Goal: Transaction & Acquisition: Purchase product/service

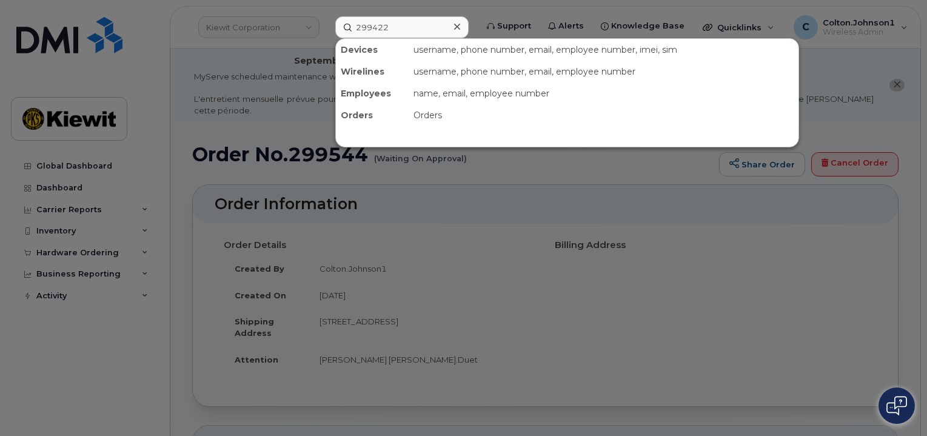
scroll to position [606, 0]
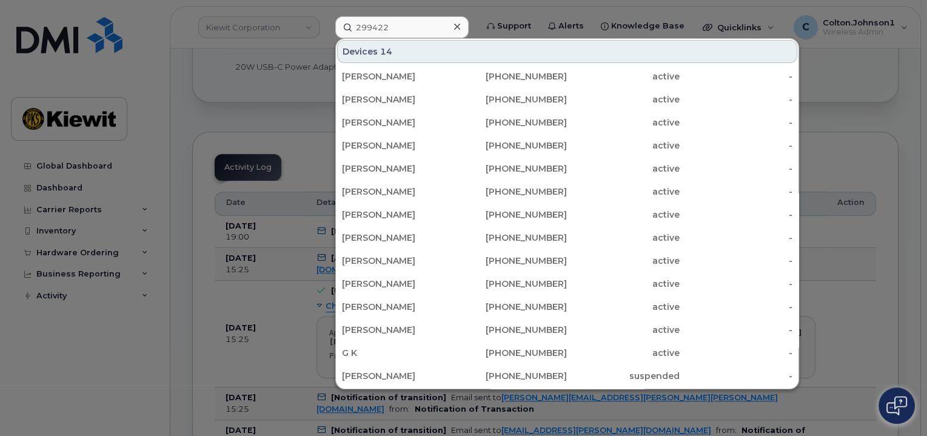
click at [406, 21] on input "299422" at bounding box center [401, 27] width 133 height 22
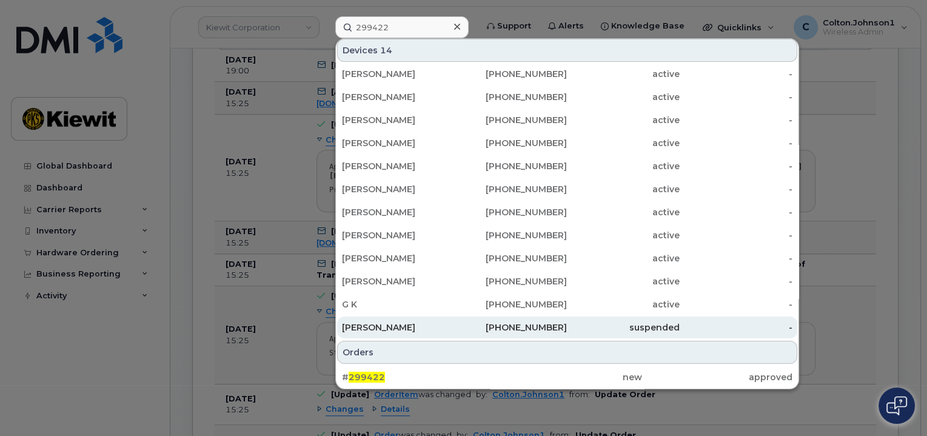
scroll to position [788, 0]
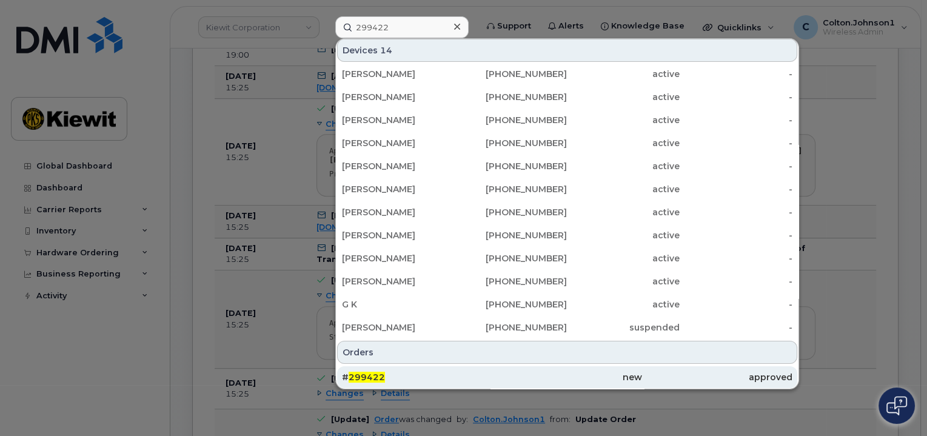
type input "299422"
click at [547, 373] on div "new" at bounding box center [567, 377] width 150 height 12
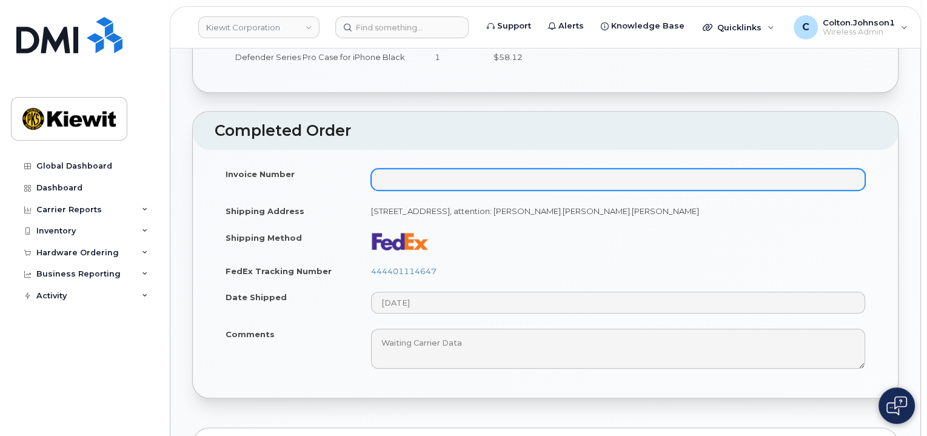
scroll to position [667, 0]
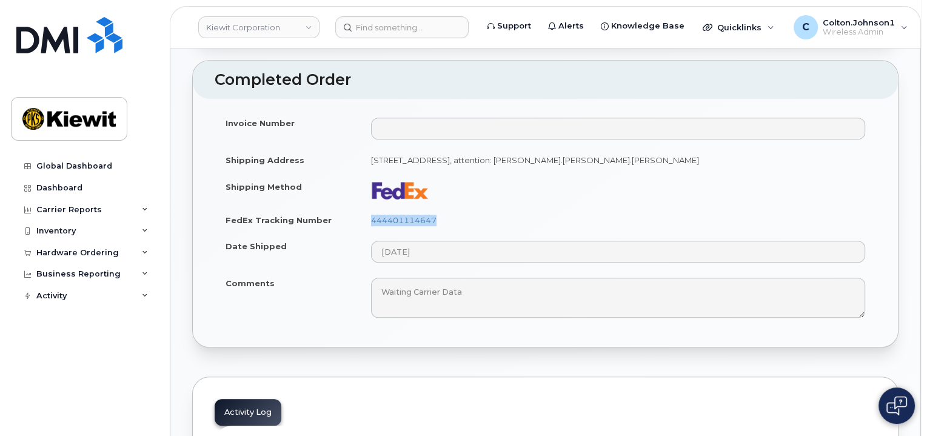
drag, startPoint x: 364, startPoint y: 207, endPoint x: 469, endPoint y: 205, distance: 105.5
click at [469, 207] on td "444401114647" at bounding box center [618, 220] width 516 height 27
copy link "444401114647"
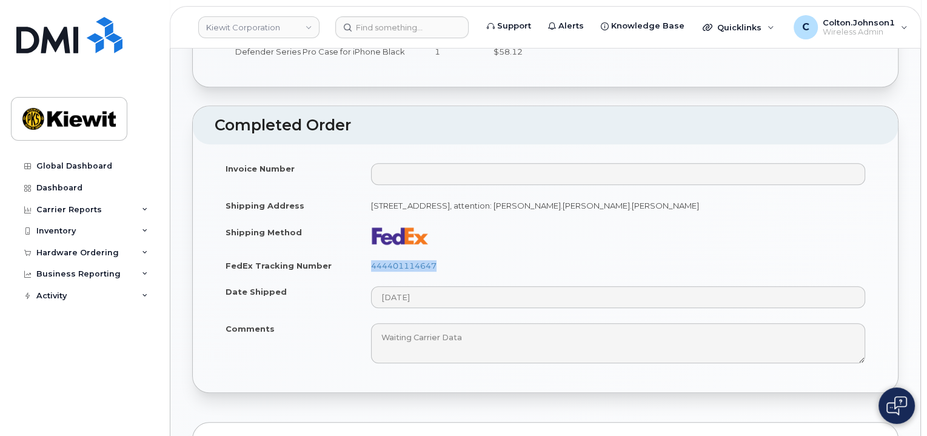
scroll to position [364, 0]
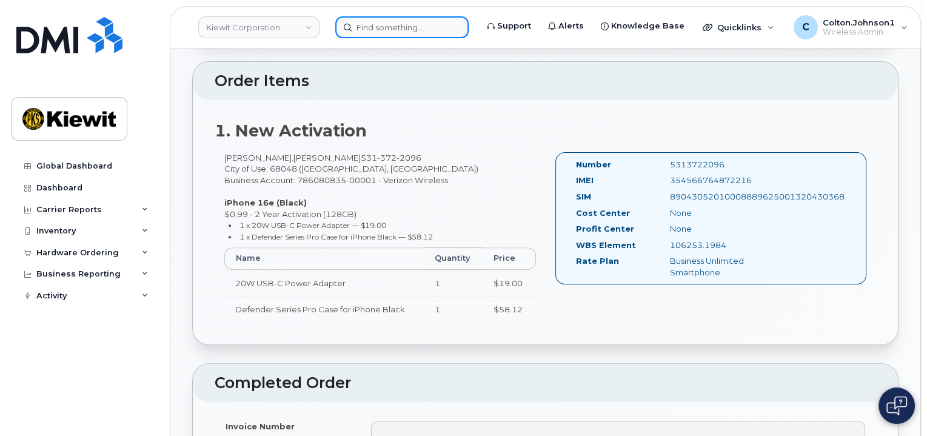
click at [371, 24] on input at bounding box center [401, 27] width 133 height 22
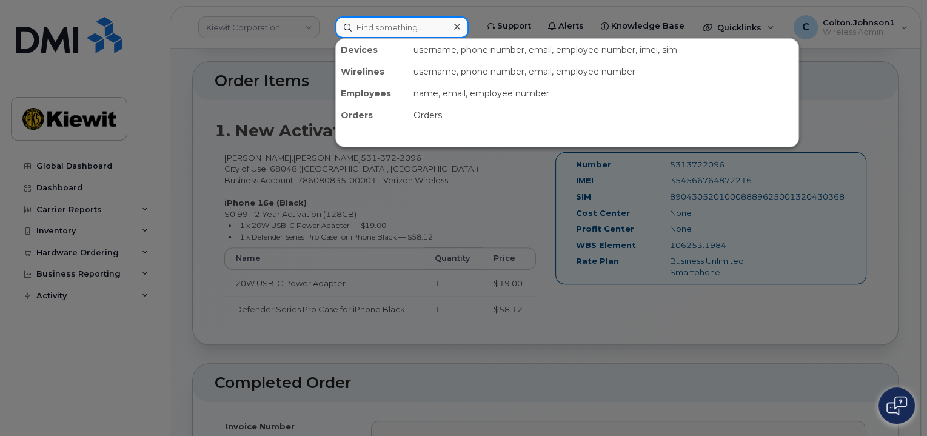
paste input "299605"
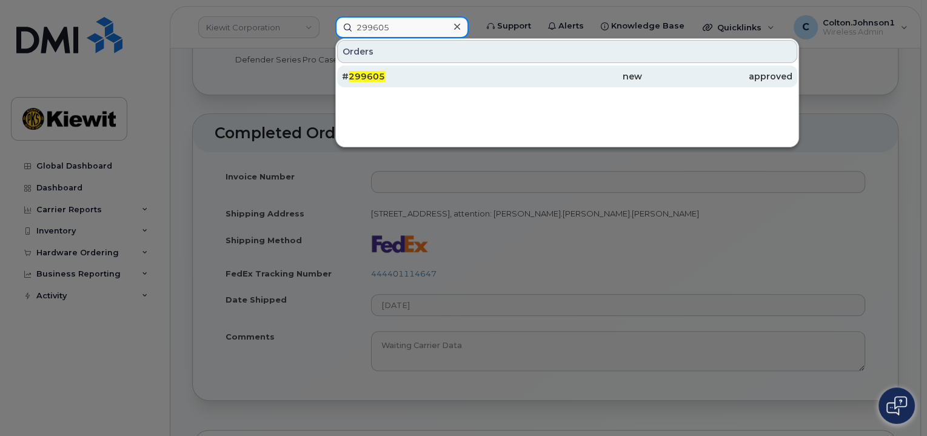
scroll to position [727, 0]
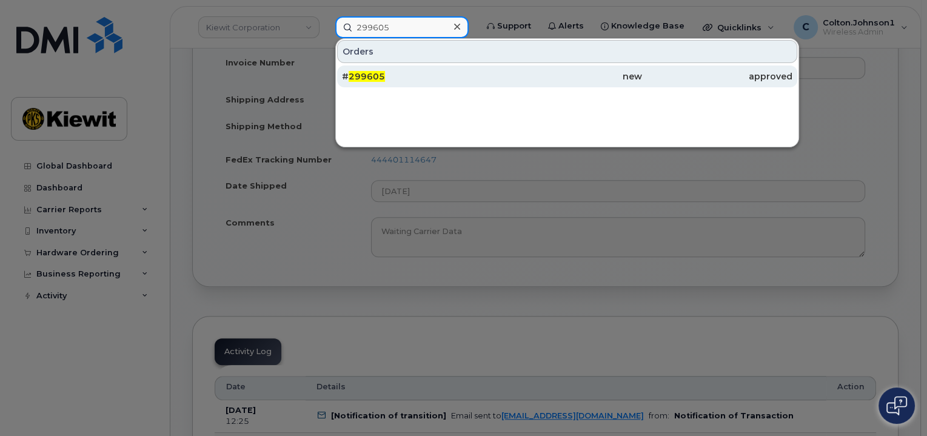
type input "299605"
click at [439, 76] on div "# 299605" at bounding box center [417, 76] width 150 height 12
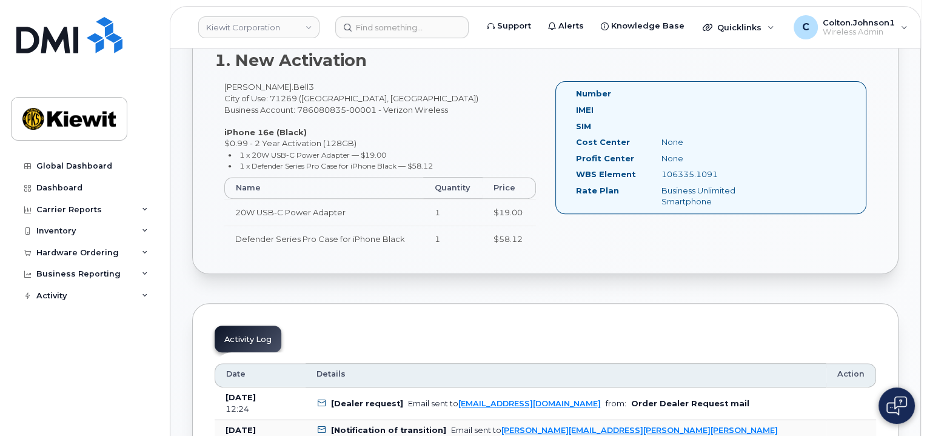
scroll to position [545, 0]
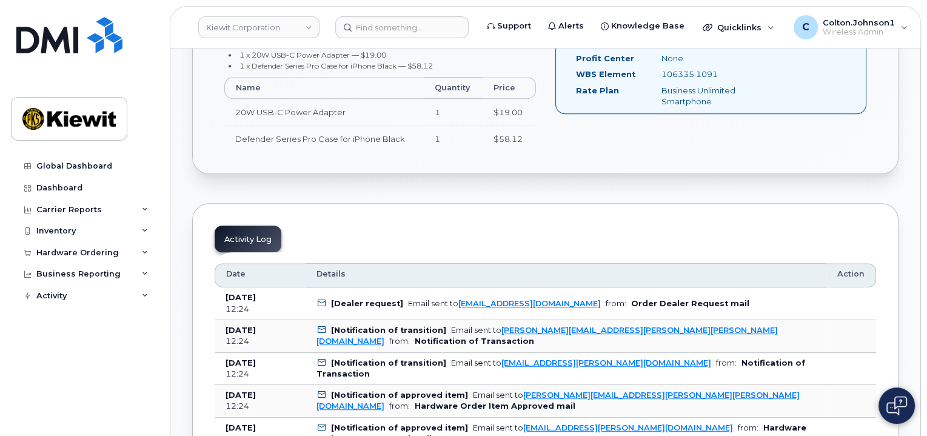
drag, startPoint x: 369, startPoint y: 190, endPoint x: 304, endPoint y: 250, distance: 88.4
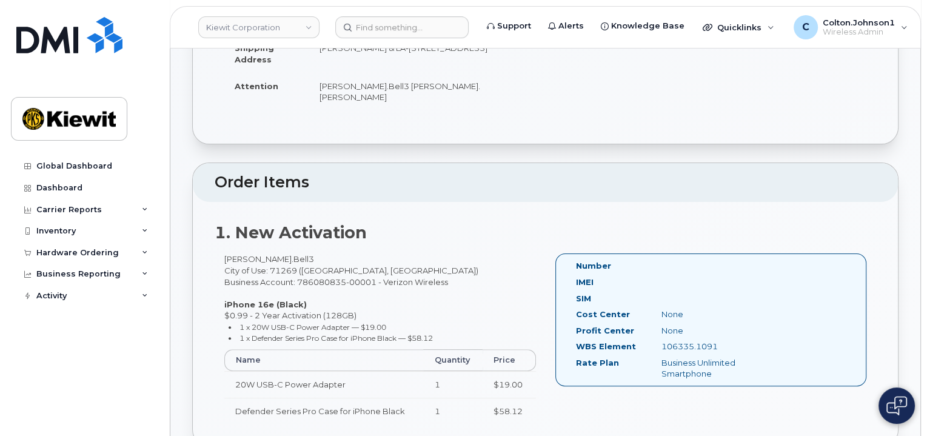
scroll to position [182, 0]
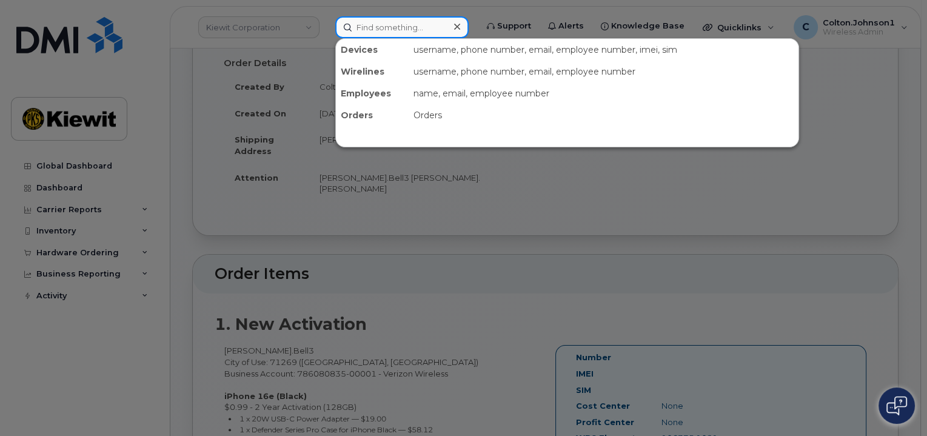
click at [386, 33] on input at bounding box center [401, 27] width 133 height 22
paste input "299478"
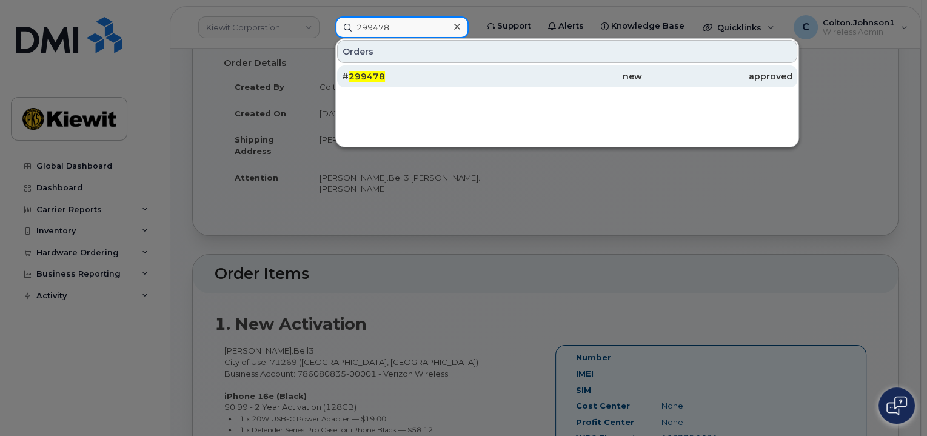
type input "299478"
click at [461, 69] on div "# 299478" at bounding box center [417, 76] width 150 height 22
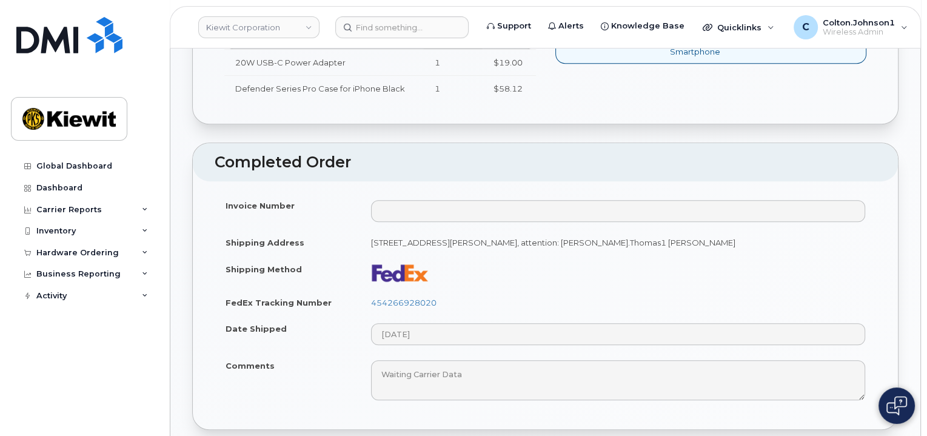
scroll to position [606, 0]
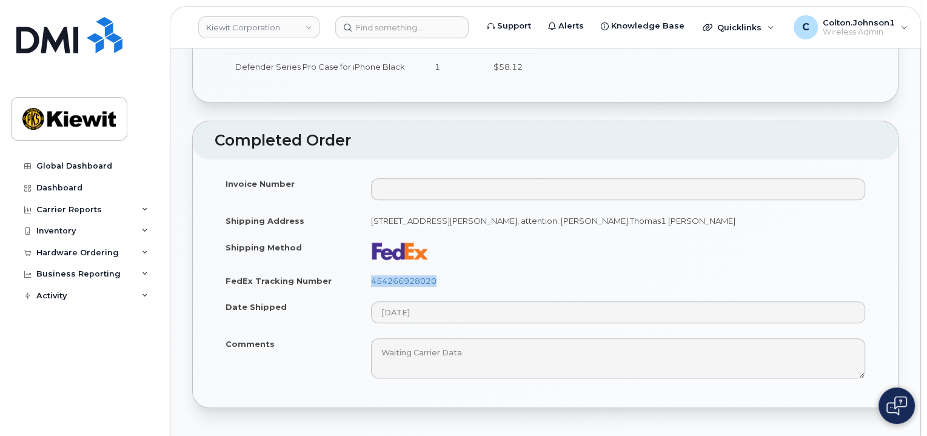
drag, startPoint x: 372, startPoint y: 266, endPoint x: 496, endPoint y: 264, distance: 124.3
click at [496, 267] on td "454266928020" at bounding box center [618, 280] width 516 height 27
click at [371, 18] on input at bounding box center [401, 27] width 133 height 22
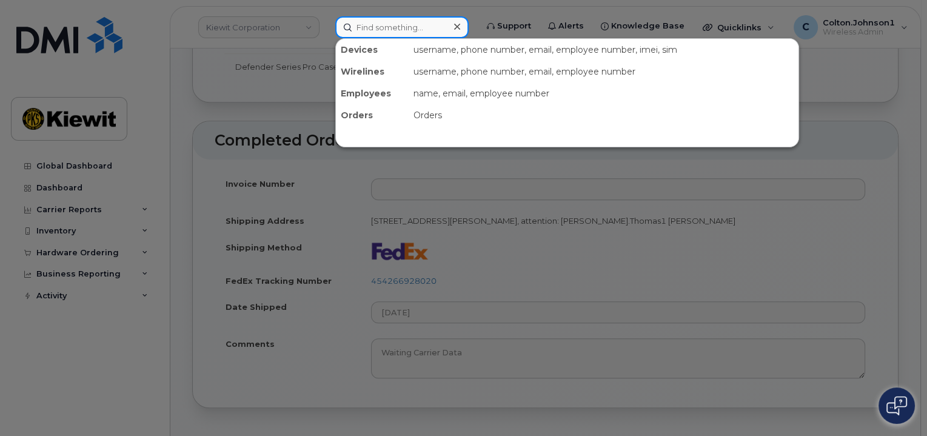
paste input "299544"
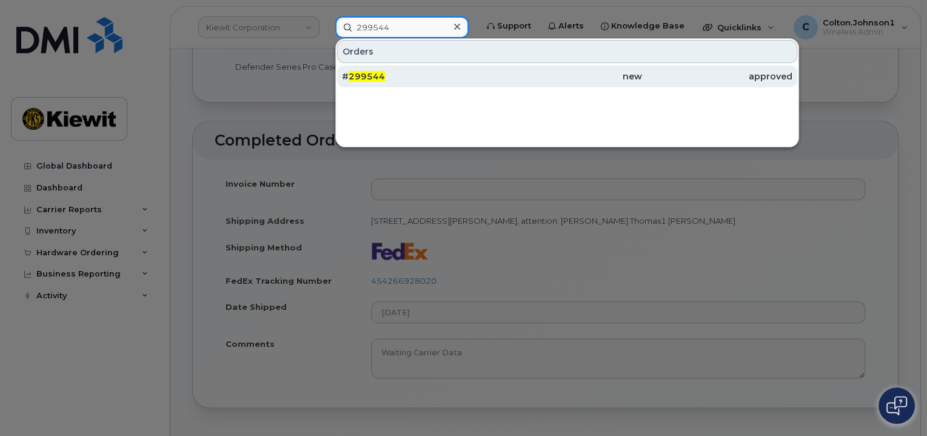
type input "299544"
click at [446, 78] on div "# 299544" at bounding box center [417, 76] width 150 height 12
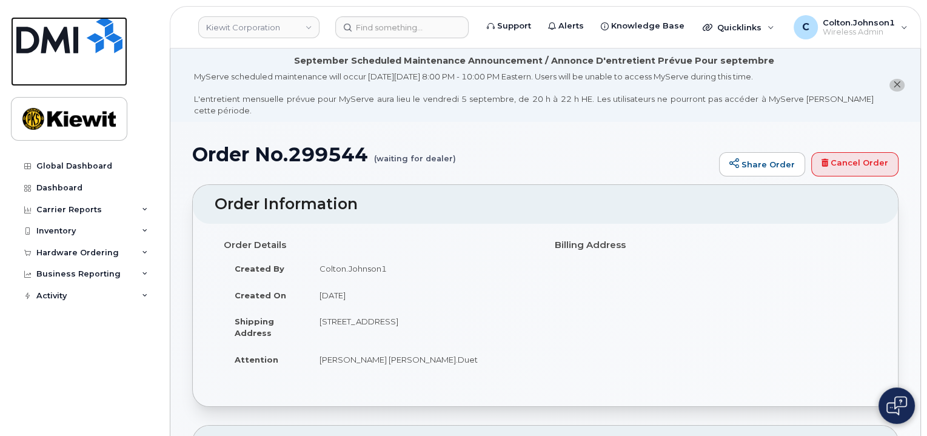
click at [86, 40] on img at bounding box center [69, 35] width 106 height 36
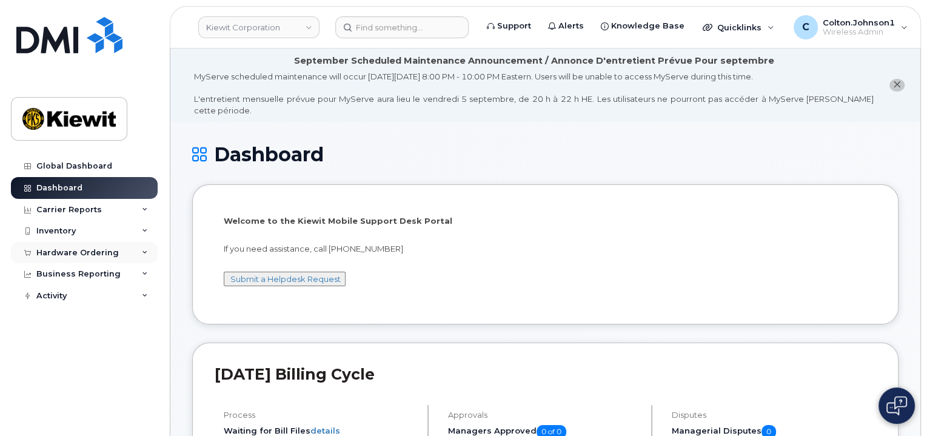
click at [141, 246] on div "Hardware Ordering" at bounding box center [84, 253] width 147 height 22
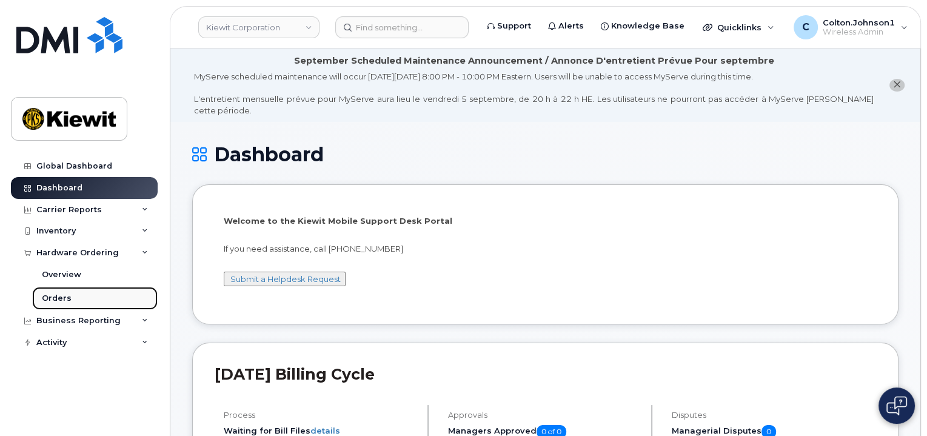
click at [99, 295] on link "Orders" at bounding box center [94, 298] width 125 height 23
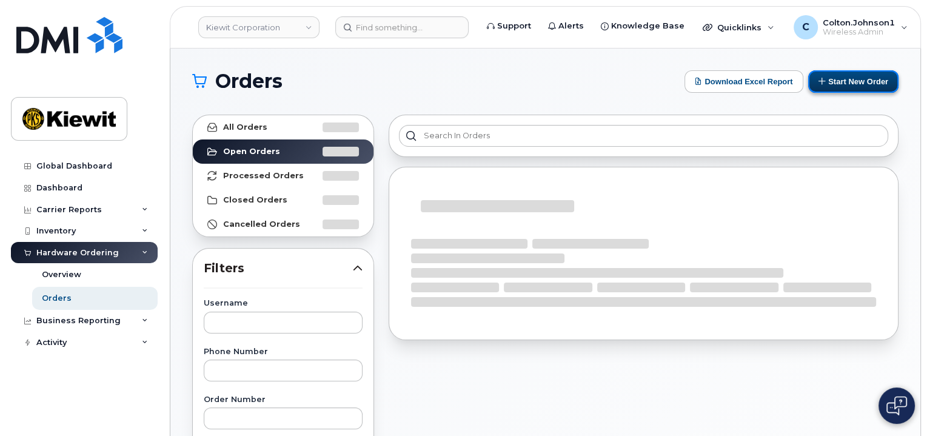
click at [839, 78] on button "Start New Order" at bounding box center [853, 81] width 90 height 22
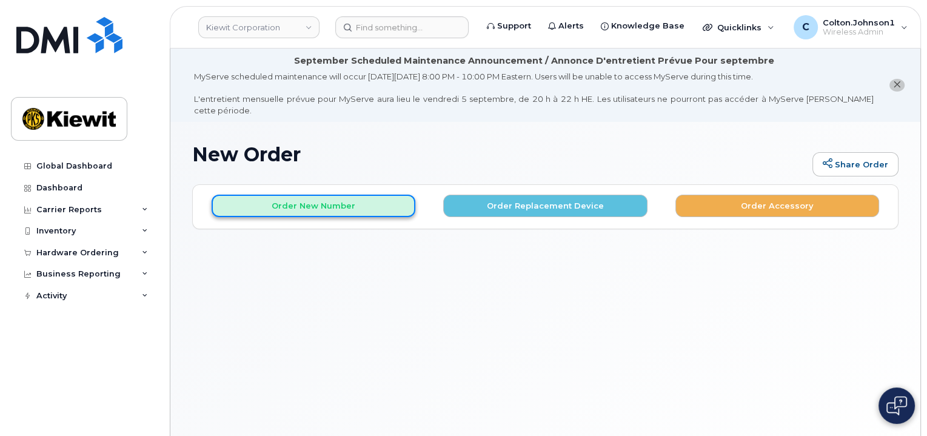
click at [356, 195] on button "Order New Number" at bounding box center [314, 206] width 204 height 22
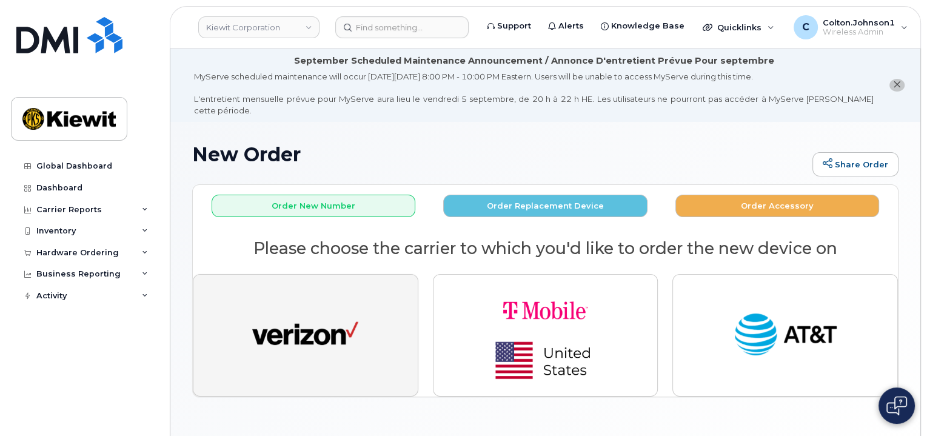
click at [310, 327] on img "button" at bounding box center [305, 335] width 106 height 55
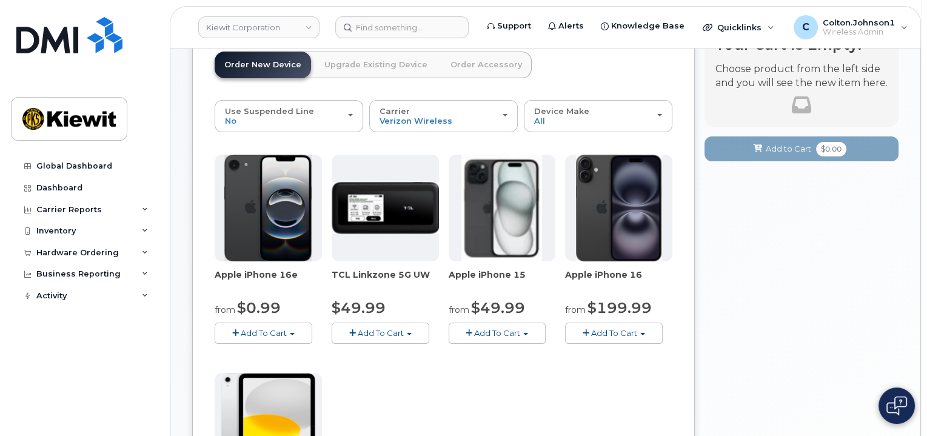
scroll to position [182, 0]
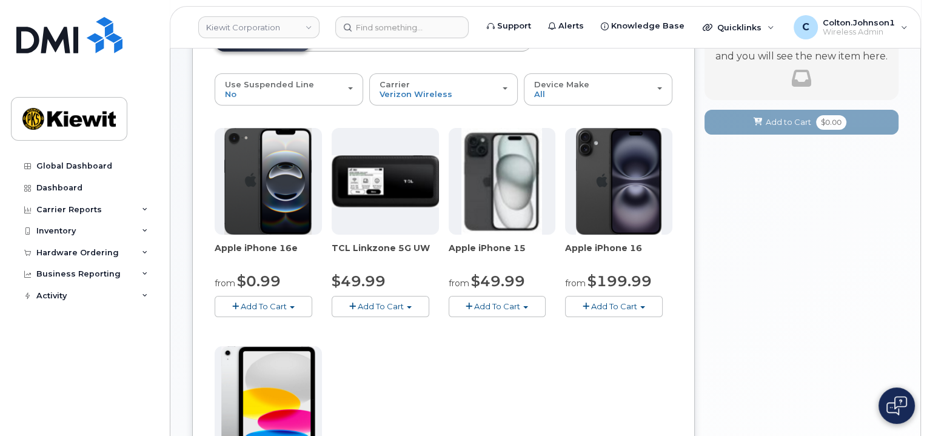
click at [235, 296] on button "Add To Cart" at bounding box center [264, 306] width 98 height 21
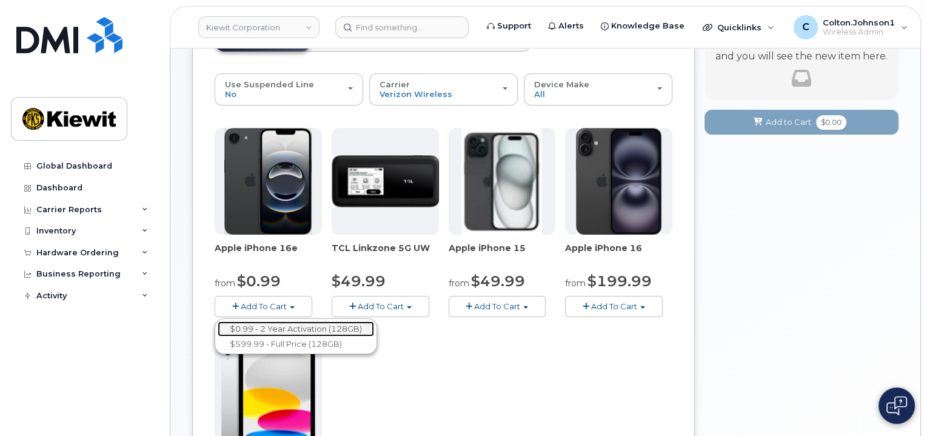
click at [264, 321] on link "$0.99 - 2 Year Activation (128GB)" at bounding box center [296, 328] width 156 height 15
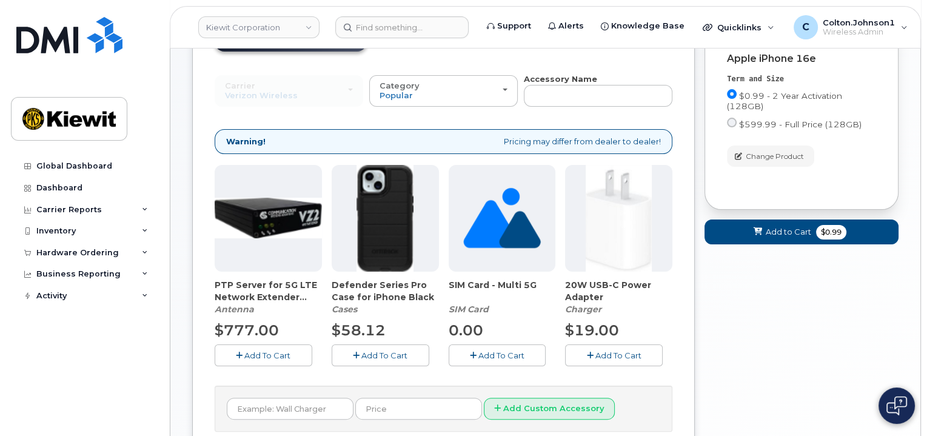
click at [357, 344] on button "Add To Cart" at bounding box center [381, 354] width 98 height 21
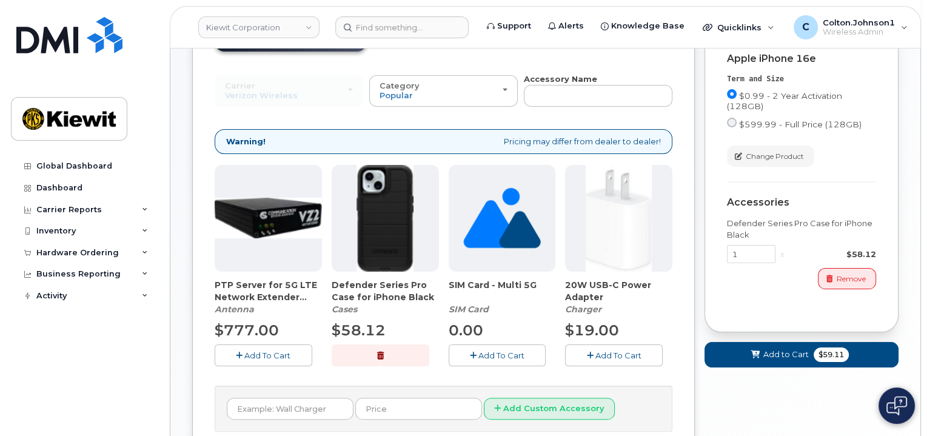
click at [583, 344] on button "Add To Cart" at bounding box center [614, 354] width 98 height 21
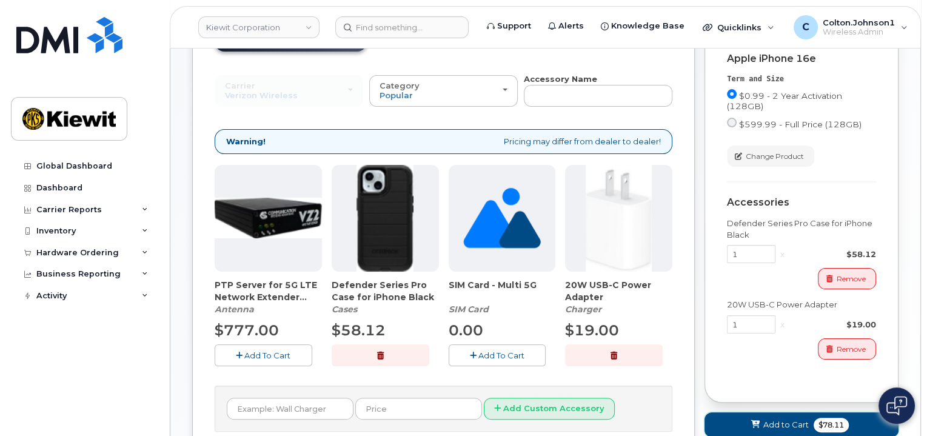
click at [773, 419] on span "Add to Cart" at bounding box center [785, 425] width 45 height 12
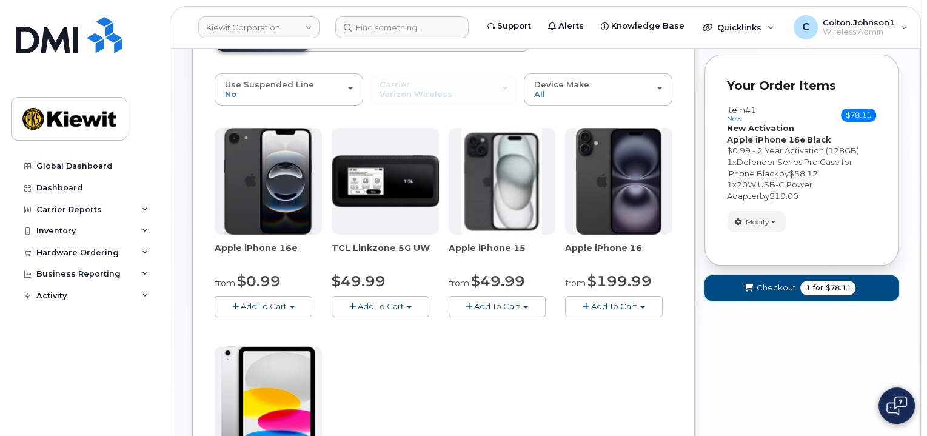
click at [771, 287] on button "Checkout 1 for $78.11" at bounding box center [801, 287] width 194 height 25
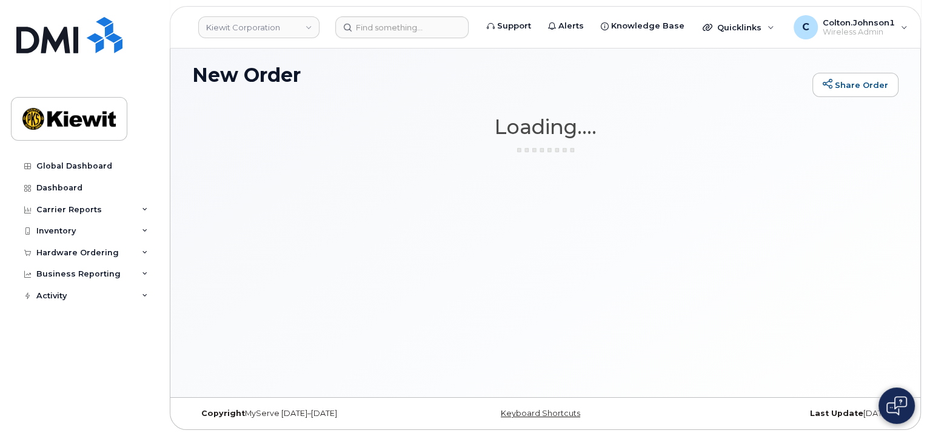
scroll to position [68, 0]
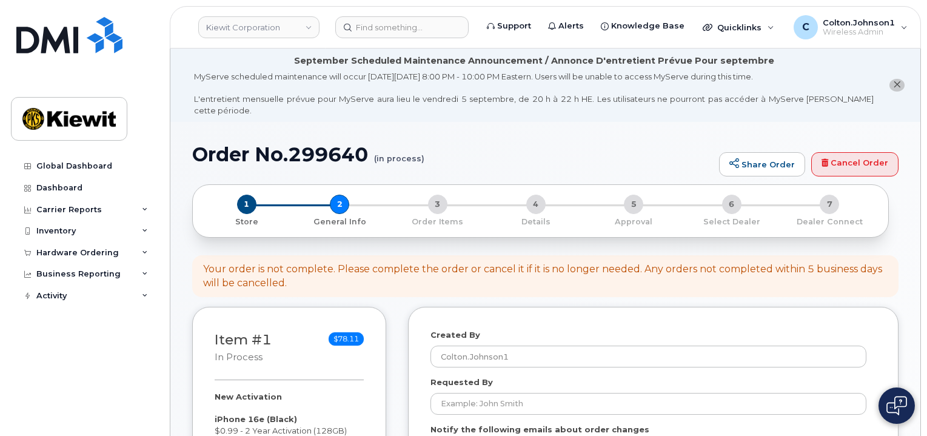
select select
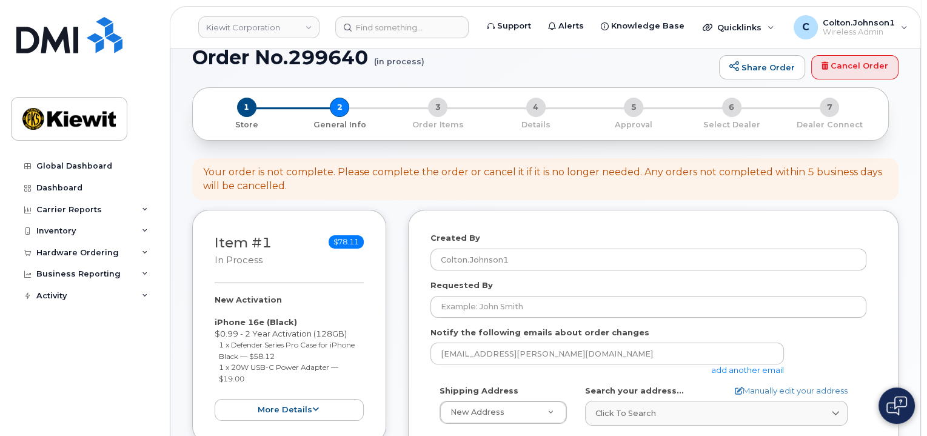
scroll to position [121, 0]
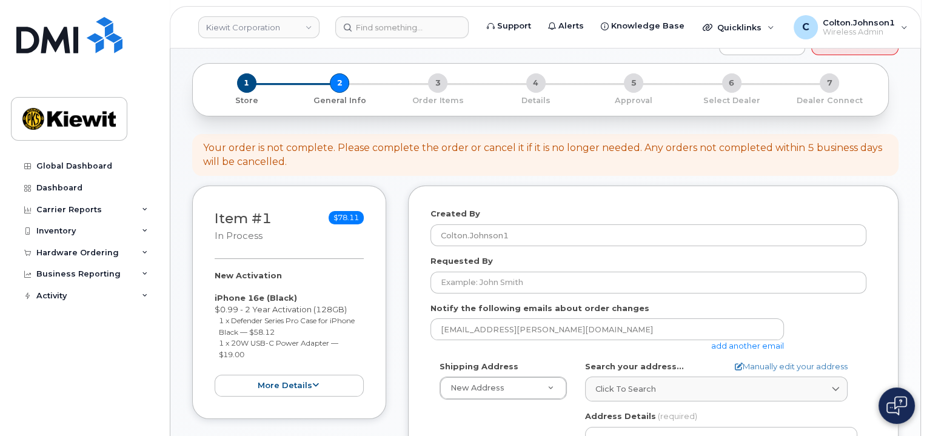
click at [731, 341] on link "add another email" at bounding box center [747, 346] width 73 height 10
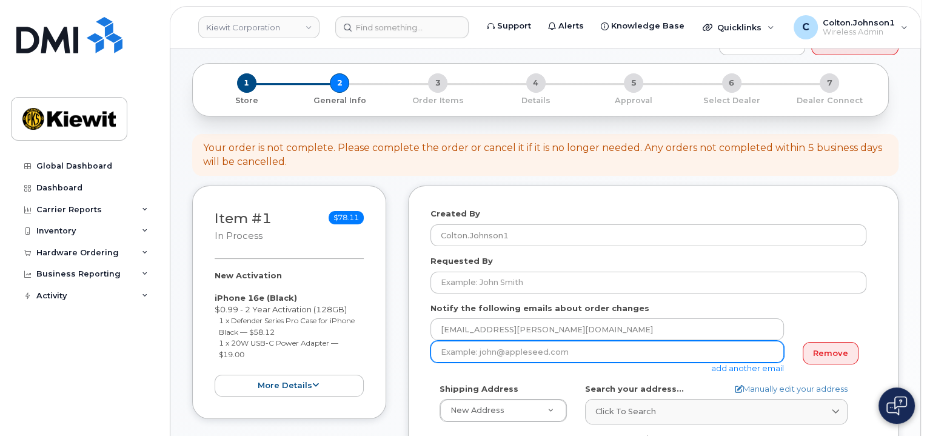
click at [506, 341] on input "email" at bounding box center [606, 352] width 353 height 22
paste input "David.Gutierrez"
type input "David.Gutierrez@kiewit.com"
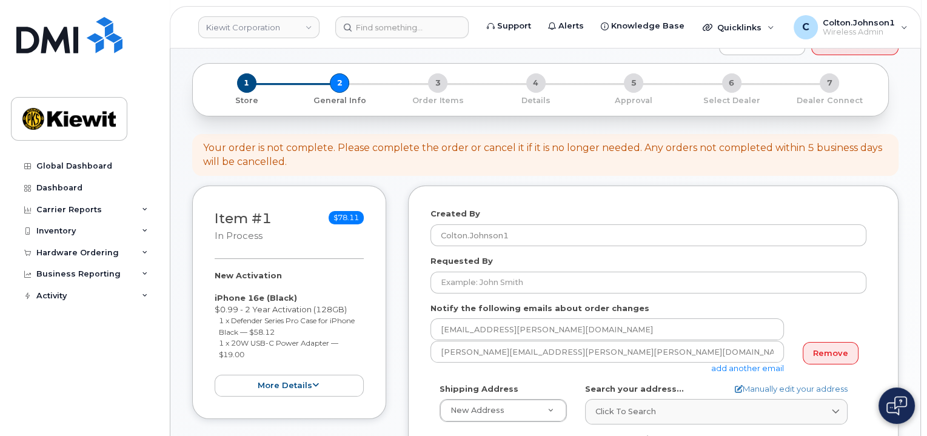
click at [526, 358] on div "David.Gutierrez@kiewit.com add another email" at bounding box center [611, 357] width 363 height 33
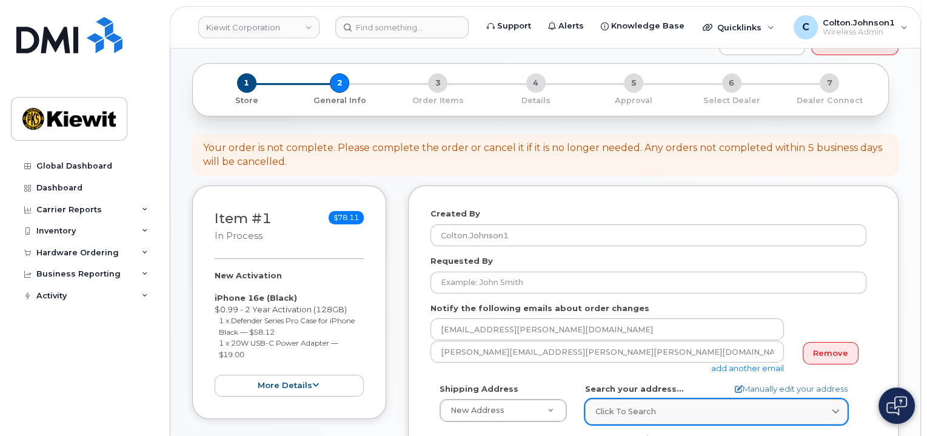
click at [667, 405] on div "Click to search" at bounding box center [716, 411] width 242 height 12
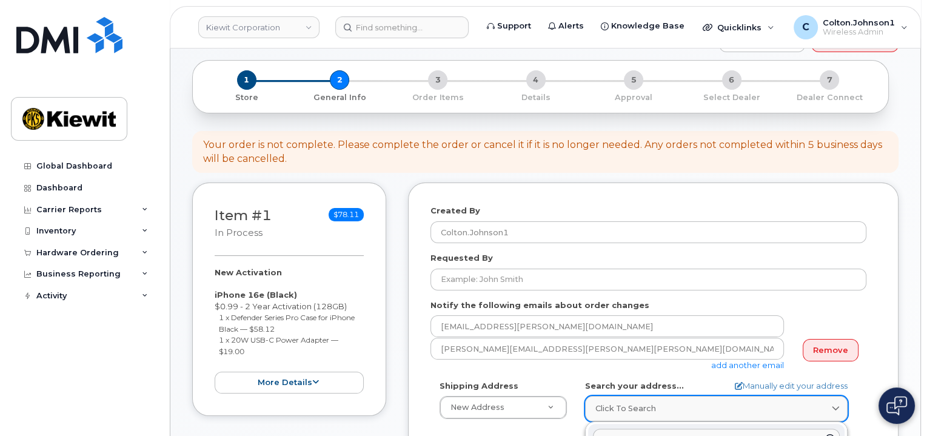
paste input "85 Stokes King Rd., Greenville, MS 38701"
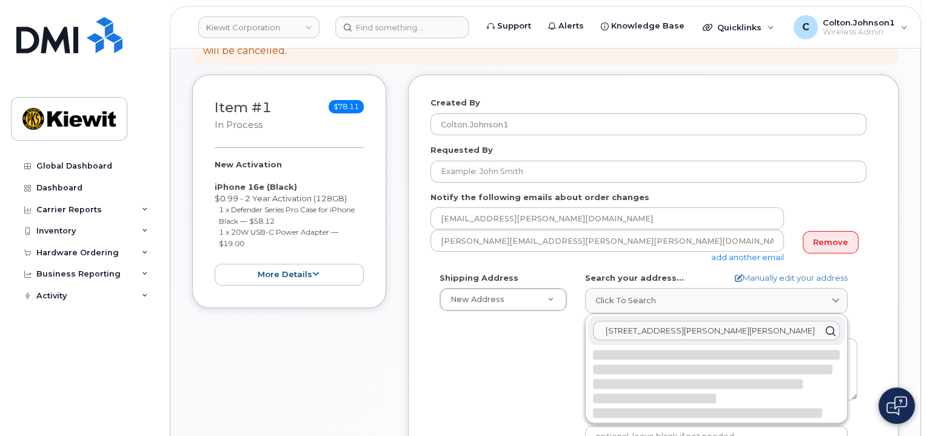
scroll to position [245, 0]
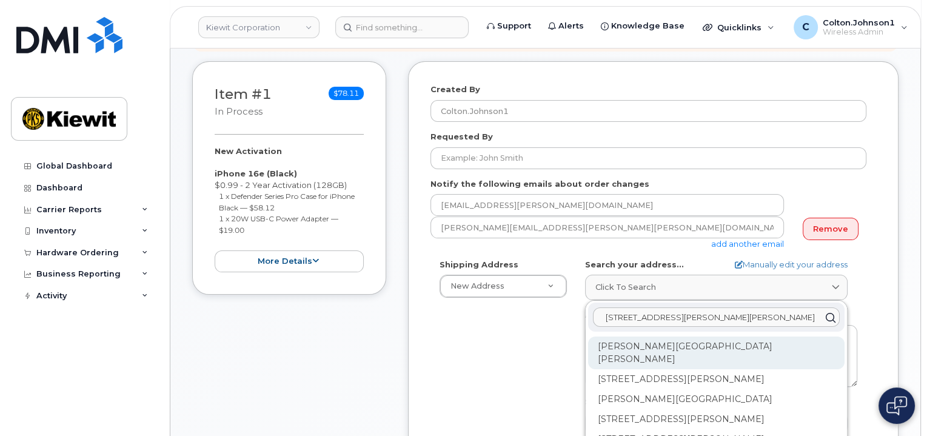
type input "85 Stokes King Rd., Greenville, MS 38701"
click at [620, 336] on div "Stokes King Rd Greenville MS 38701" at bounding box center [716, 352] width 256 height 33
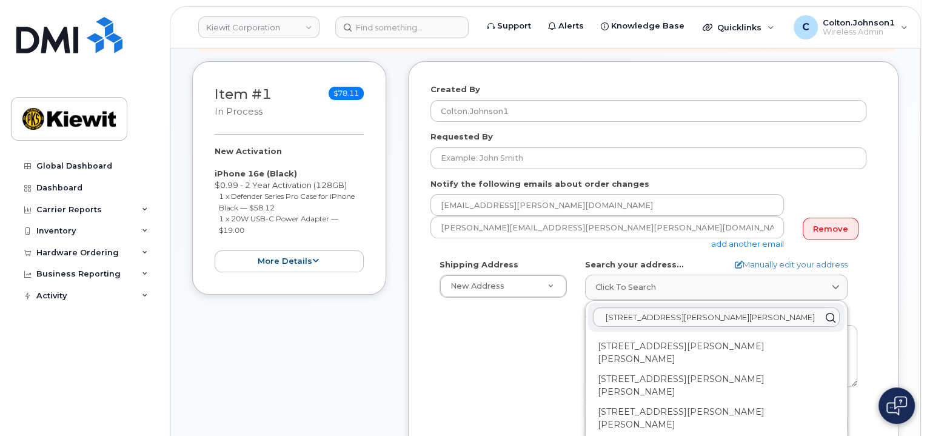
click at [549, 332] on div "Shipping Address New Address New Address 11501 42nd Street 1750 Power Plant Rd …" at bounding box center [648, 398] width 436 height 278
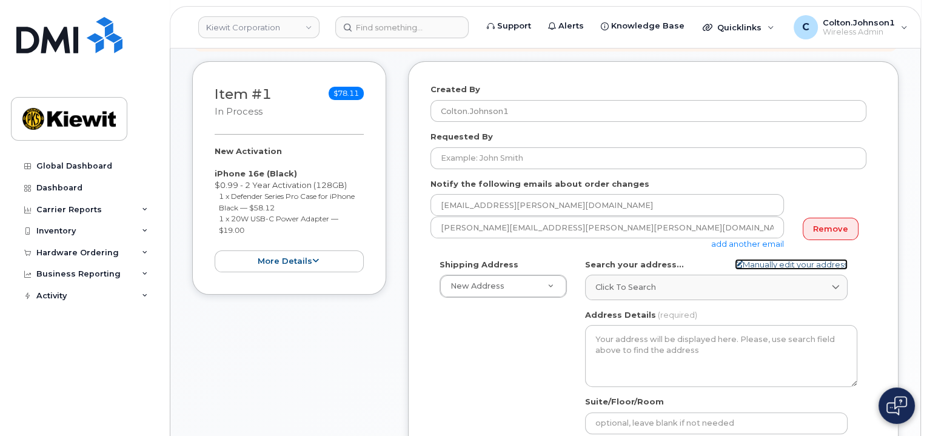
click at [814, 259] on link "Manually edit your address" at bounding box center [791, 265] width 113 height 12
select select
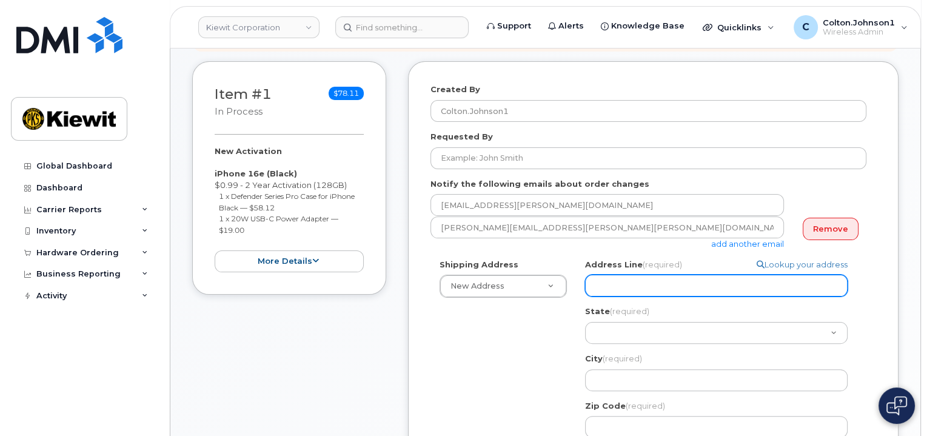
click at [648, 275] on input "Address Line (required)" at bounding box center [716, 286] width 262 height 22
paste input "85 Stokes King Rd."
select select
type input "85 Stokes King Rd."
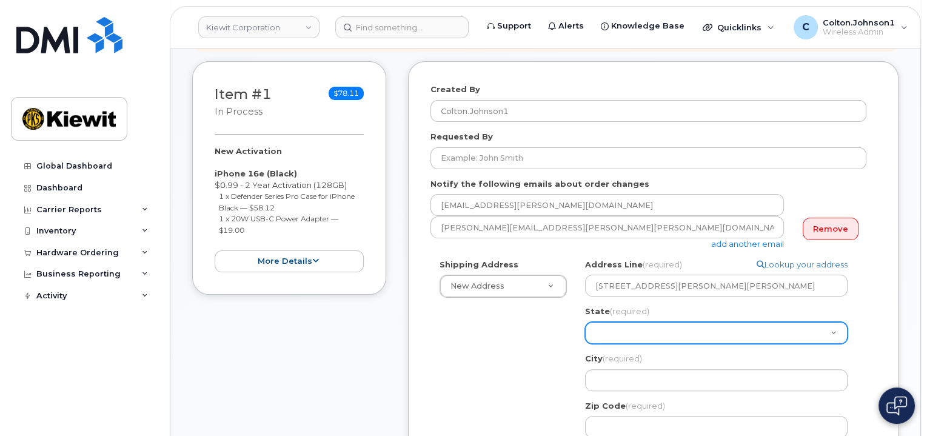
click at [653, 322] on select "Alabama Alaska American Samoa Arizona Arkansas California Colorado Connecticut …" at bounding box center [716, 333] width 262 height 22
click at [643, 322] on select "Alabama Alaska American Samoa Arizona Arkansas California Colorado Connecticut …" at bounding box center [716, 333] width 262 height 22
select select "MS"
click at [585, 322] on select "Alabama Alaska American Samoa Arizona Arkansas California Colorado Connecticut …" at bounding box center [716, 333] width 262 height 22
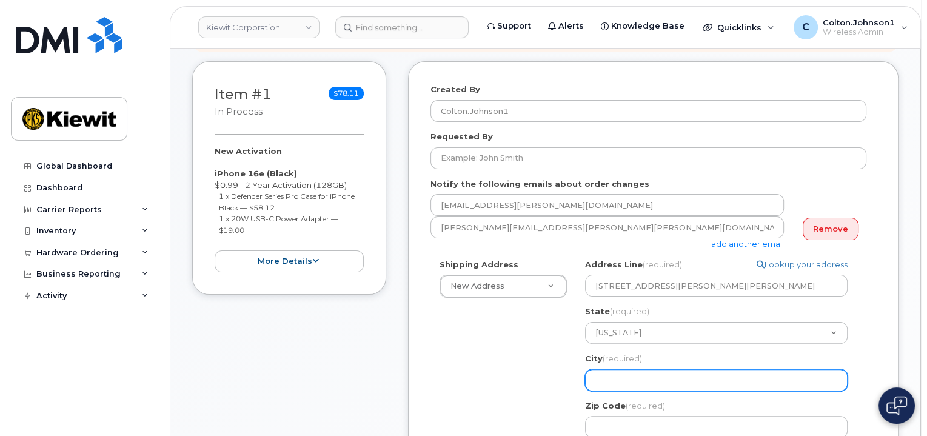
click at [641, 369] on input "City (required)" at bounding box center [716, 380] width 262 height 22
paste input "Greenville"
select select
type input "Greenville"
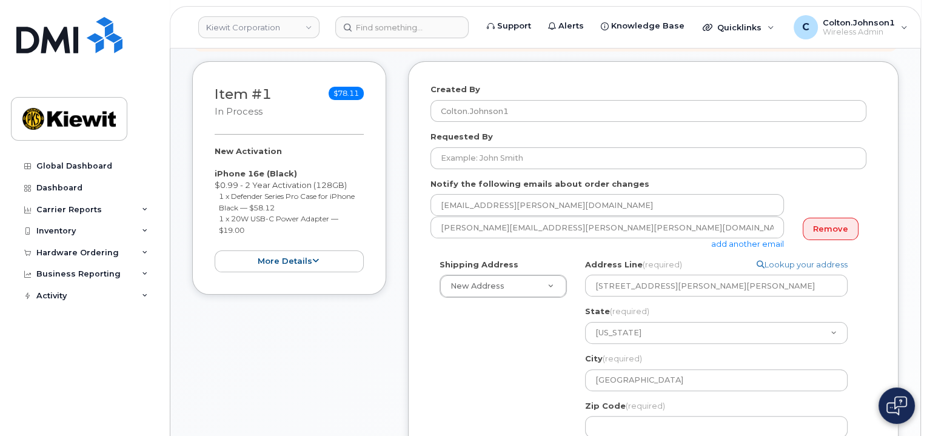
click at [464, 365] on div "Shipping Address New Address New Address 11501 42nd Street 1750 Power Plant Rd …" at bounding box center [648, 423] width 436 height 329
click at [638, 416] on input "Zip Code (required)" at bounding box center [716, 427] width 262 height 22
paste input "38701"
select select
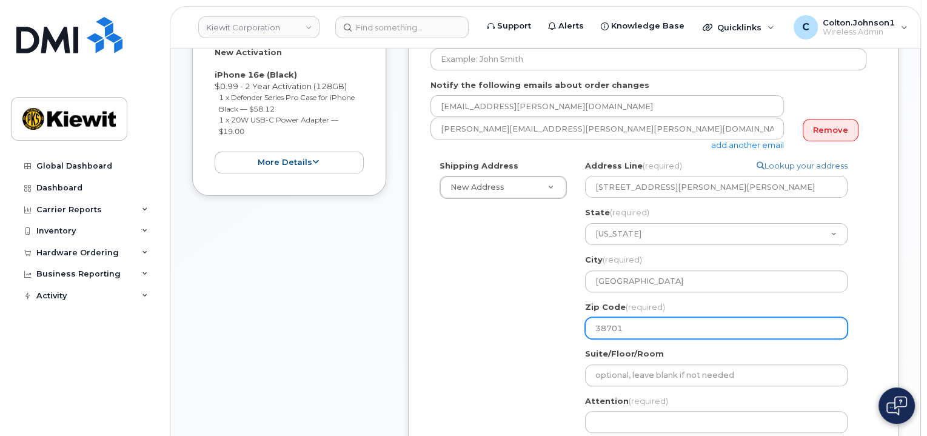
scroll to position [367, 0]
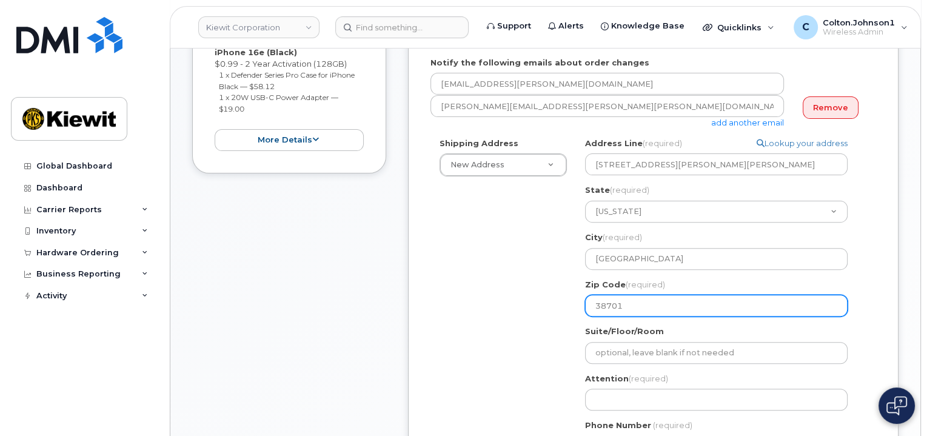
type input "38701"
click at [530, 302] on div "Shipping Address New Address New Address 11501 42nd Street 1750 Power Plant Rd …" at bounding box center [648, 302] width 436 height 329
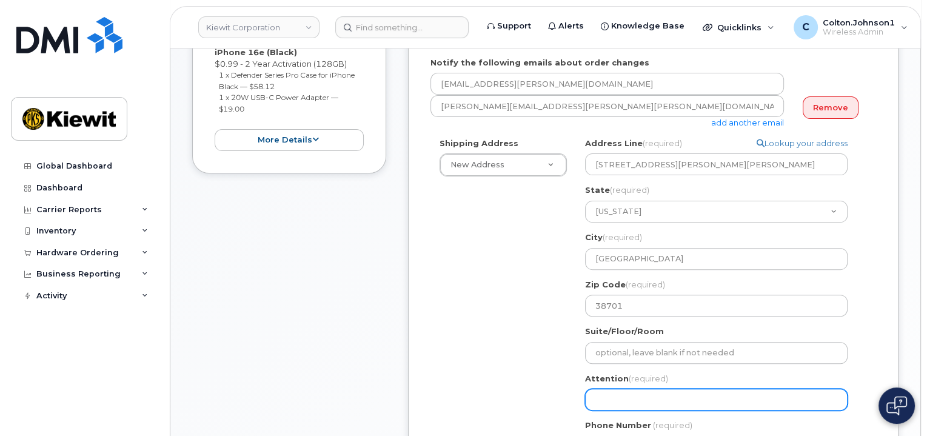
click at [619, 389] on input "Attention (required)" at bounding box center [716, 399] width 262 height 22
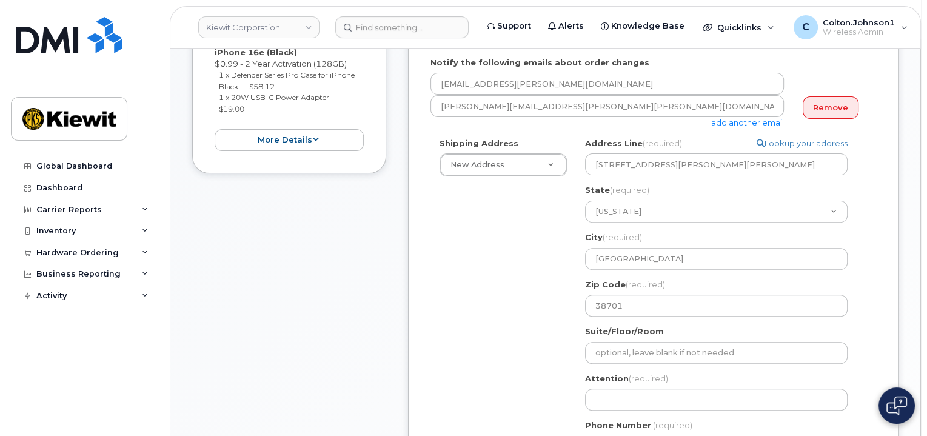
click at [640, 400] on div "MS Greenville Search your address... Manually edit your address Click to search…" at bounding box center [721, 302] width 290 height 329
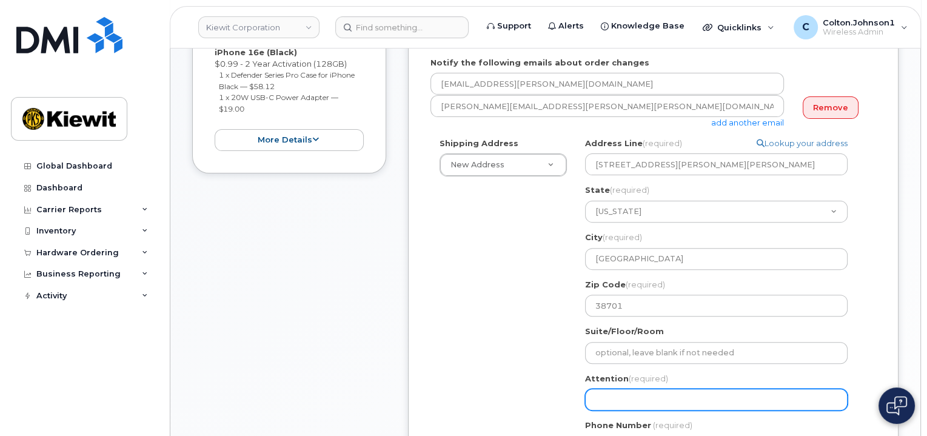
click at [641, 389] on input "Attention (required)" at bounding box center [716, 399] width 262 height 22
paste input "Octavia.Shaw"
select select
type input "Octavia.Shaw"
click at [693, 393] on input "Octavia.Shaw" at bounding box center [716, 399] width 262 height 22
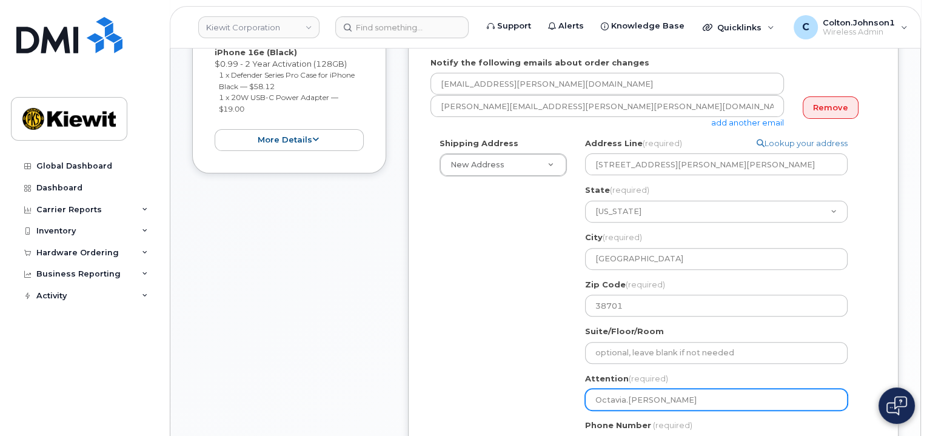
paste input "Jason.Cranz"
select select
type input "Octavia.Shaw Jason.Cranz"
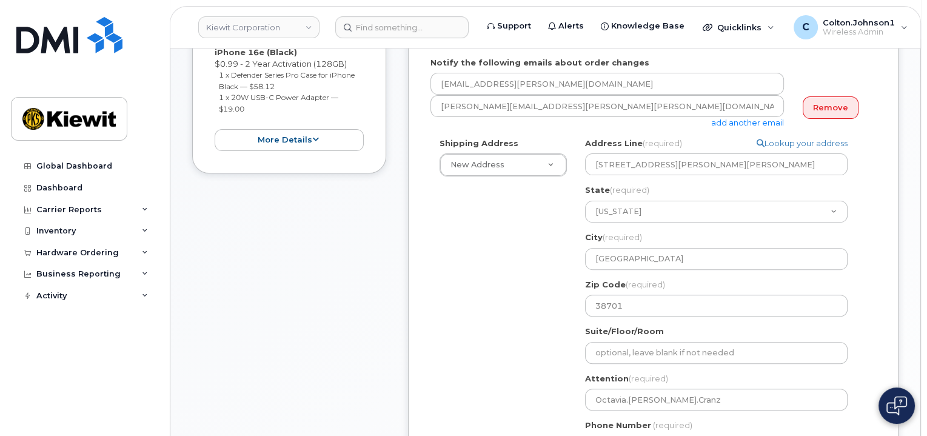
click at [659, 421] on div "Phone Number (required)" at bounding box center [721, 438] width 272 height 38
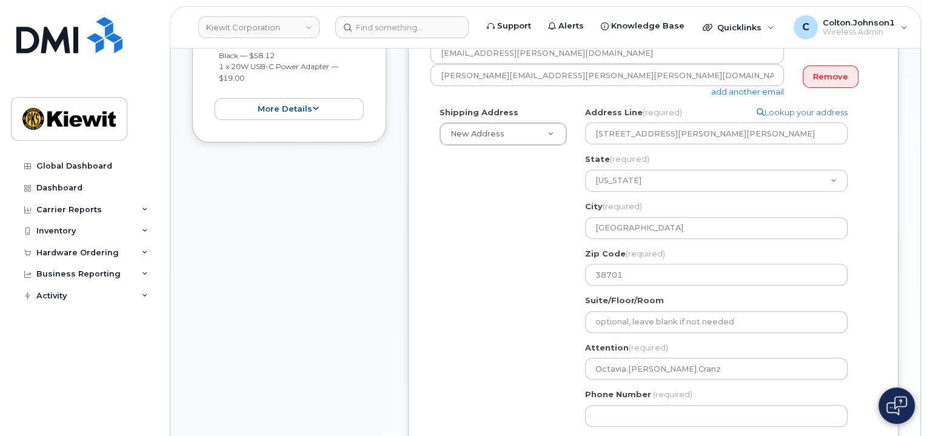
scroll to position [427, 0]
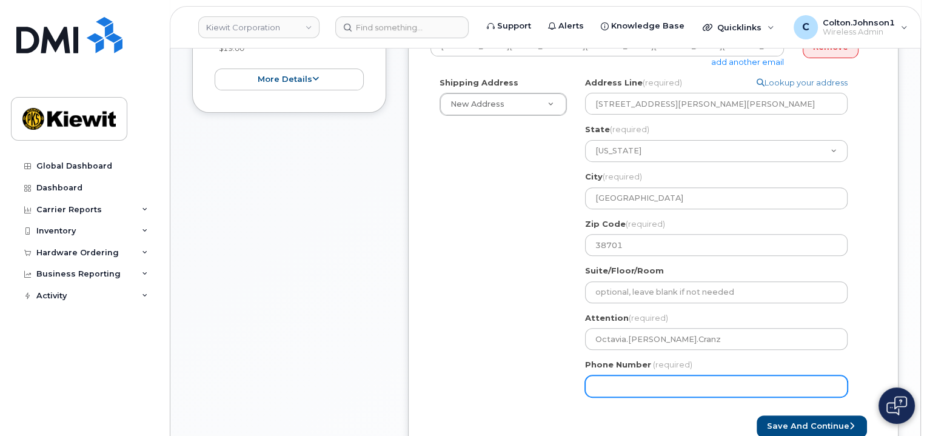
click at [635, 375] on input "Phone Number" at bounding box center [716, 386] width 262 height 22
type input "877772770"
select select
type input "8777727707"
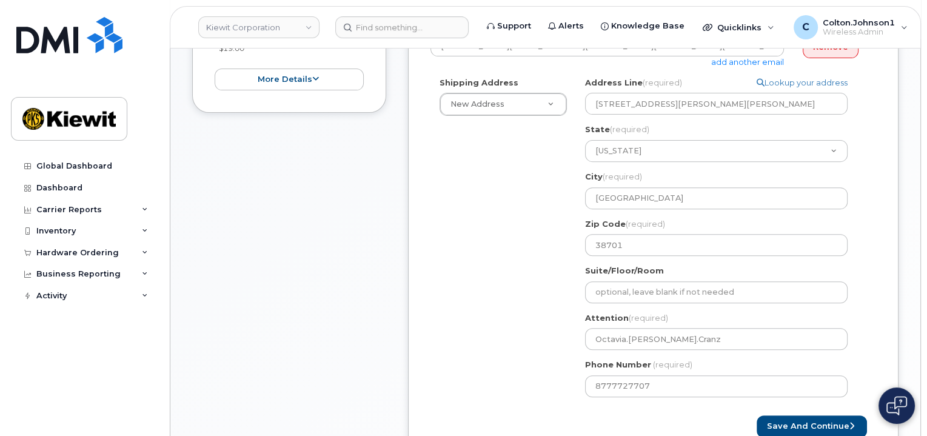
click at [541, 319] on div "Shipping Address New Address New Address 11501 42nd Street 1750 Power Plant Rd …" at bounding box center [648, 241] width 436 height 329
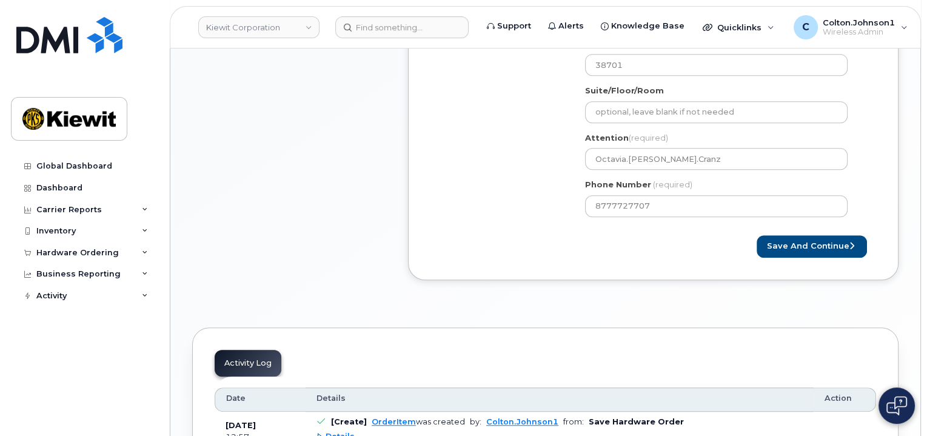
scroll to position [609, 0]
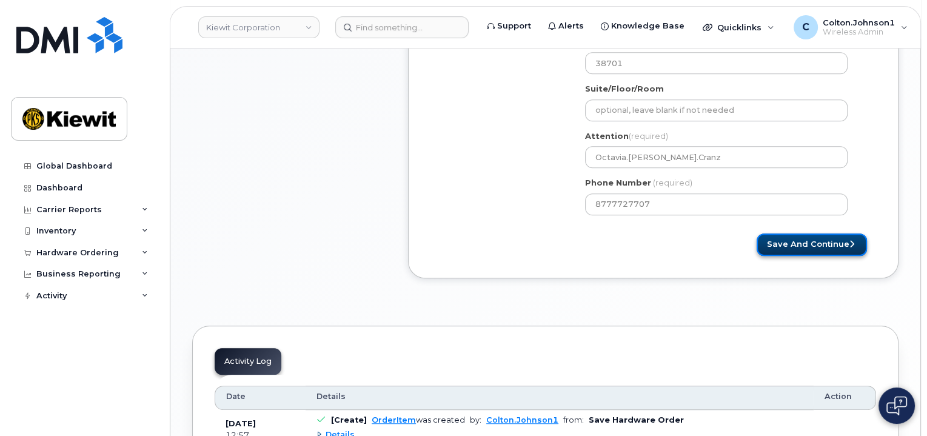
click at [832, 233] on button "Save and Continue" at bounding box center [811, 244] width 110 height 22
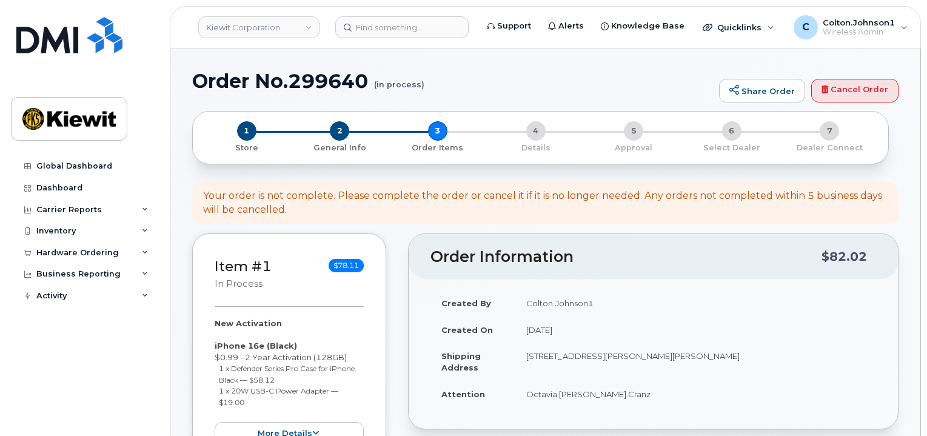
select select
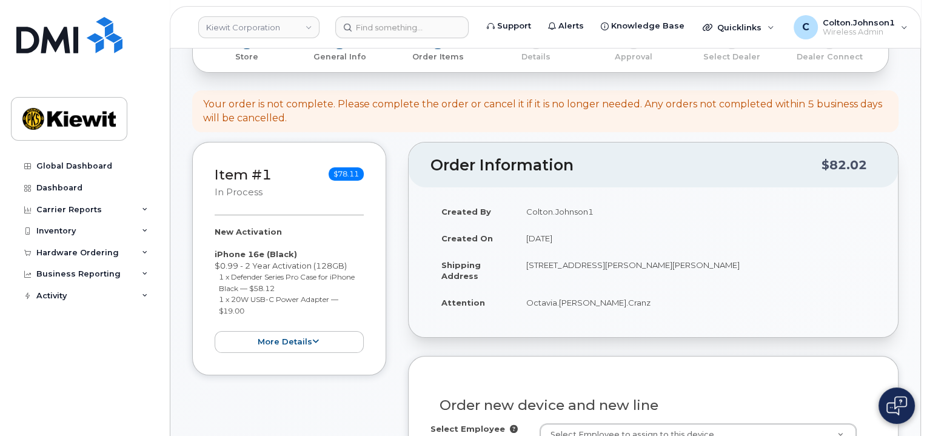
scroll to position [242, 0]
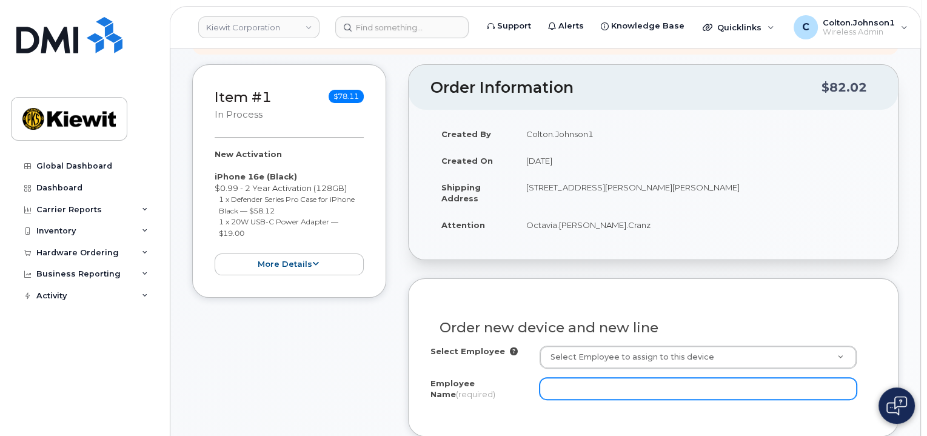
click at [577, 378] on input "Employee Name (required)" at bounding box center [697, 389] width 317 height 22
click at [575, 378] on input "Employee Name (required)" at bounding box center [697, 389] width 317 height 22
paste input "Octavia.[PERSON_NAME]"
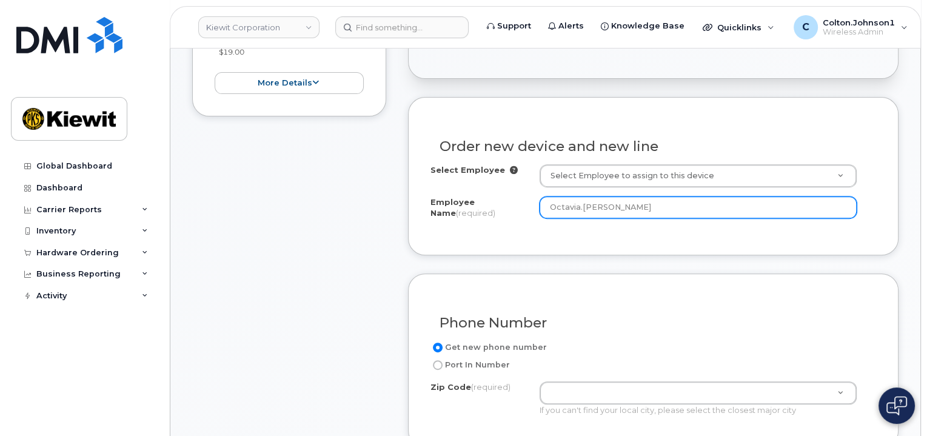
scroll to position [485, 0]
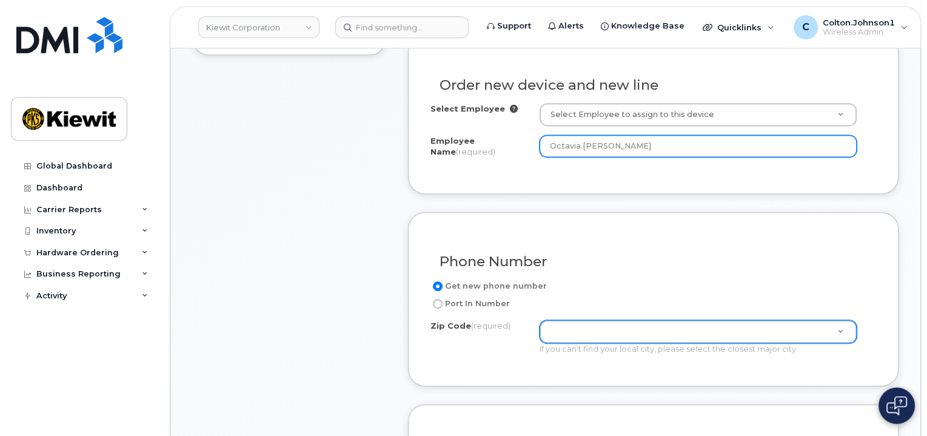
type input "Octavia.[PERSON_NAME]"
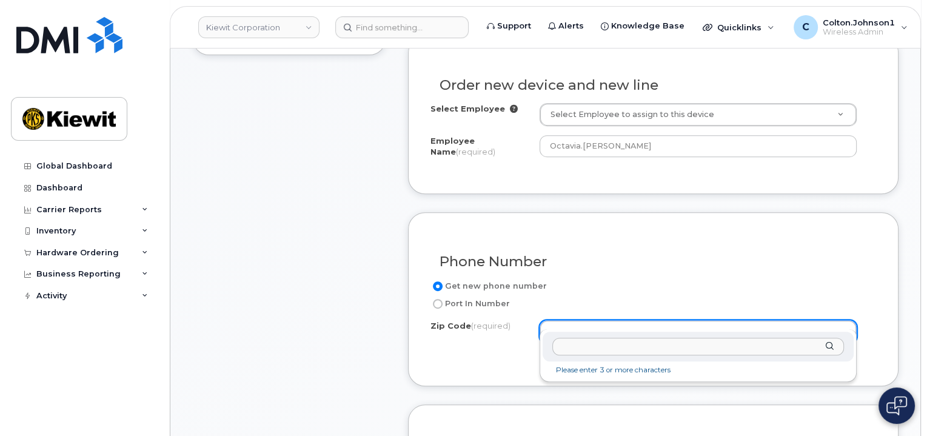
click at [577, 351] on input "Zip Code (required)" at bounding box center [698, 347] width 292 height 18
paste input "38701"
type input "38701"
type input "38701 (Greenville, MS)"
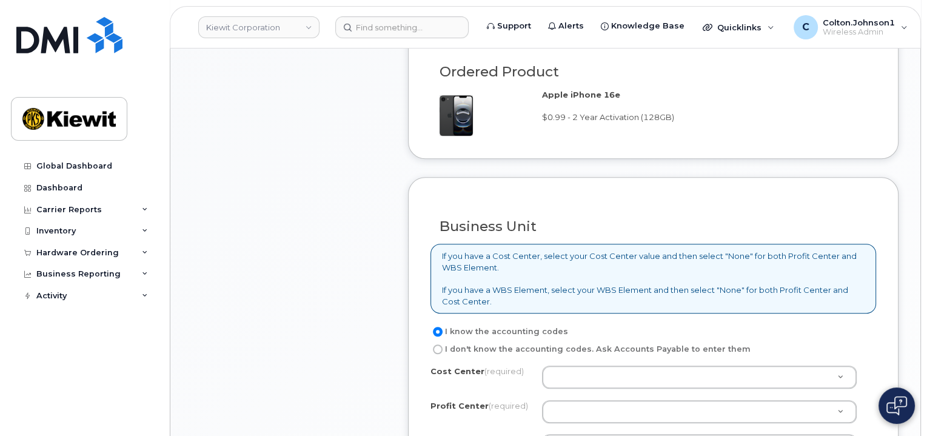
scroll to position [970, 0]
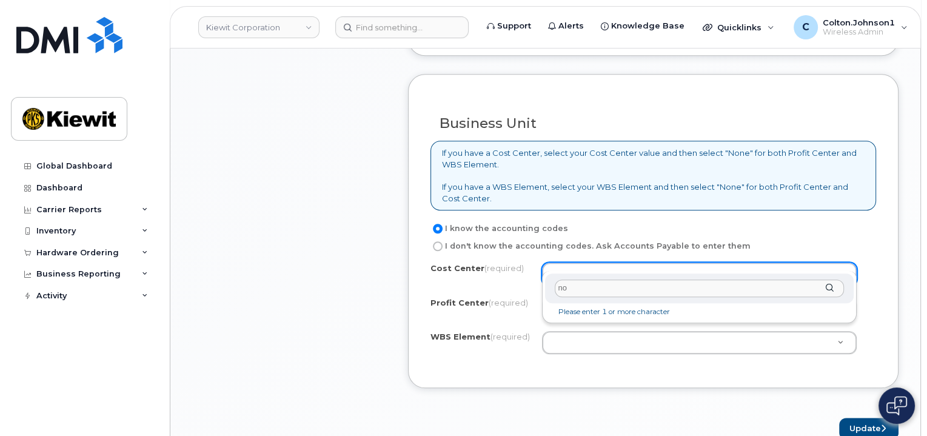
type input "non"
type input "None"
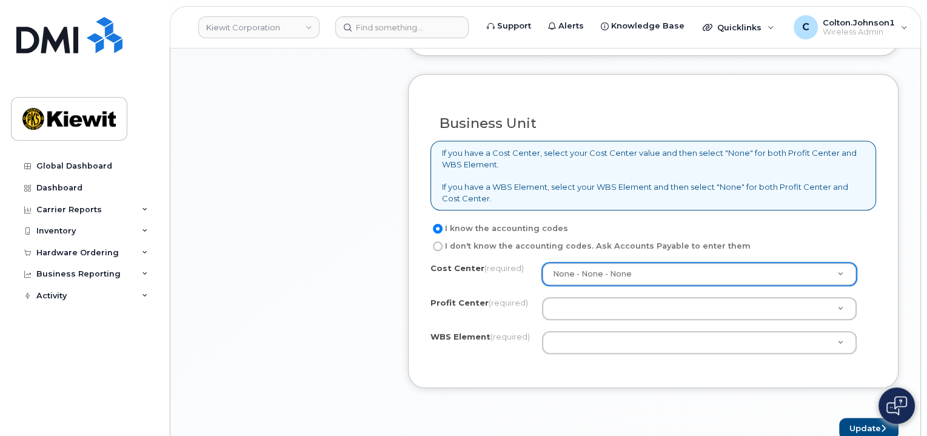
type input "n"
type input "ni"
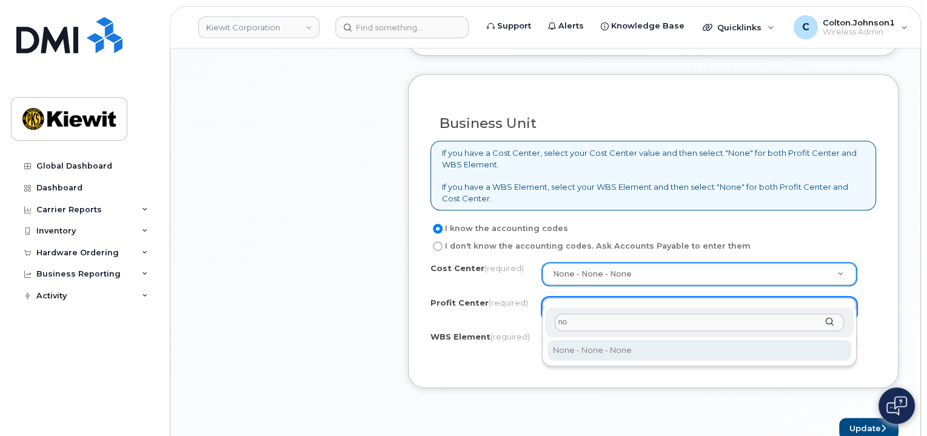
type input "non"
select select "None"
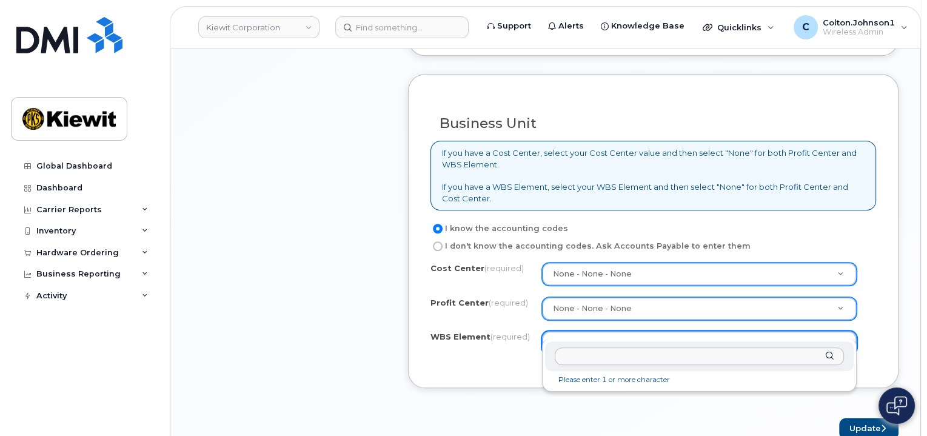
type input "106004.2262"
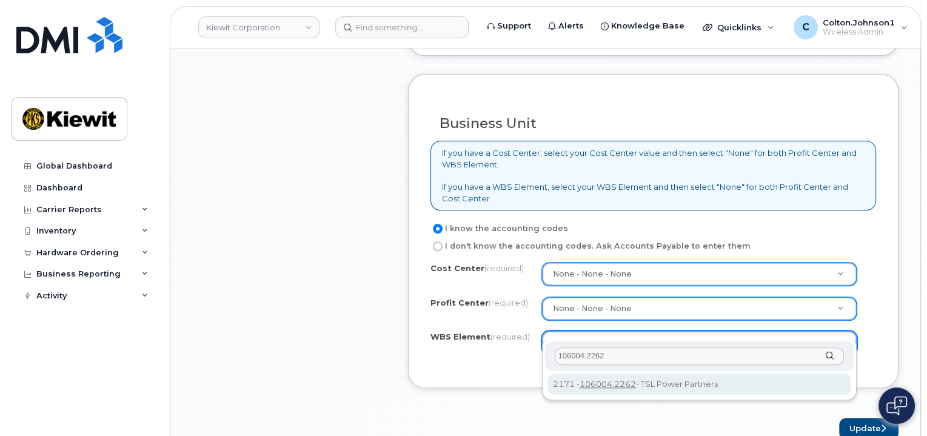
type input "106004.2262"
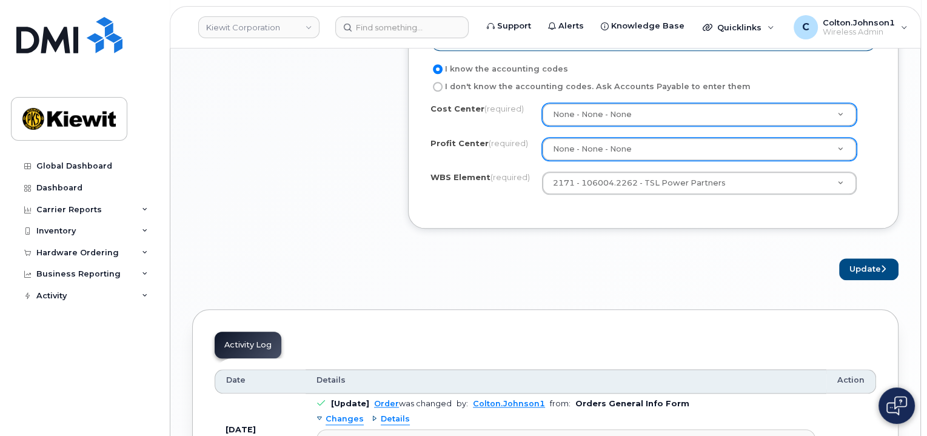
scroll to position [1151, 0]
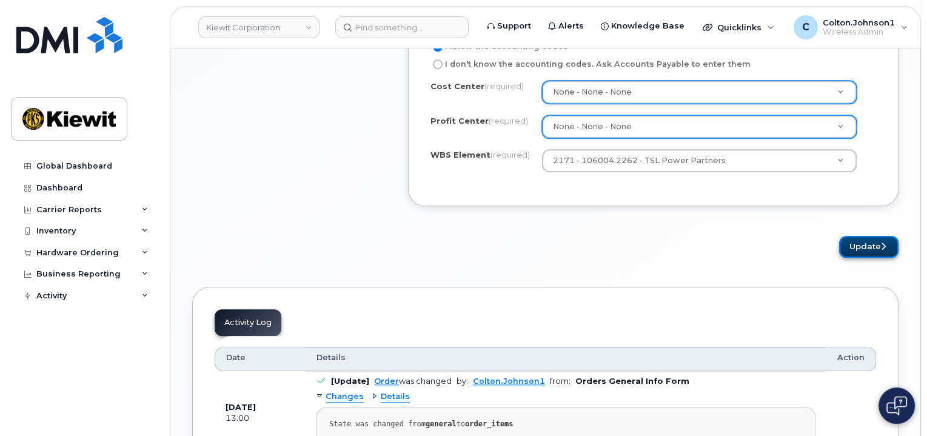
click at [879, 236] on button "Update" at bounding box center [868, 247] width 59 height 22
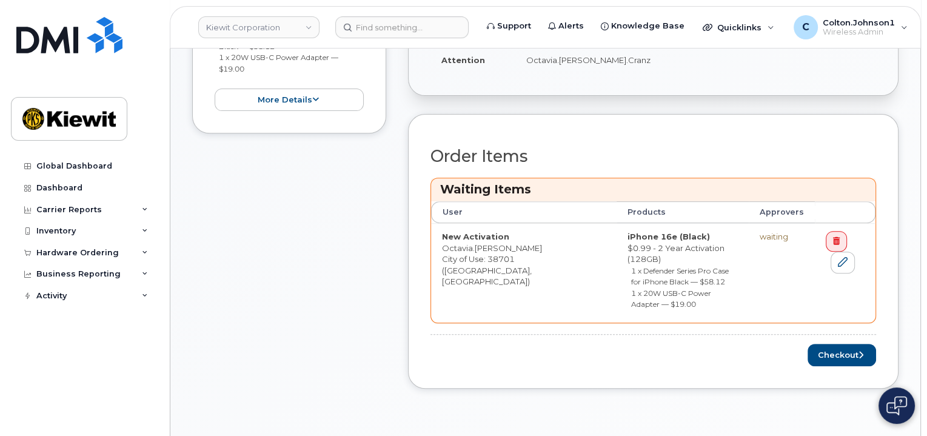
scroll to position [545, 0]
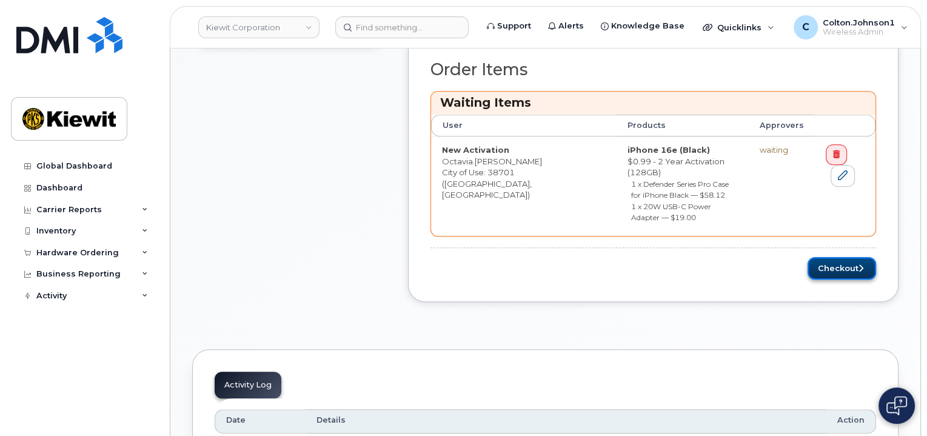
click at [841, 257] on button "Checkout" at bounding box center [841, 268] width 68 height 22
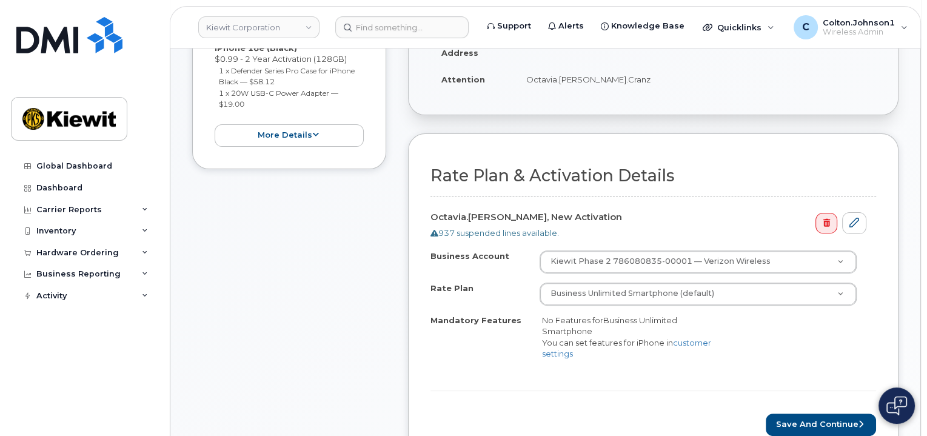
scroll to position [364, 0]
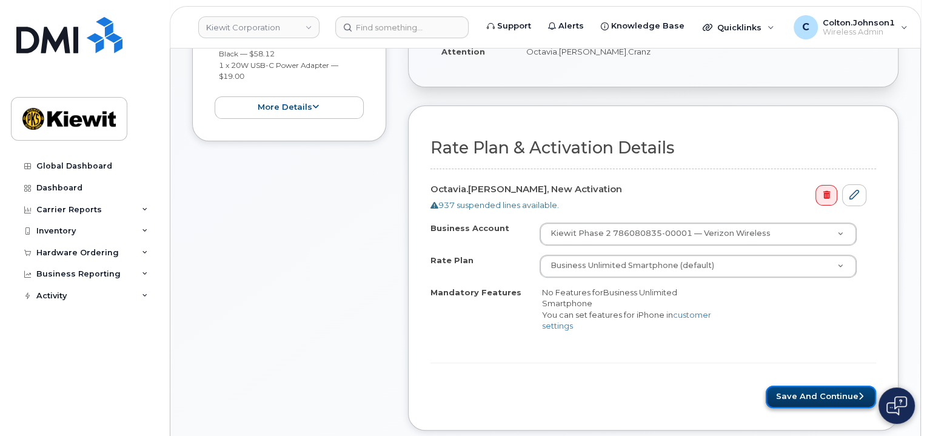
click at [802, 385] on button "Save and Continue" at bounding box center [820, 396] width 110 height 22
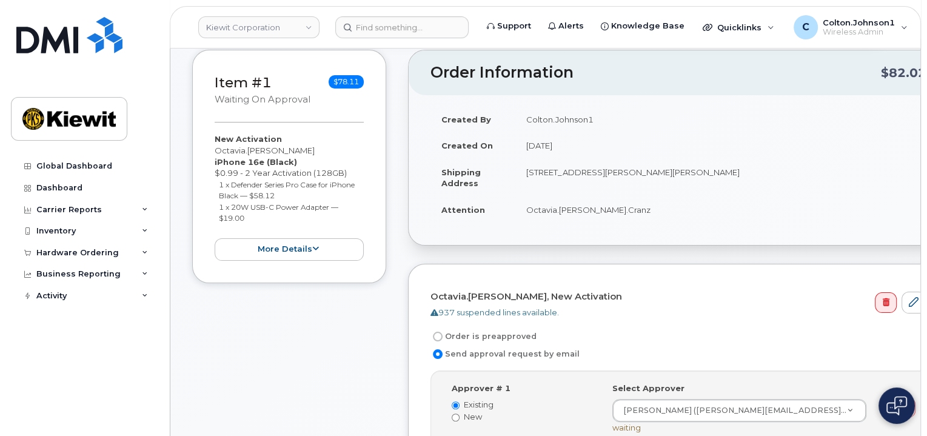
scroll to position [303, 0]
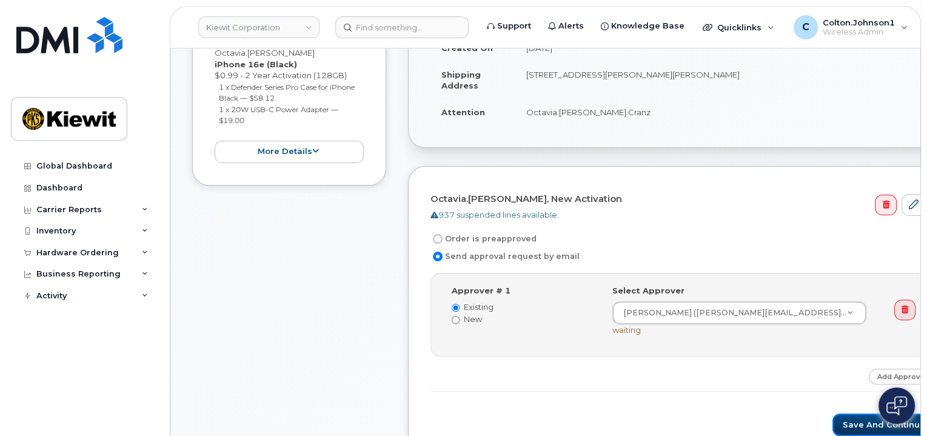
drag, startPoint x: 783, startPoint y: 407, endPoint x: 667, endPoint y: 359, distance: 125.8
click at [832, 413] on button "Save and Continue" at bounding box center [883, 424] width 103 height 22
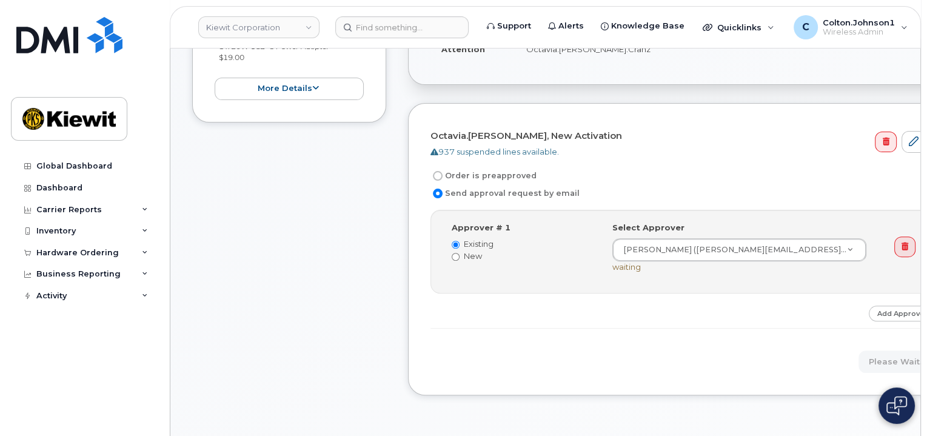
scroll to position [424, 0]
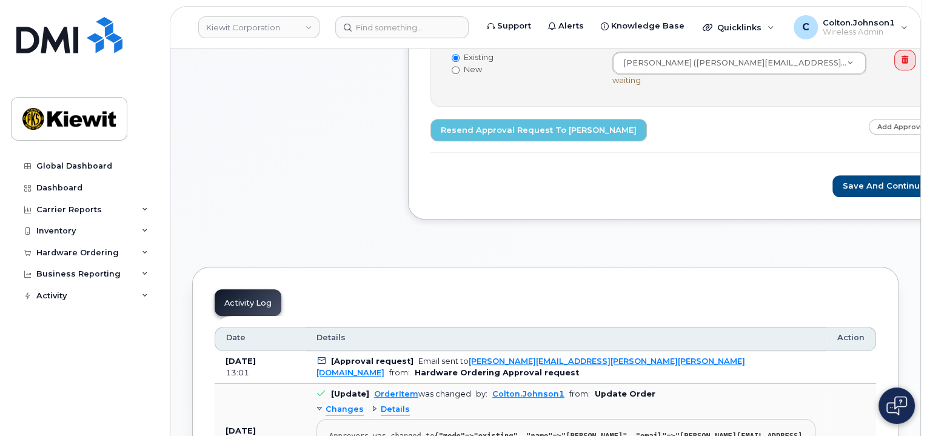
scroll to position [606, 0]
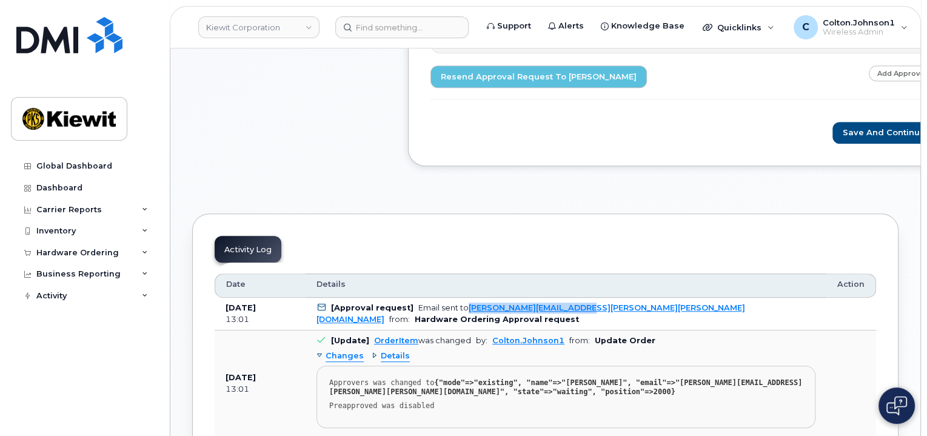
drag, startPoint x: 462, startPoint y: 300, endPoint x: 596, endPoint y: 300, distance: 134.5
click at [596, 303] on div "Email sent to [PERSON_NAME][EMAIL_ADDRESS][PERSON_NAME][PERSON_NAME][DOMAIN_NAM…" at bounding box center [530, 313] width 428 height 20
copy div "[PERSON_NAME][EMAIL_ADDRESS][PERSON_NAME][PERSON_NAME][DOMAIN_NAME]"
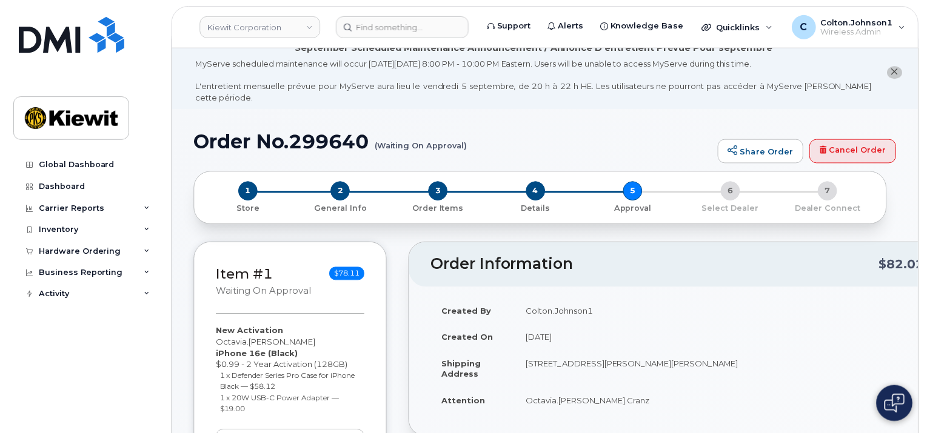
scroll to position [0, 0]
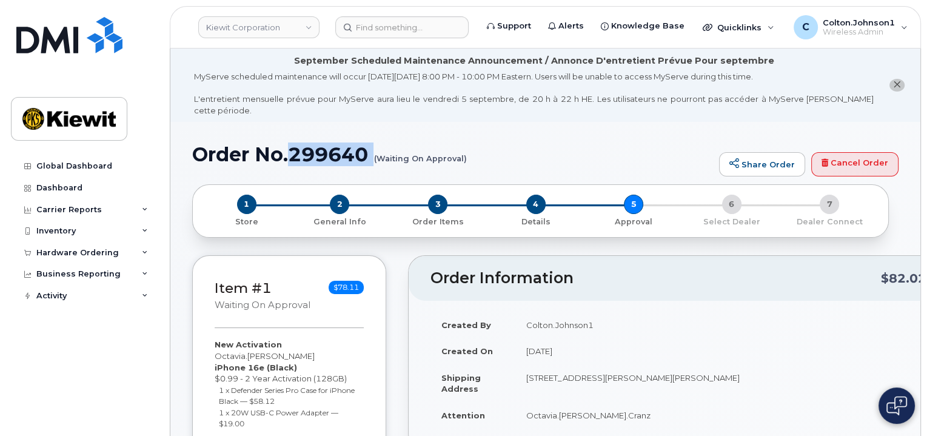
drag, startPoint x: 294, startPoint y: 142, endPoint x: 365, endPoint y: 159, distance: 73.5
click at [367, 156] on div "Order No.299640 (Waiting On Approval) Share Order Cancel Order" at bounding box center [545, 164] width 706 height 41
copy h1 "299640"
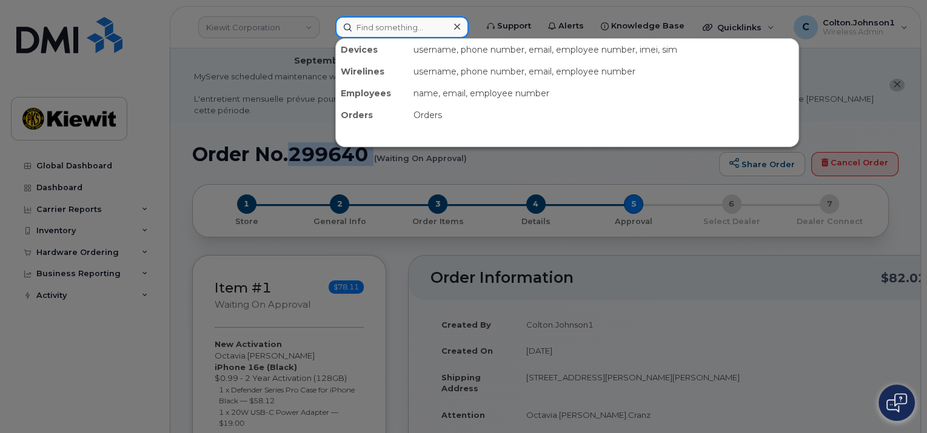
click at [427, 22] on input at bounding box center [401, 27] width 133 height 22
paste input "299417"
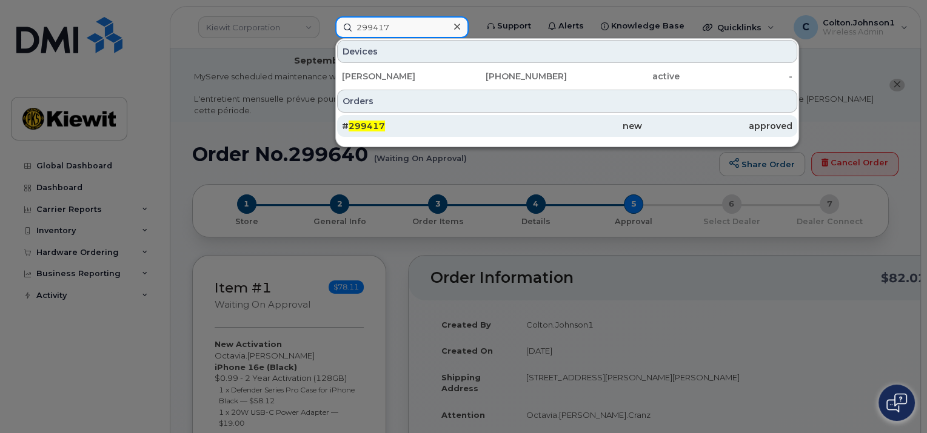
type input "299417"
click at [445, 122] on div "# 299417" at bounding box center [417, 126] width 150 height 12
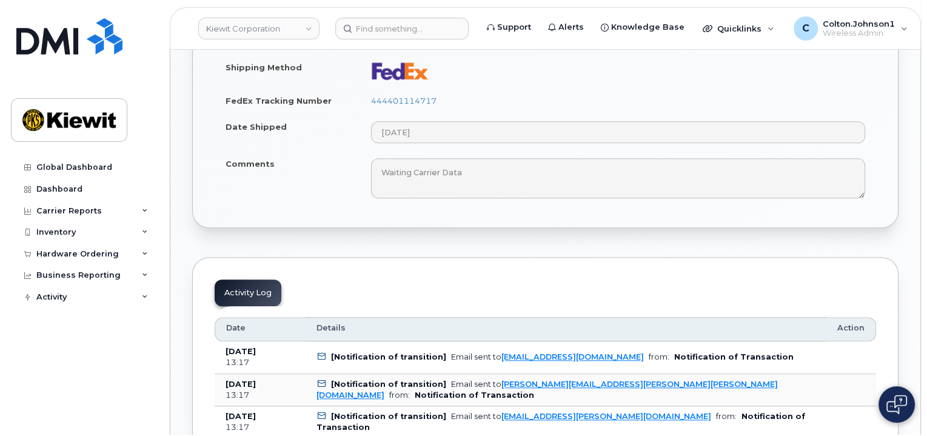
scroll to position [788, 0]
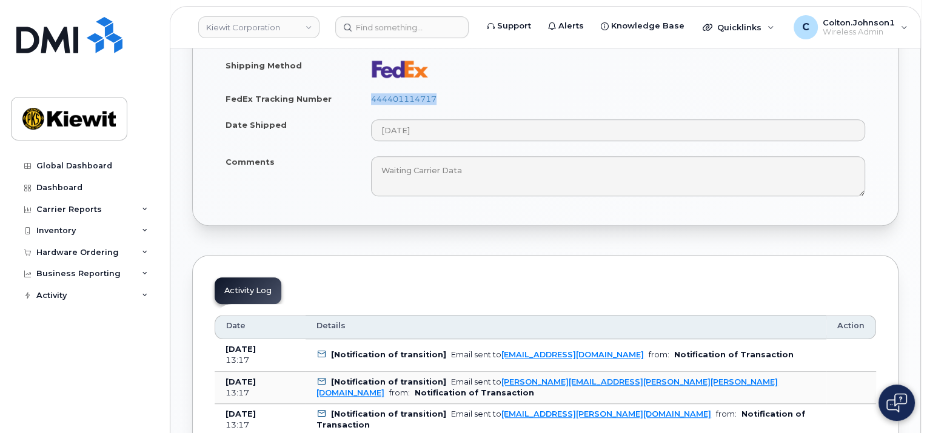
drag, startPoint x: 356, startPoint y: 84, endPoint x: 465, endPoint y: 85, distance: 109.1
click at [465, 85] on tr "FedEx Tracking Number 444401114717" at bounding box center [545, 98] width 661 height 27
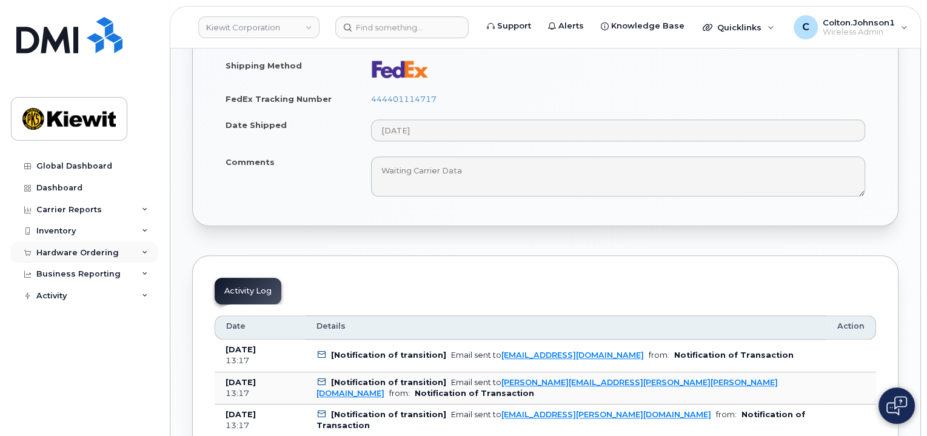
click at [139, 252] on div "Hardware Ordering" at bounding box center [84, 253] width 147 height 22
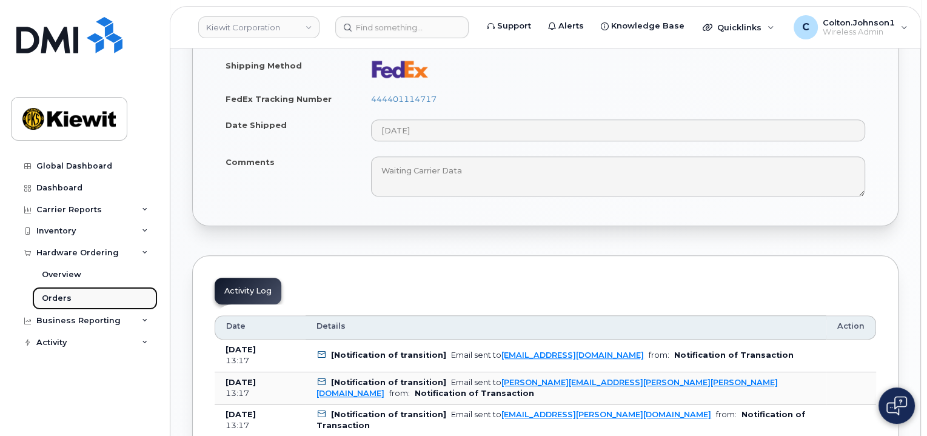
click at [70, 295] on link "Orders" at bounding box center [94, 298] width 125 height 23
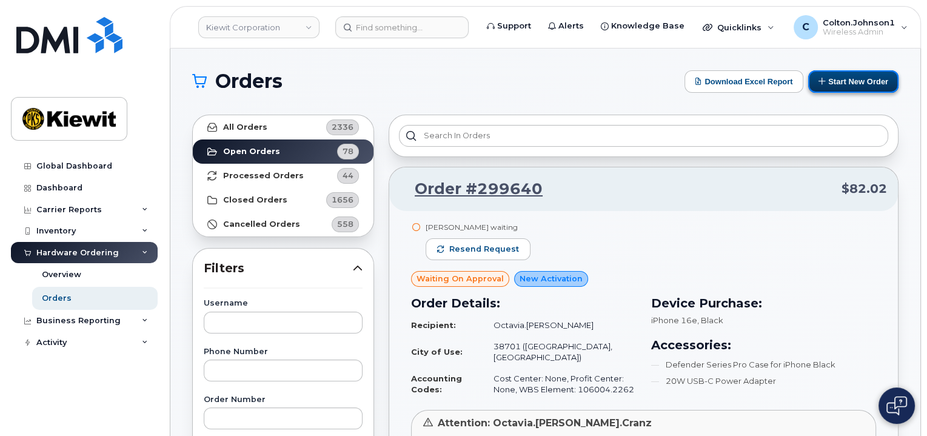
click at [827, 75] on button "Start New Order" at bounding box center [853, 81] width 90 height 22
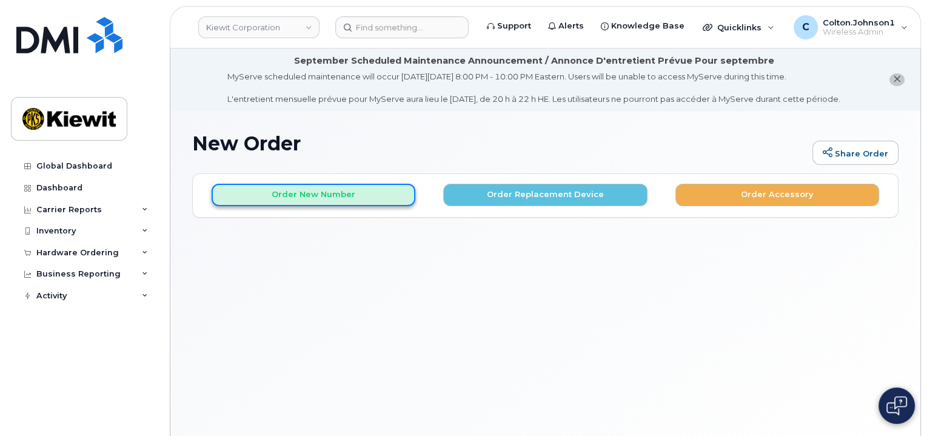
click at [334, 200] on button "Order New Number" at bounding box center [314, 195] width 204 height 22
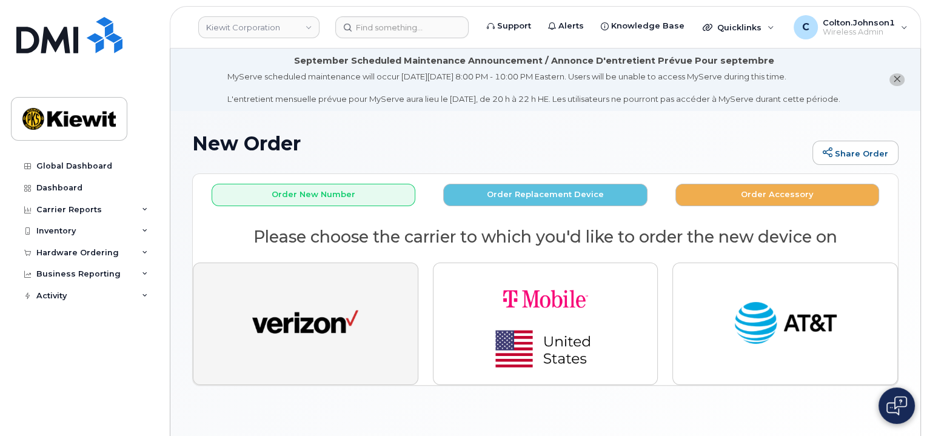
click at [338, 285] on button "button" at bounding box center [305, 323] width 225 height 122
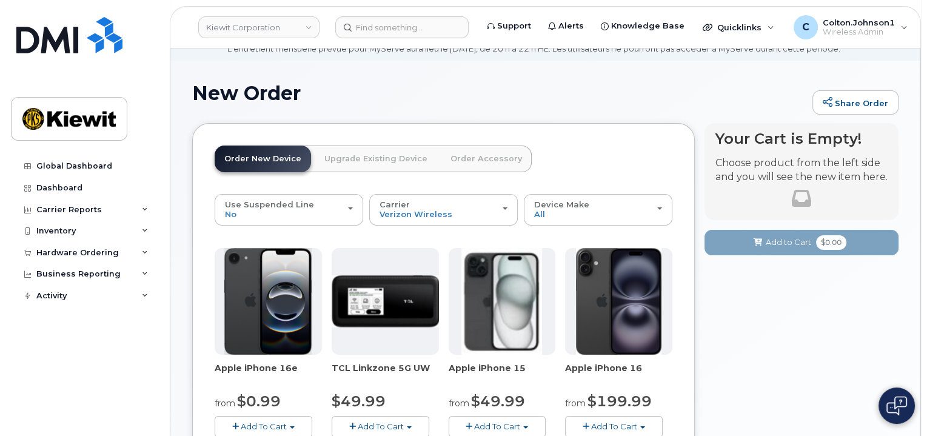
scroll to position [182, 0]
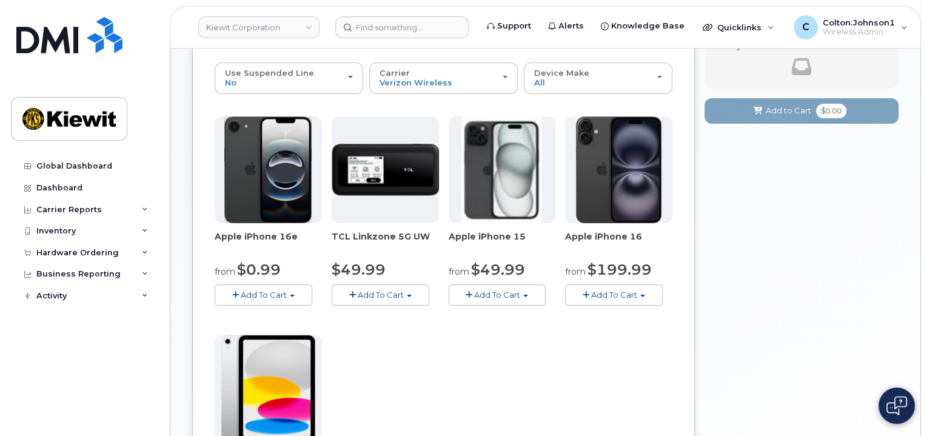
click at [242, 290] on span "Add To Cart" at bounding box center [264, 295] width 46 height 10
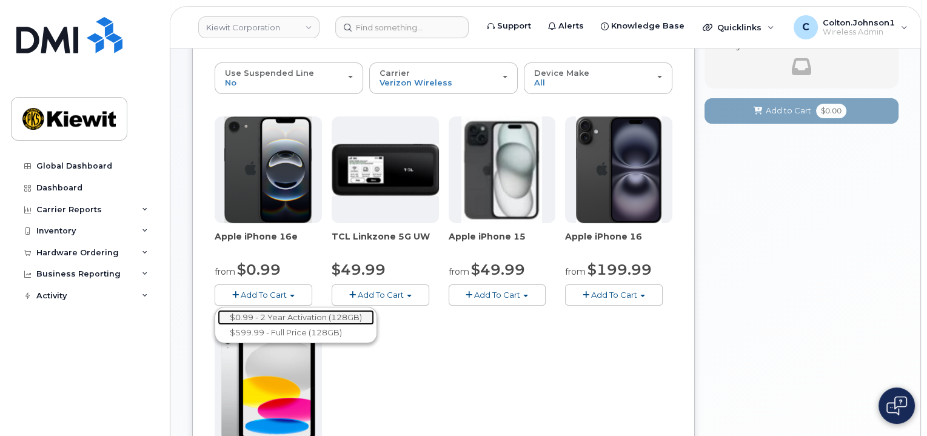
click at [255, 311] on link "$0.99 - 2 Year Activation (128GB)" at bounding box center [296, 317] width 156 height 15
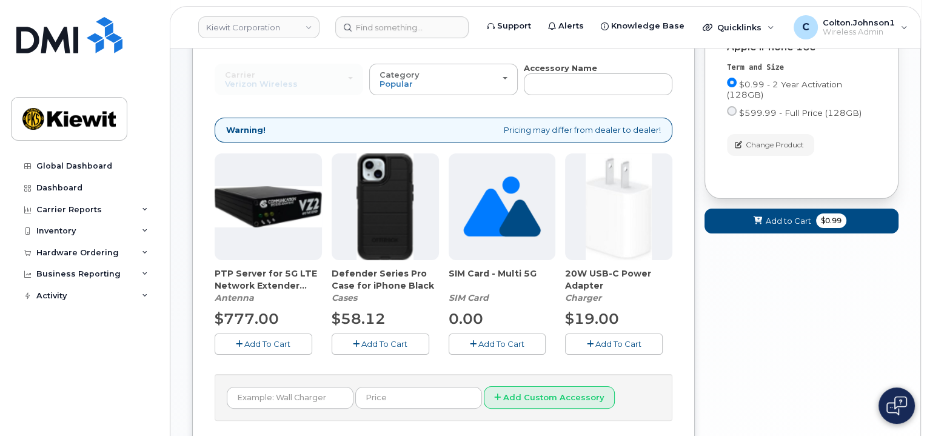
click at [361, 339] on span "Add To Cart" at bounding box center [384, 344] width 46 height 10
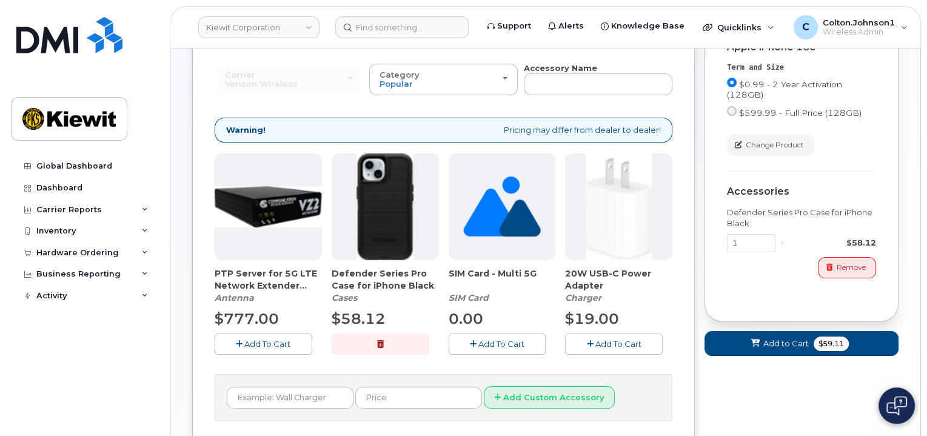
click at [585, 339] on button "Add To Cart" at bounding box center [614, 343] width 98 height 21
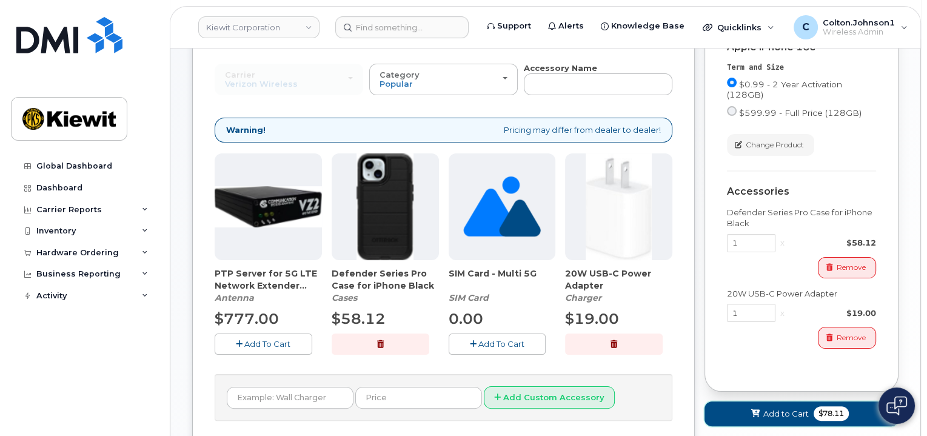
click at [773, 408] on span "Add to Cart" at bounding box center [785, 414] width 45 height 12
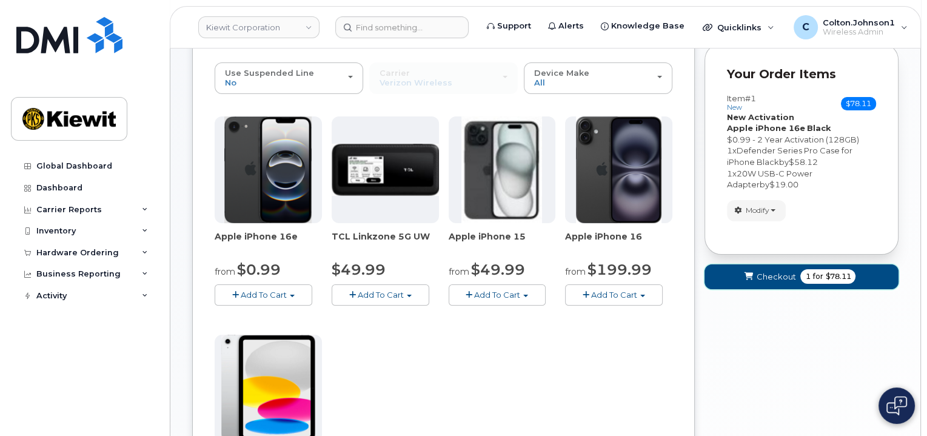
click at [761, 273] on span "Checkout" at bounding box center [775, 277] width 39 height 12
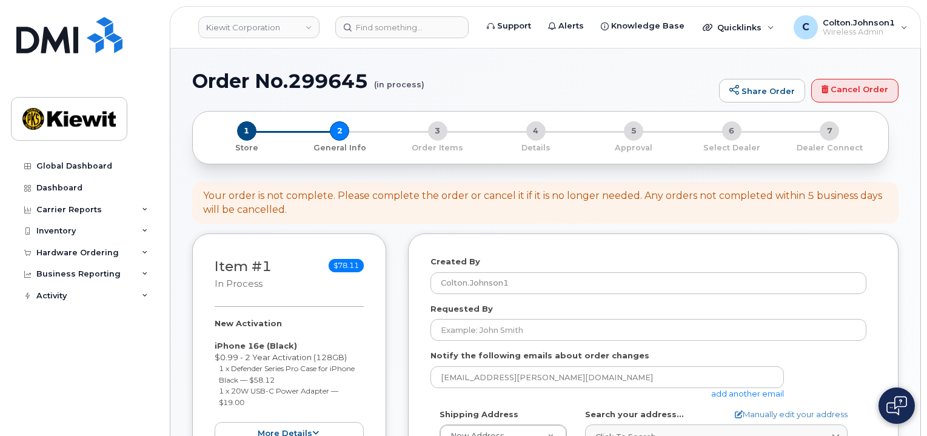
select select
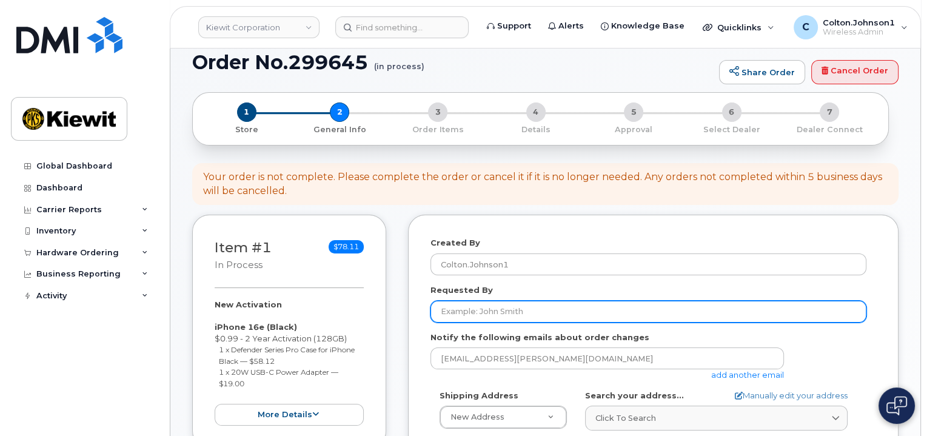
scroll to position [121, 0]
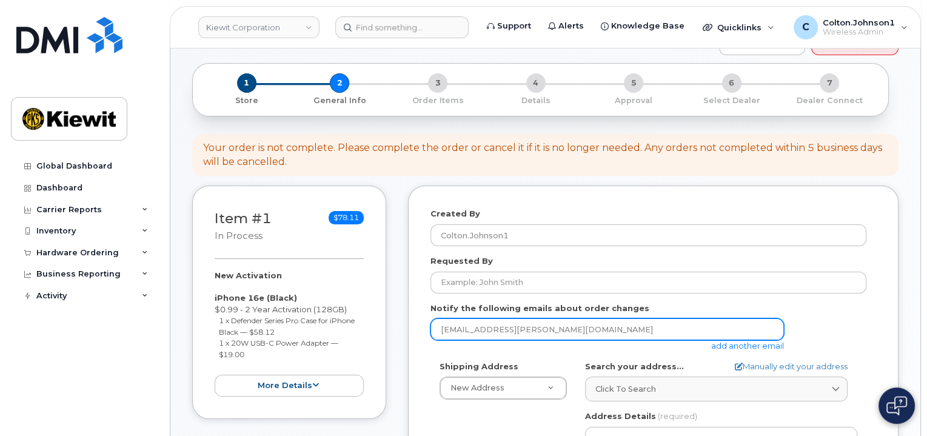
click at [487, 318] on input "[EMAIL_ADDRESS][PERSON_NAME][DOMAIN_NAME]" at bounding box center [606, 329] width 353 height 22
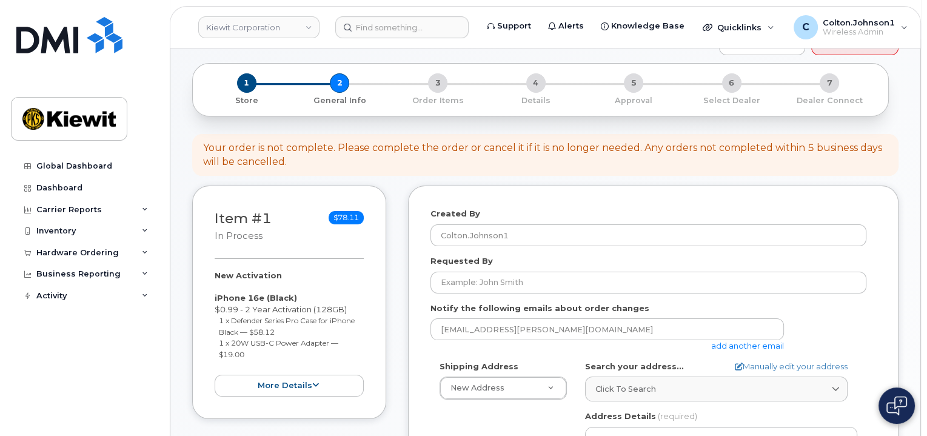
click at [760, 341] on link "add another email" at bounding box center [747, 346] width 73 height 10
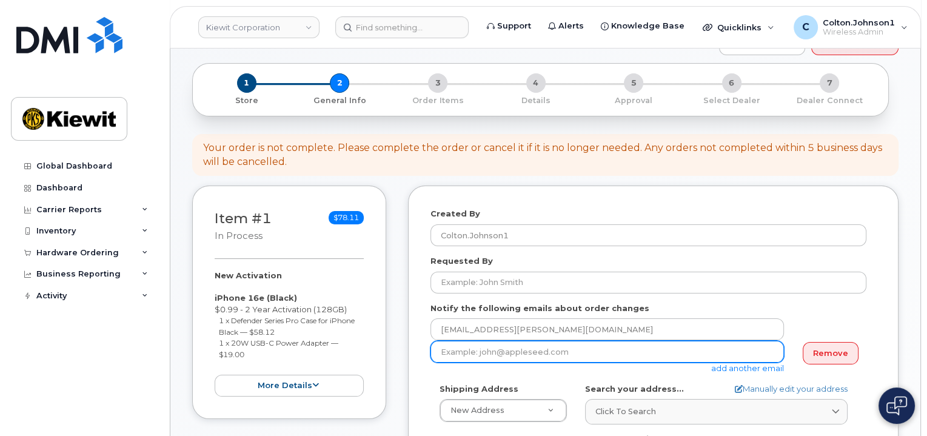
click at [536, 341] on input "email" at bounding box center [606, 352] width 353 height 22
paste input "Matt.Gabriel"
type input "Matt.Gabriel@kiewit.com"
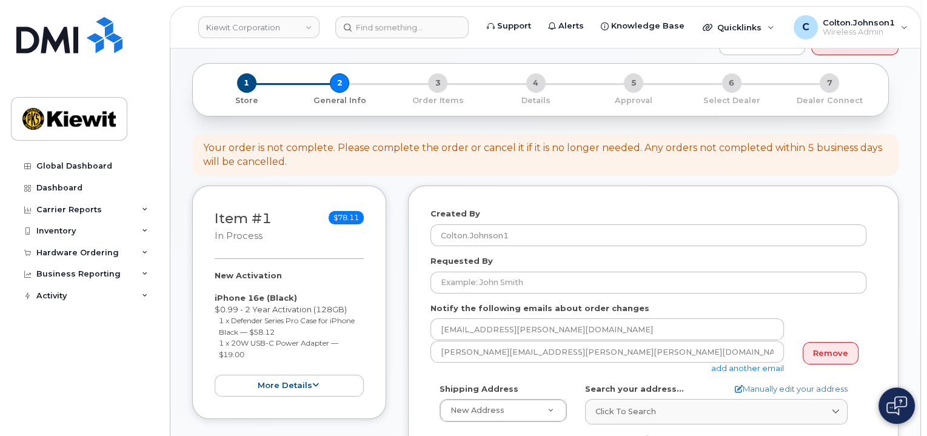
click at [739, 385] on icon at bounding box center [739, 389] width 8 height 8
select select
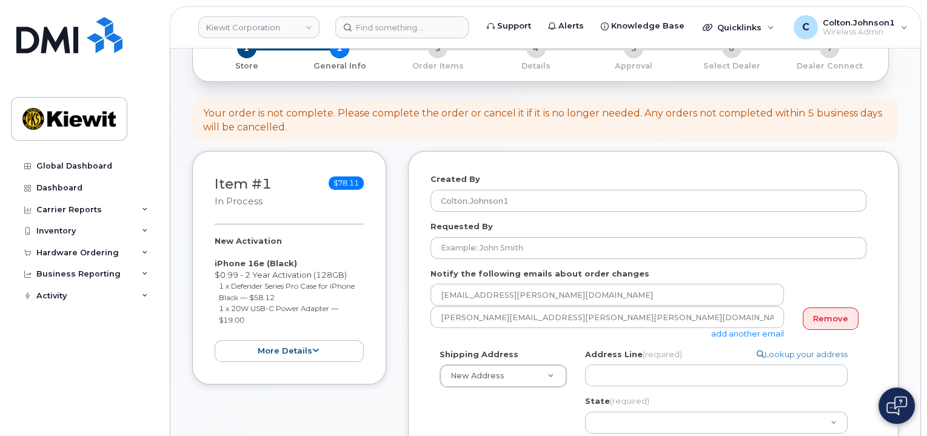
scroll to position [303, 0]
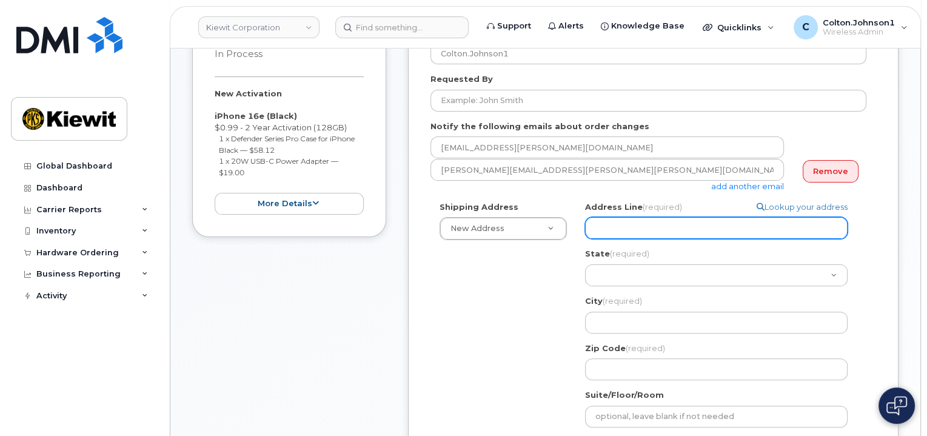
click at [644, 221] on input "Address Line (required)" at bounding box center [716, 228] width 262 height 22
paste input "6076 TX-12"
select select
type input "6076 TX-12"
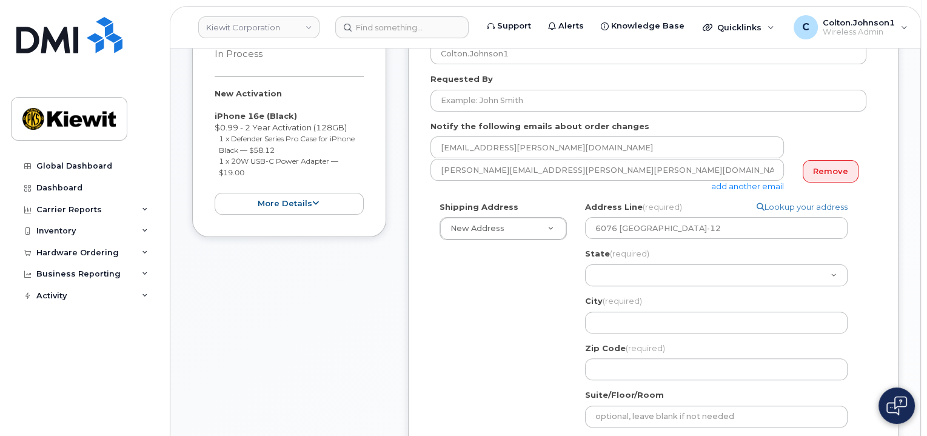
click at [535, 275] on div "Shipping Address New Address New Address 585 N. Dairy Ashford Rd. Search your a…" at bounding box center [648, 365] width 436 height 329
click at [638, 264] on select "Alabama Alaska American Samoa Arizona Arkansas California Colorado Connecticut …" at bounding box center [716, 275] width 262 height 22
select select "TX"
click at [585, 264] on select "Alabama Alaska American Samoa Arizona Arkansas California Colorado Connecticut …" at bounding box center [716, 275] width 262 height 22
click at [622, 312] on input "City (required)" at bounding box center [716, 323] width 262 height 22
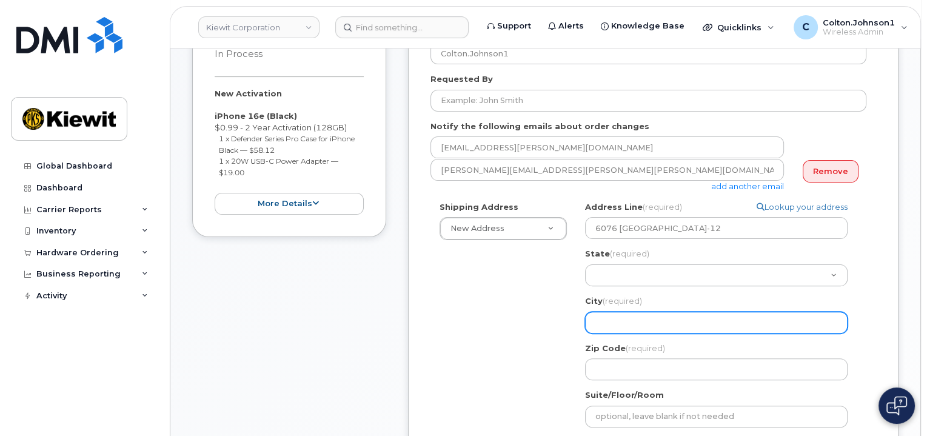
paste input "Vidor"
select select
type input "Vidor"
click at [556, 295] on div "Shipping Address New Address New Address 585 N. Dairy Ashford Rd. TX Vidor Sear…" at bounding box center [648, 365] width 436 height 329
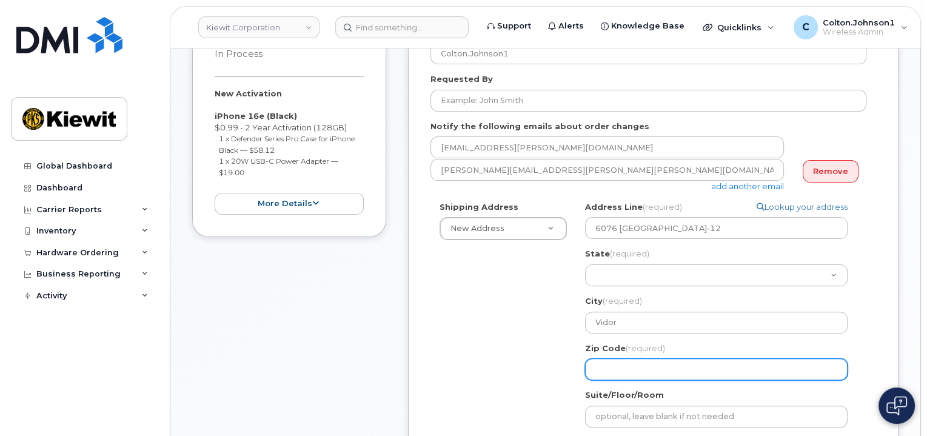
click at [609, 358] on input "Zip Code (required)" at bounding box center [716, 369] width 262 height 22
paste input "77662"
select select
type input "77662"
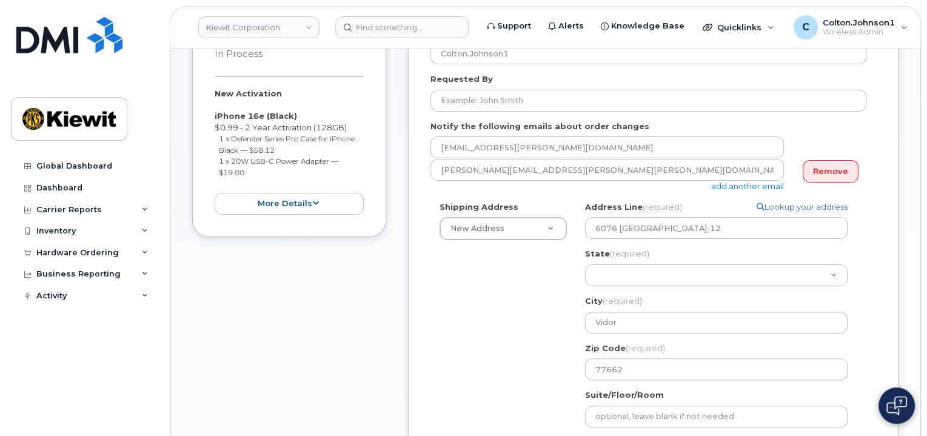
click at [508, 363] on div "Shipping Address New Address New Address 585 N. Dairy Ashford Rd. TX Vidor Sear…" at bounding box center [648, 365] width 436 height 329
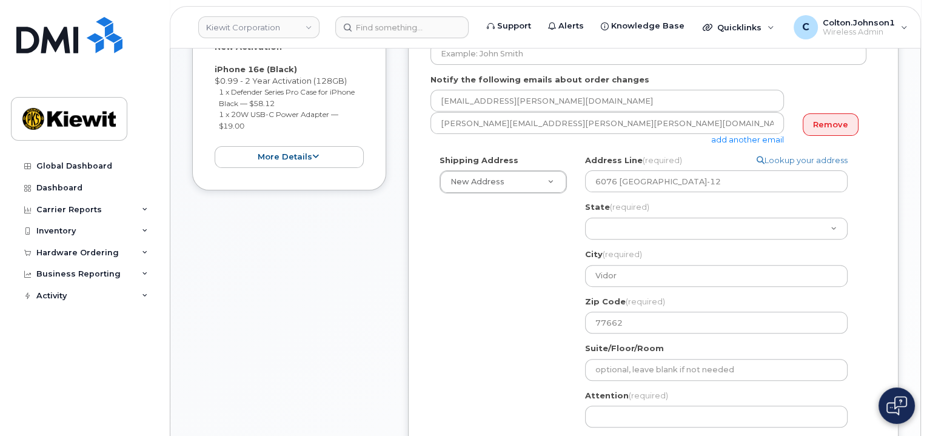
scroll to position [364, 0]
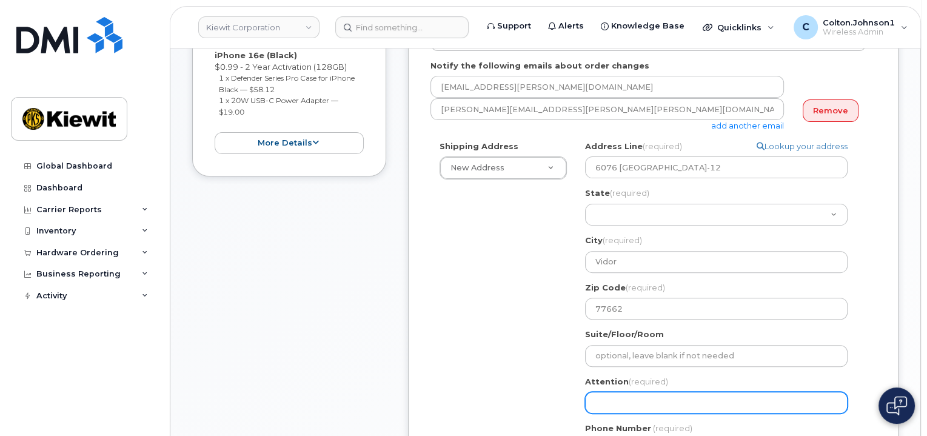
click at [645, 392] on input "Attention (required)" at bounding box center [716, 403] width 262 height 22
click at [627, 392] on input "Attention (required)" at bounding box center [716, 403] width 262 height 22
paste input "Steve.Copley"
select select
type input "Steve.Copley"
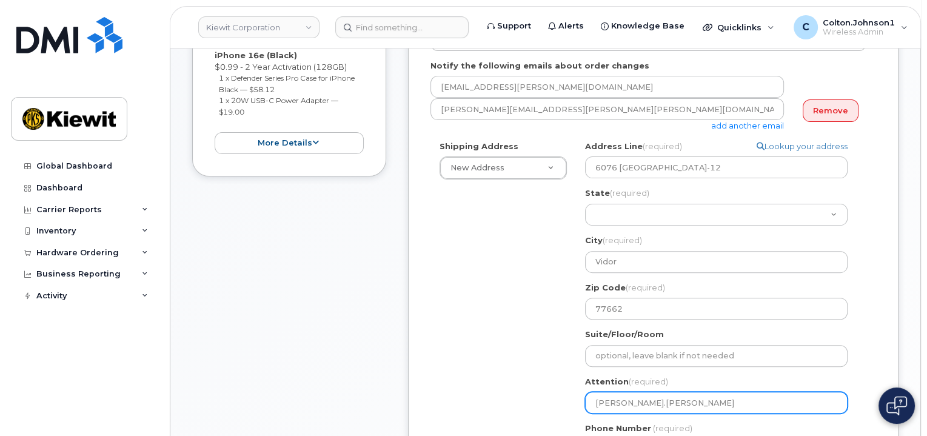
click at [768, 392] on input "Steve.Copley" at bounding box center [716, 403] width 262 height 22
paste input "Steven.Grigsby"
select select
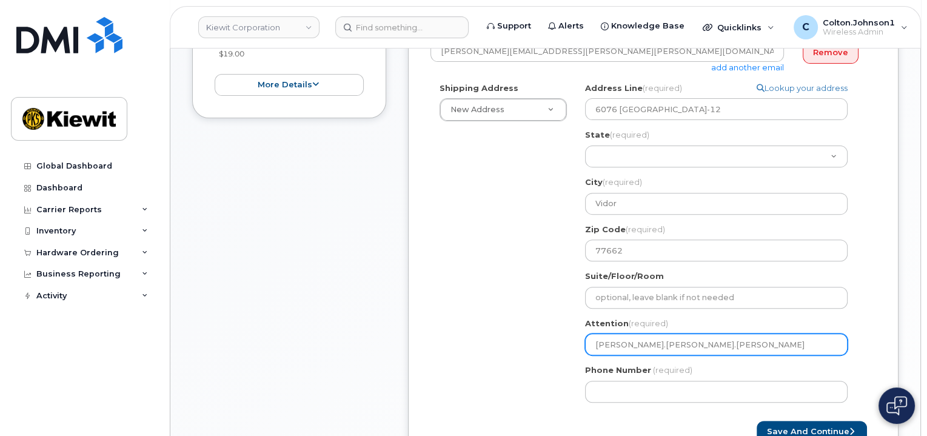
scroll to position [424, 0]
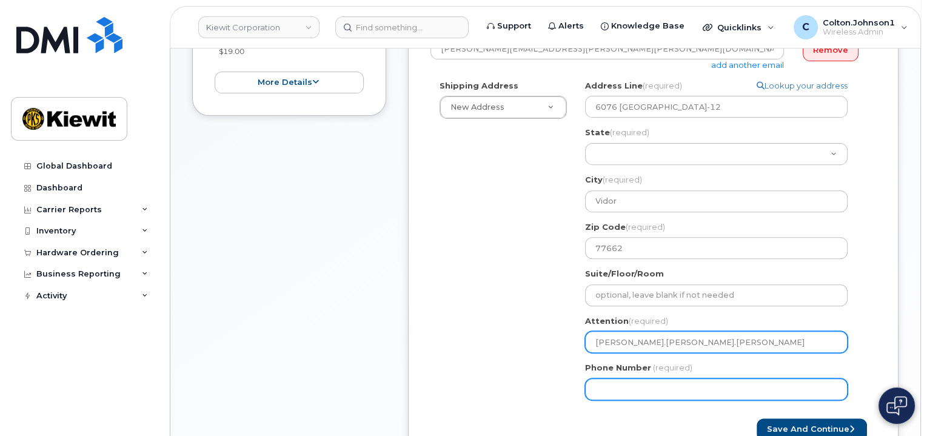
type input "Steve.Copley Steven.Grigsby"
click at [636, 387] on input "Phone Number" at bounding box center [716, 389] width 262 height 22
type input "877772770"
select select
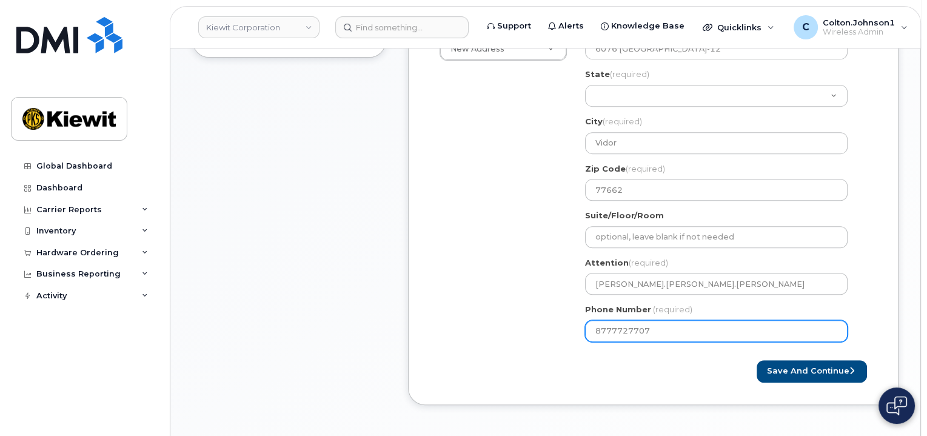
scroll to position [485, 0]
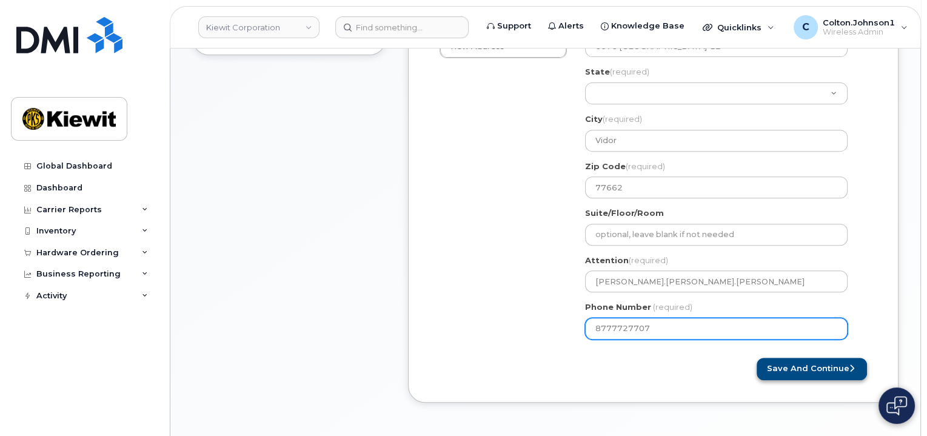
type input "8777727707"
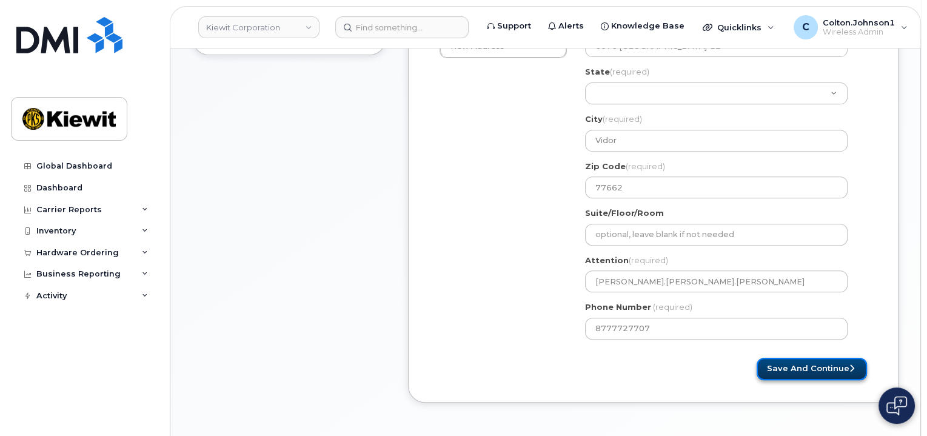
click at [827, 358] on button "Save and Continue" at bounding box center [811, 369] width 110 height 22
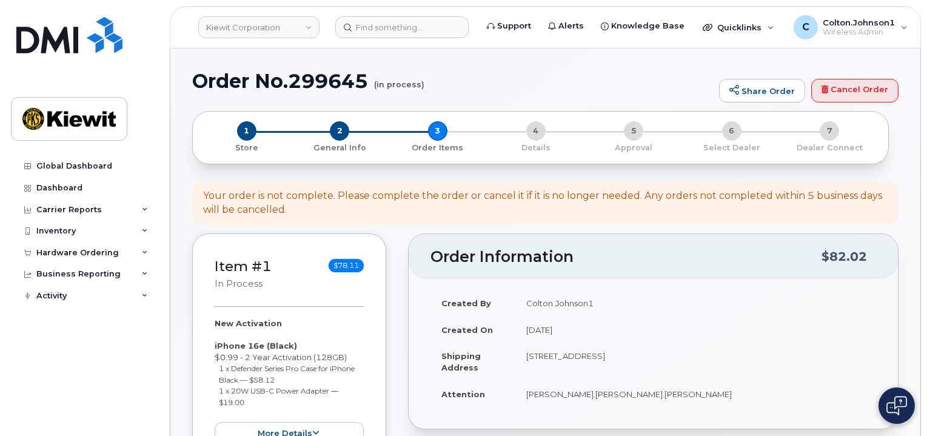
select select
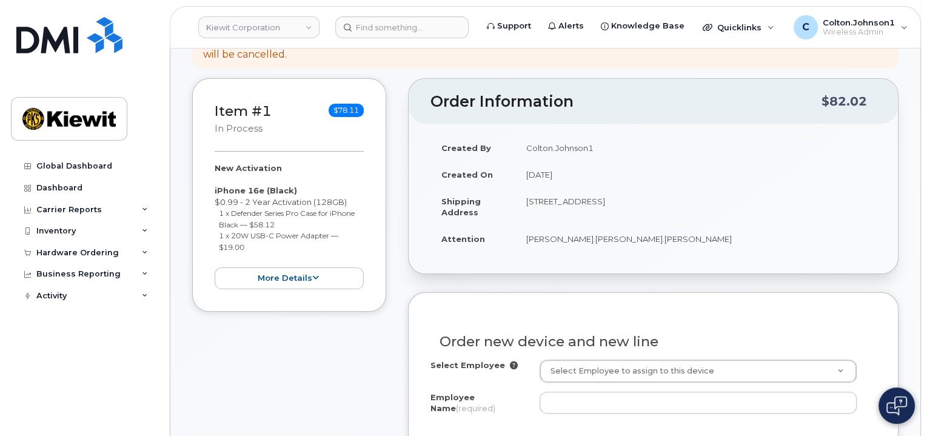
scroll to position [242, 0]
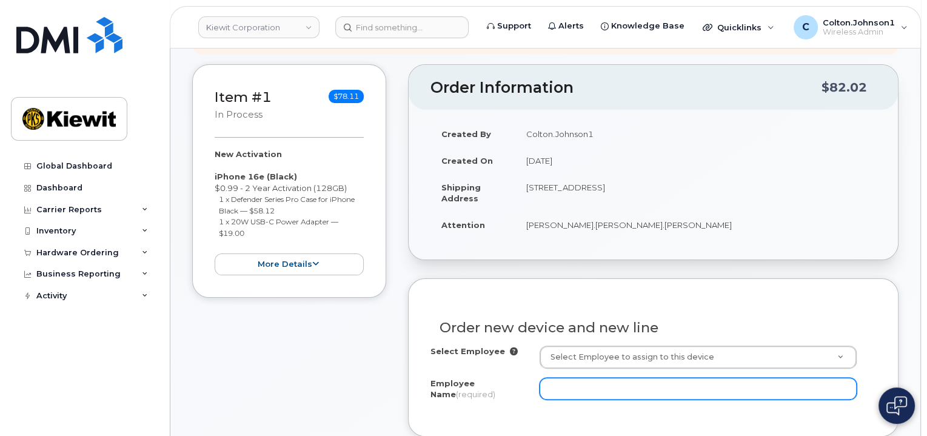
click at [617, 382] on input "Employee Name (required)" at bounding box center [697, 389] width 317 height 22
paste input "[PERSON_NAME].[PERSON_NAME]"
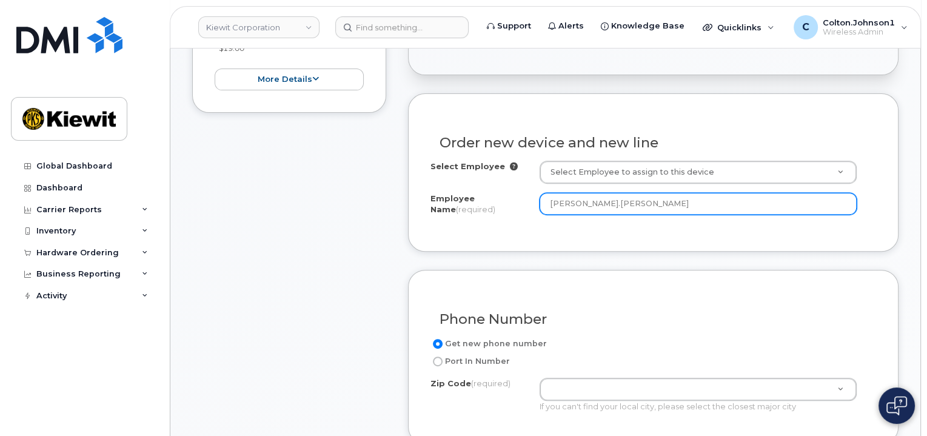
scroll to position [485, 0]
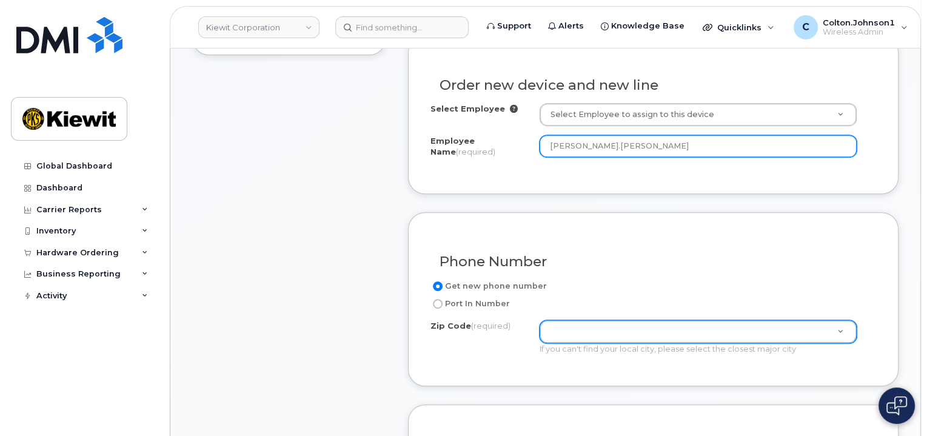
type input "[PERSON_NAME].[PERSON_NAME]"
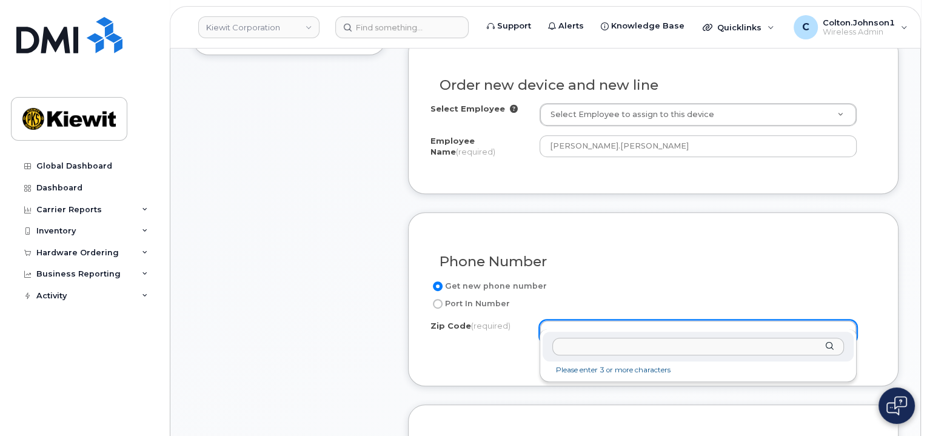
click at [588, 341] on input "Zip Code (required)" at bounding box center [698, 347] width 292 height 18
paste input "77662"
type input "77662"
type input "77662 (Vidor, TX)"
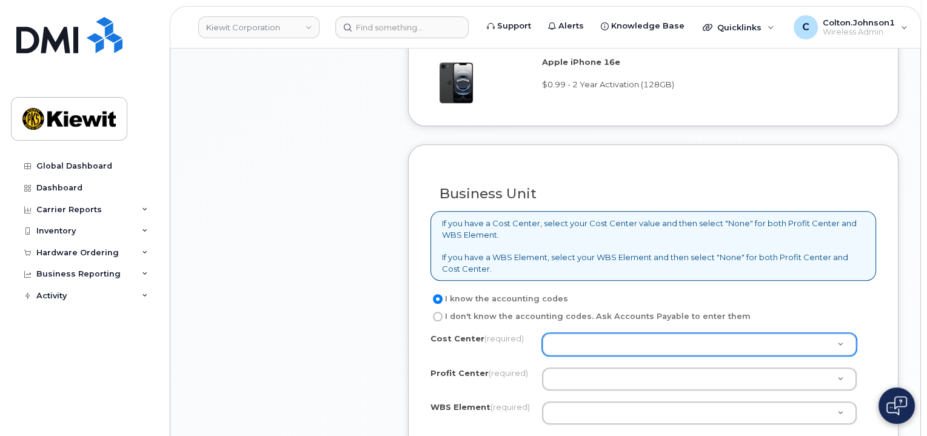
scroll to position [909, 0]
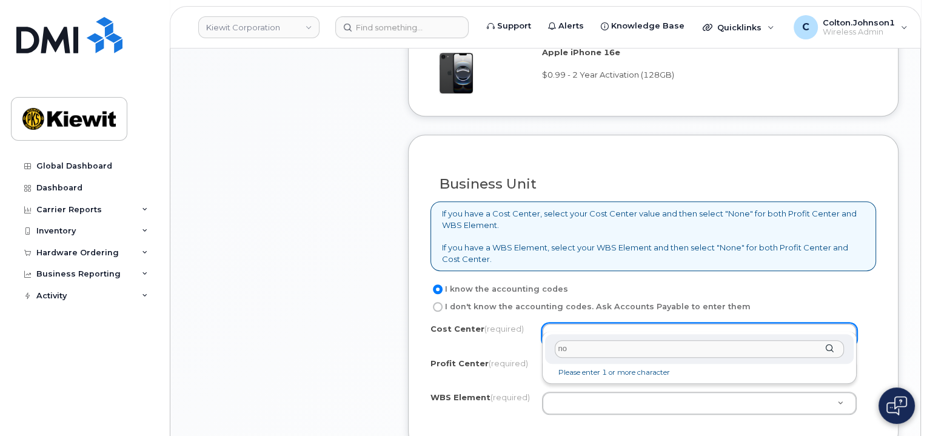
type input "non"
type input "None"
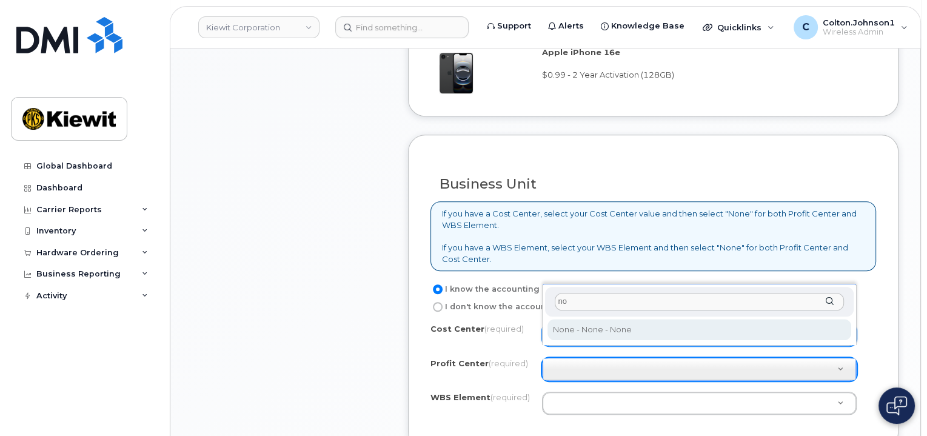
type input "non"
select select "None"
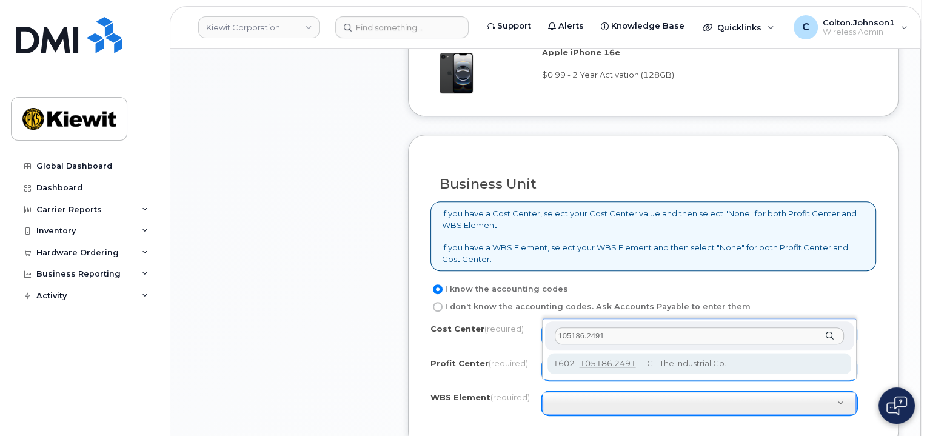
type input "105186.2491"
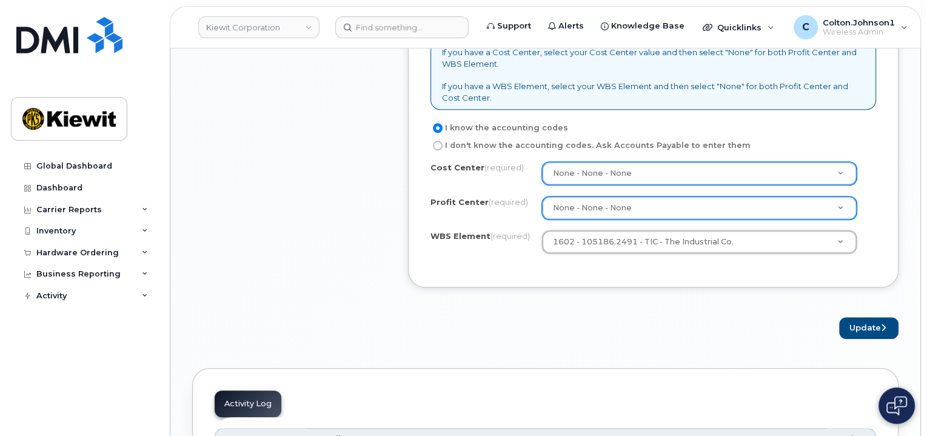
scroll to position [1091, 0]
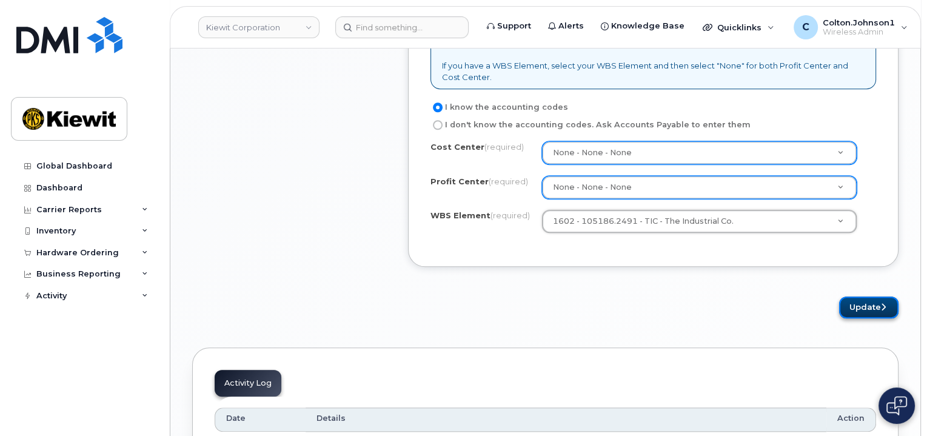
click at [878, 296] on button "Update" at bounding box center [868, 307] width 59 height 22
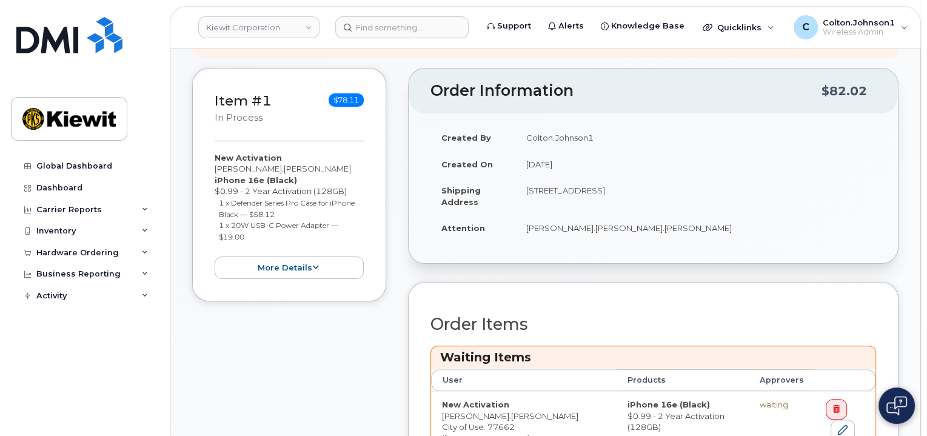
scroll to position [424, 0]
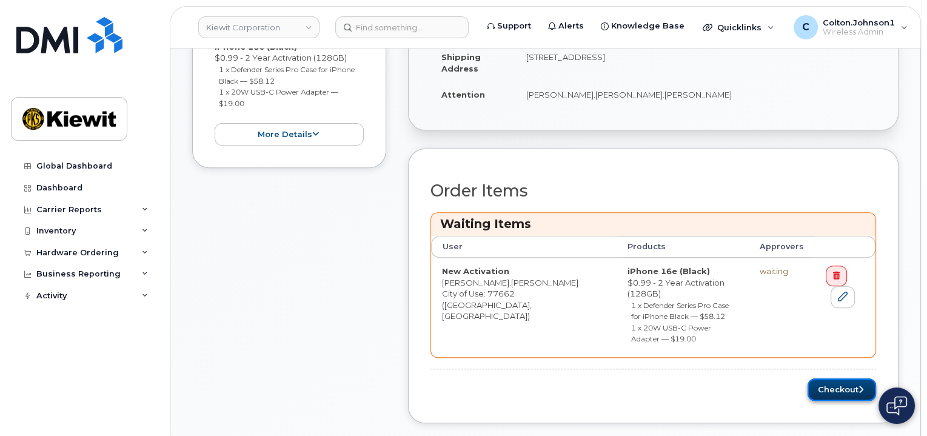
click at [847, 378] on button "Checkout" at bounding box center [841, 389] width 68 height 22
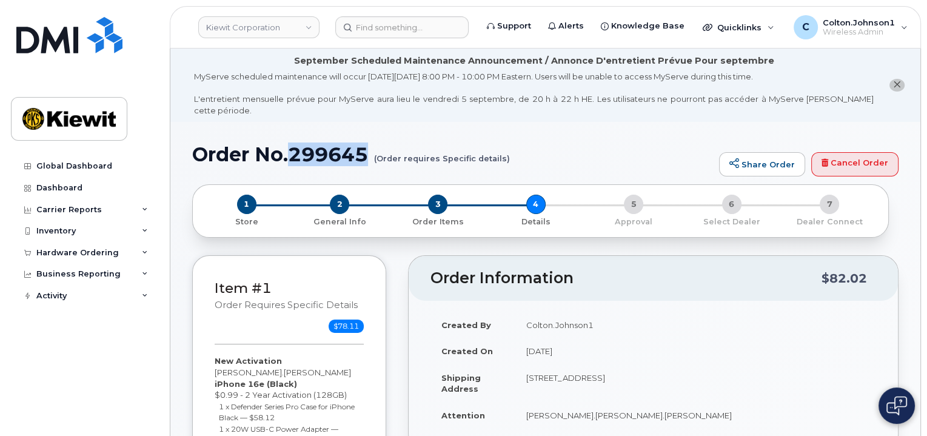
drag, startPoint x: 292, startPoint y: 138, endPoint x: 372, endPoint y: 144, distance: 79.6
click at [373, 144] on h1 "Order No.299645 (Order requires Specific details)" at bounding box center [452, 154] width 521 height 21
copy h1 "299645"
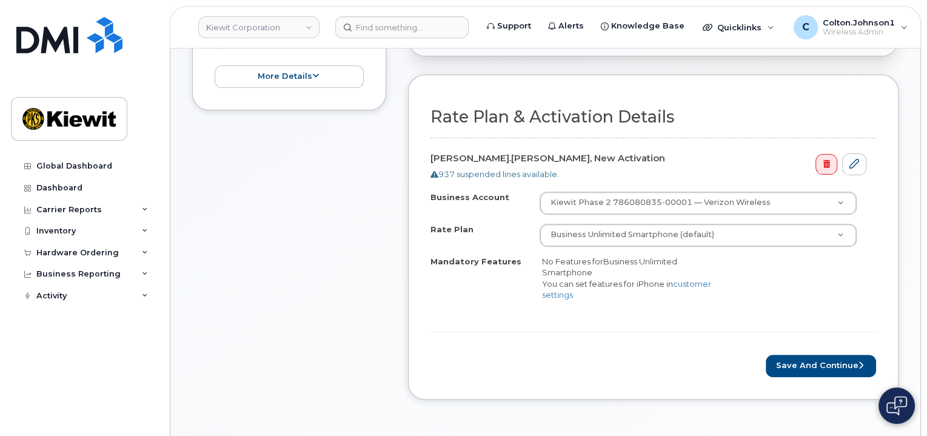
scroll to position [485, 0]
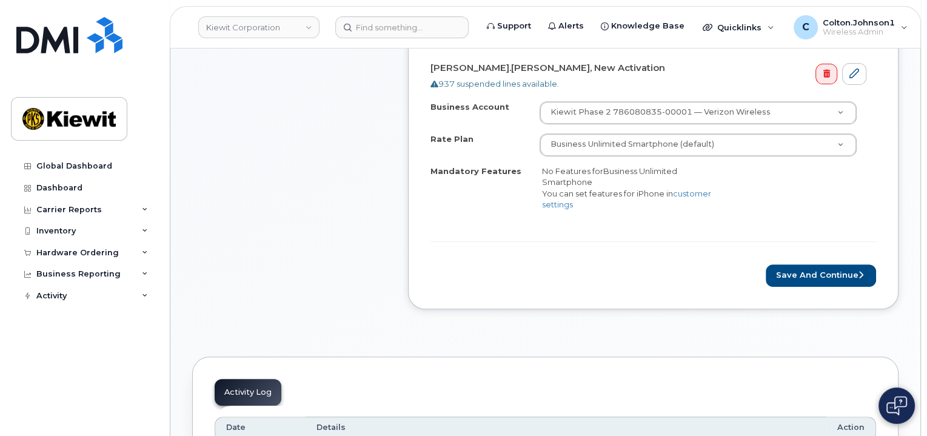
click at [828, 280] on div "Rate Plan & Activation Details Steve.Copley, New Activation 937 suspended lines…" at bounding box center [653, 146] width 490 height 325
click at [827, 264] on button "Save and Continue" at bounding box center [820, 275] width 110 height 22
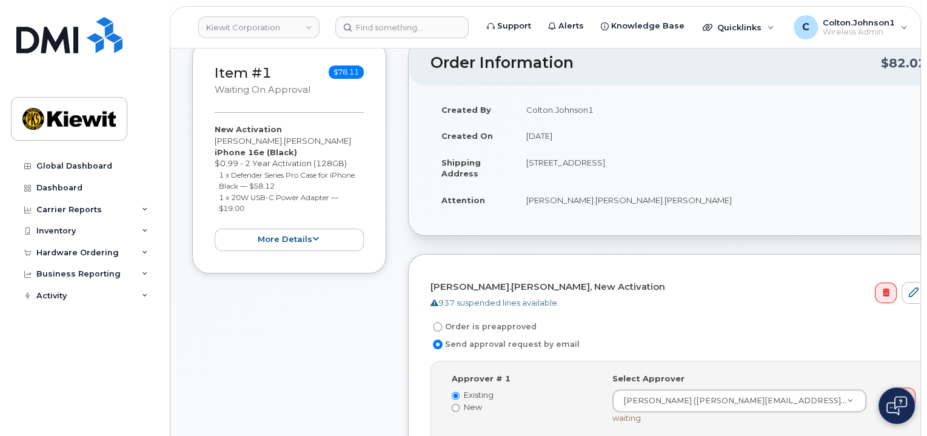
scroll to position [364, 0]
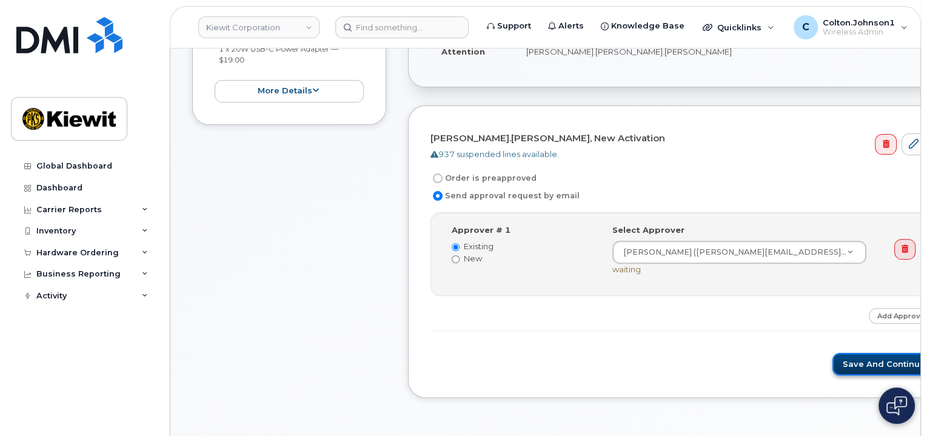
click at [841, 353] on button "Save and Continue" at bounding box center [883, 364] width 103 height 22
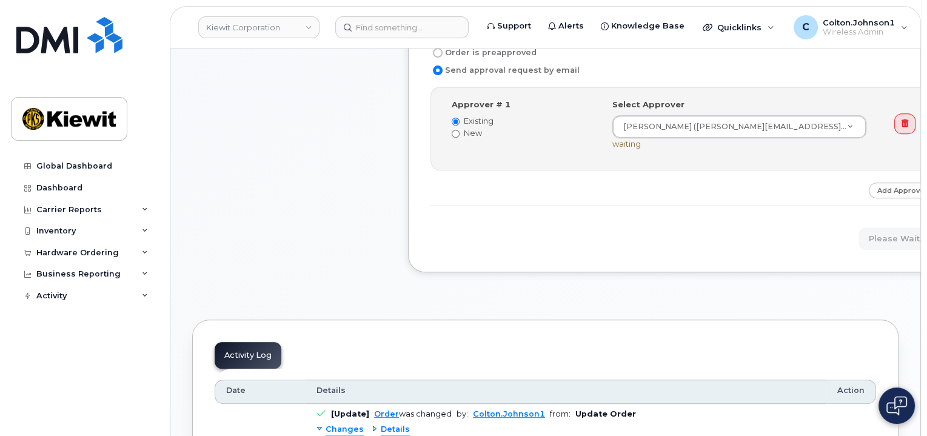
scroll to position [606, 0]
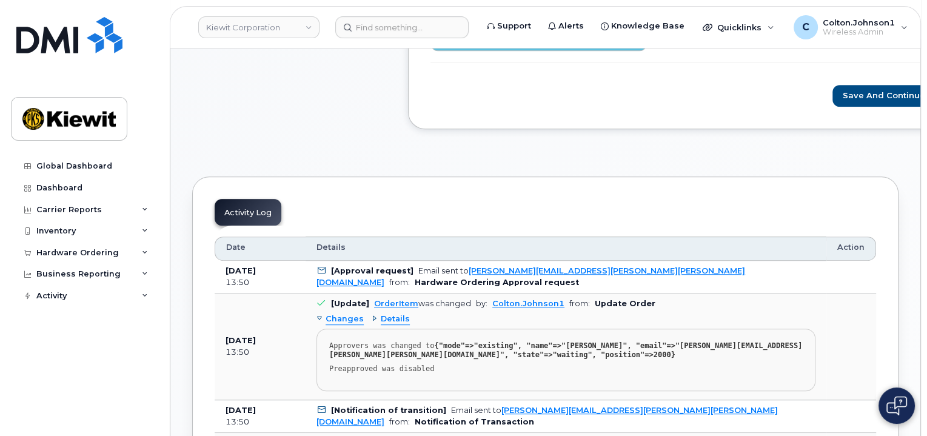
scroll to position [667, 0]
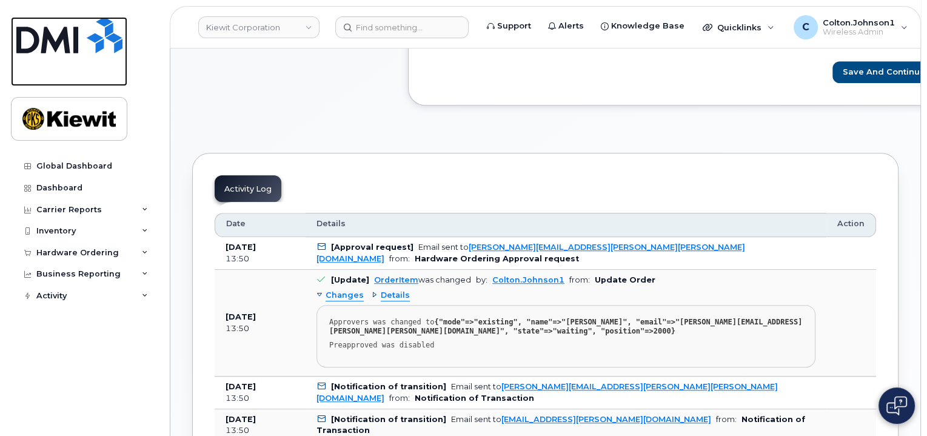
click at [110, 43] on img at bounding box center [69, 35] width 106 height 36
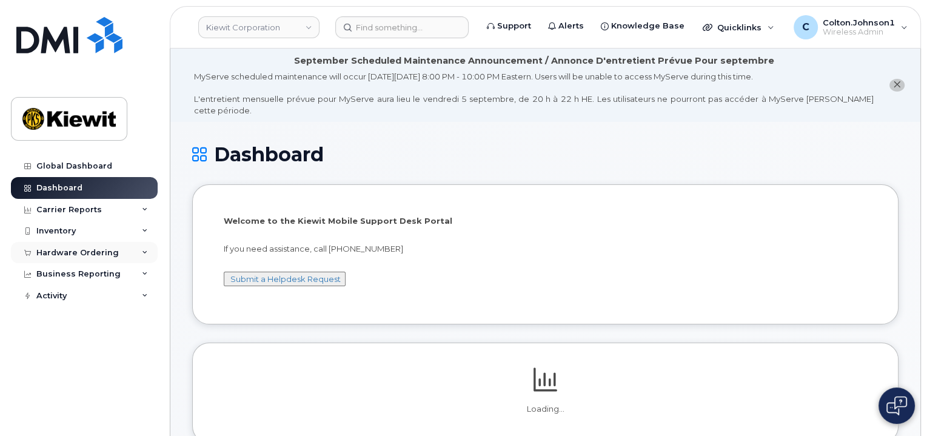
click at [144, 257] on div "Hardware Ordering" at bounding box center [84, 253] width 147 height 22
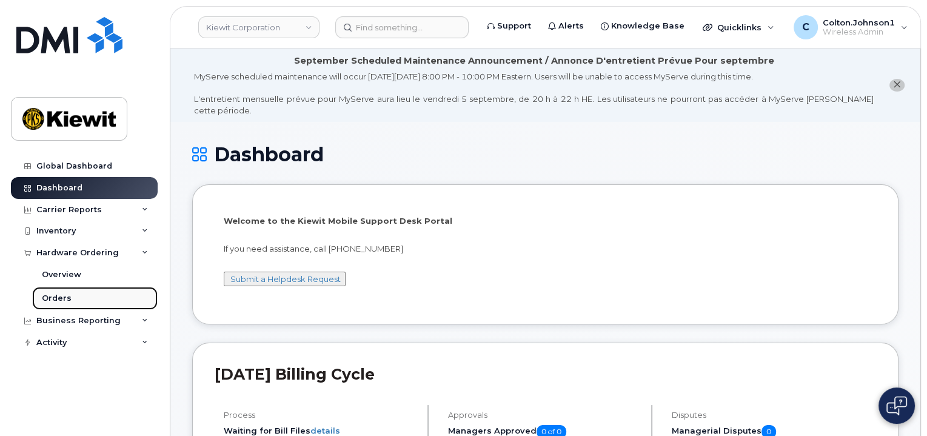
click at [118, 298] on link "Orders" at bounding box center [94, 298] width 125 height 23
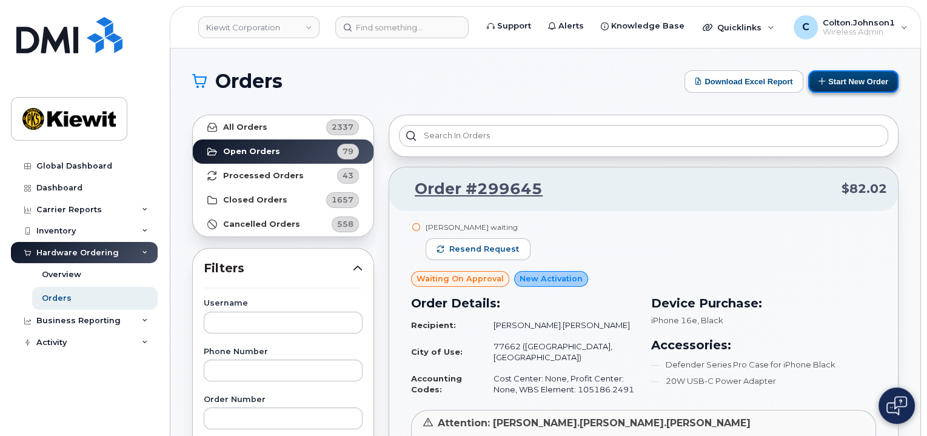
click at [861, 82] on button "Start New Order" at bounding box center [853, 81] width 90 height 22
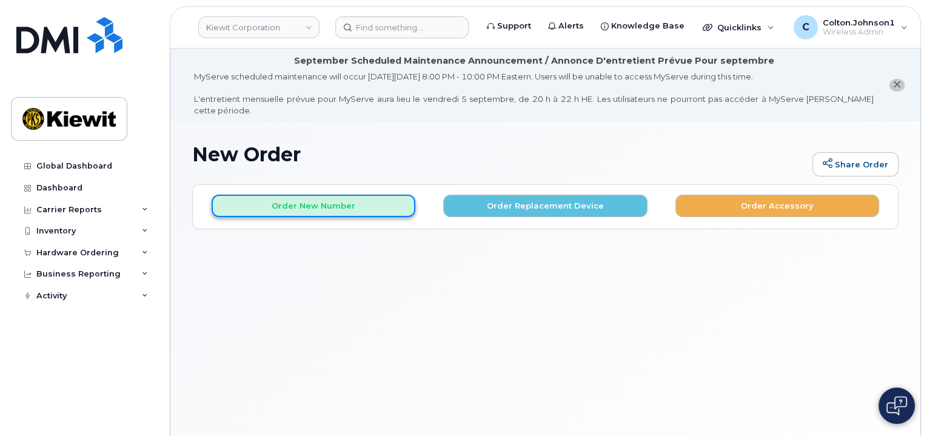
click at [341, 195] on button "Order New Number" at bounding box center [314, 206] width 204 height 22
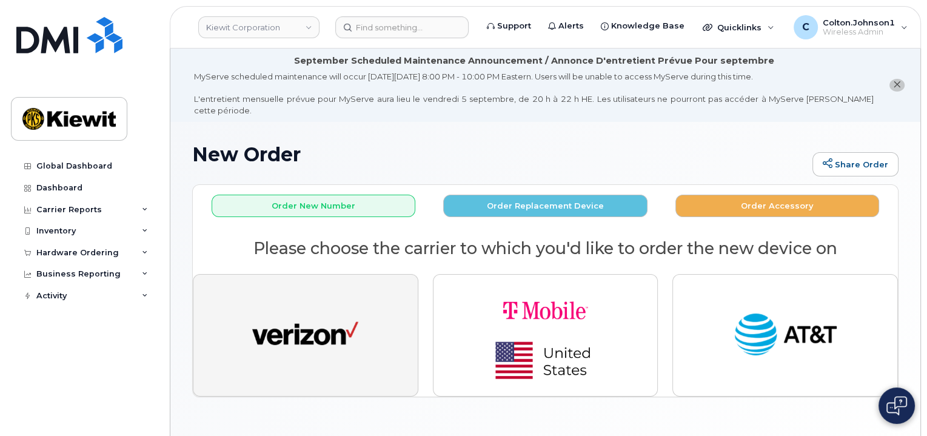
click at [332, 315] on img "button" at bounding box center [305, 335] width 106 height 55
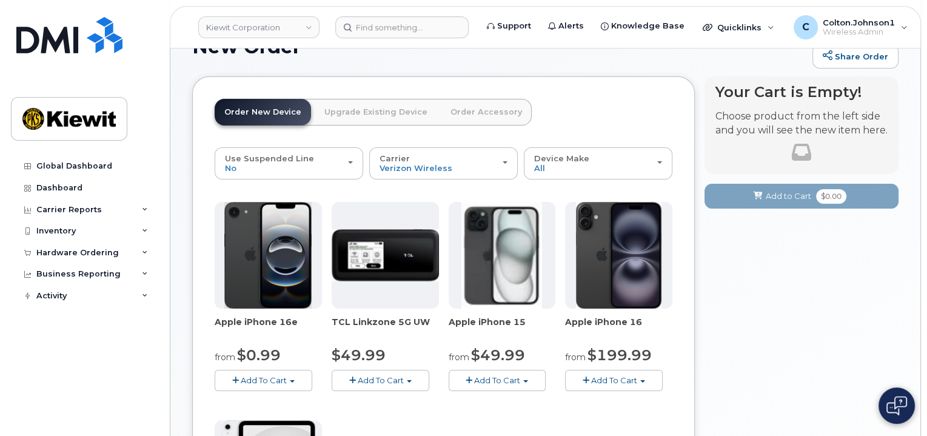
scroll to position [121, 0]
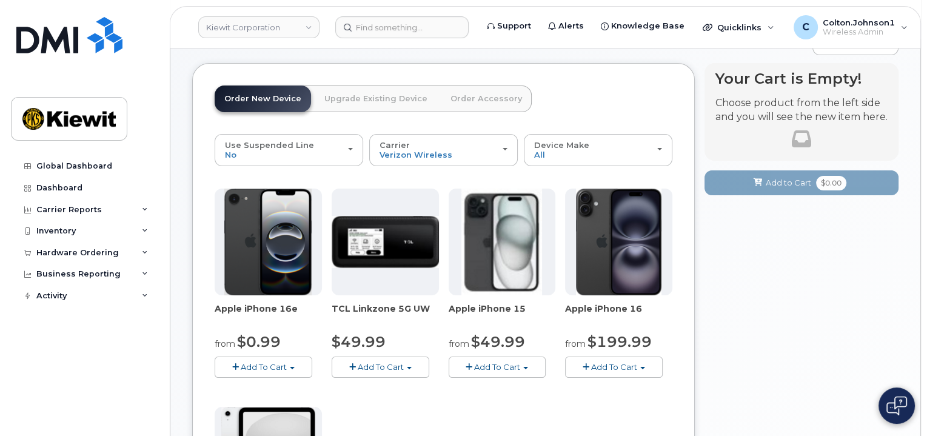
click at [241, 362] on span "Add To Cart" at bounding box center [264, 367] width 46 height 10
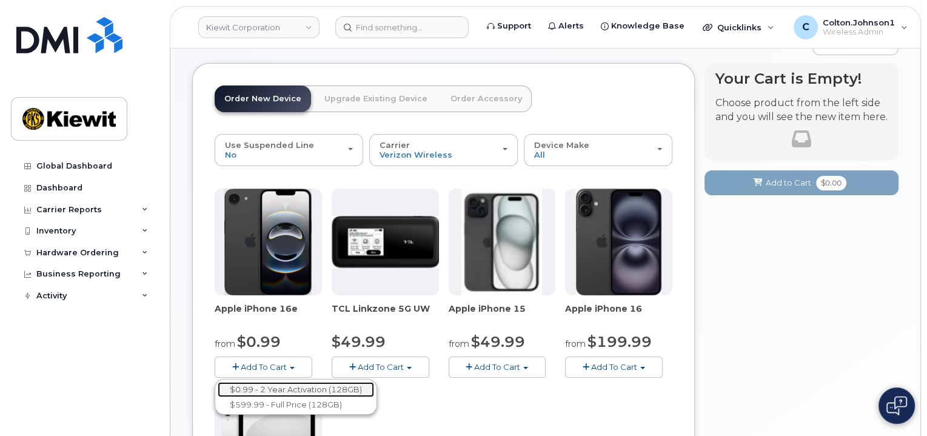
click at [268, 382] on link "$0.99 - 2 Year Activation (128GB)" at bounding box center [296, 389] width 156 height 15
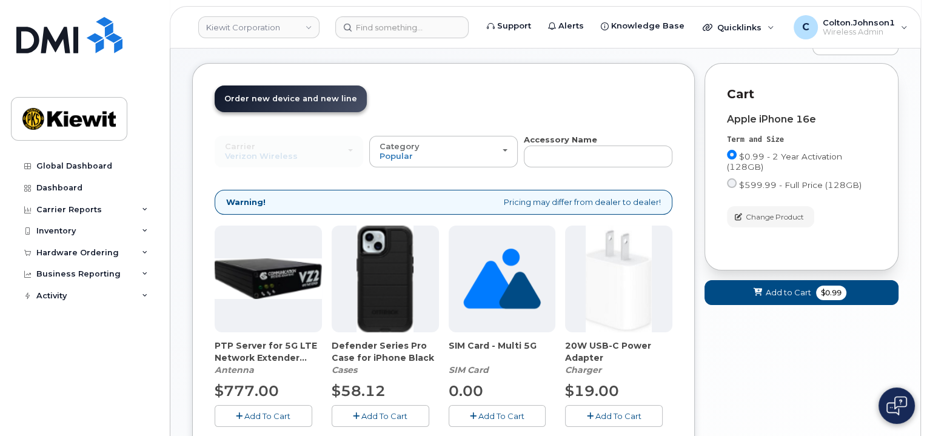
click at [361, 411] on span "Add To Cart" at bounding box center [384, 416] width 46 height 10
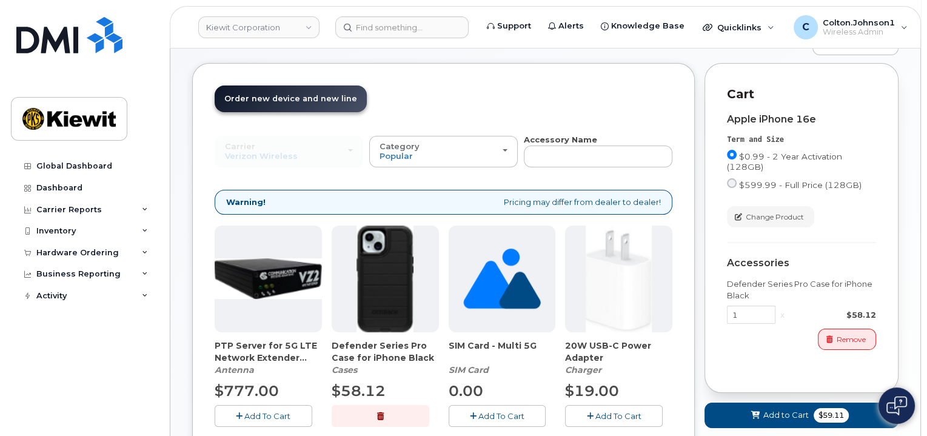
click at [579, 405] on button "Add To Cart" at bounding box center [614, 415] width 98 height 21
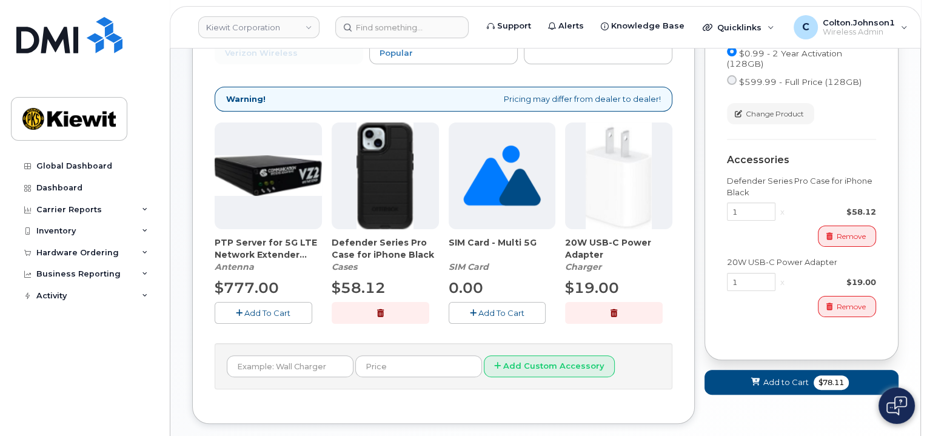
scroll to position [242, 0]
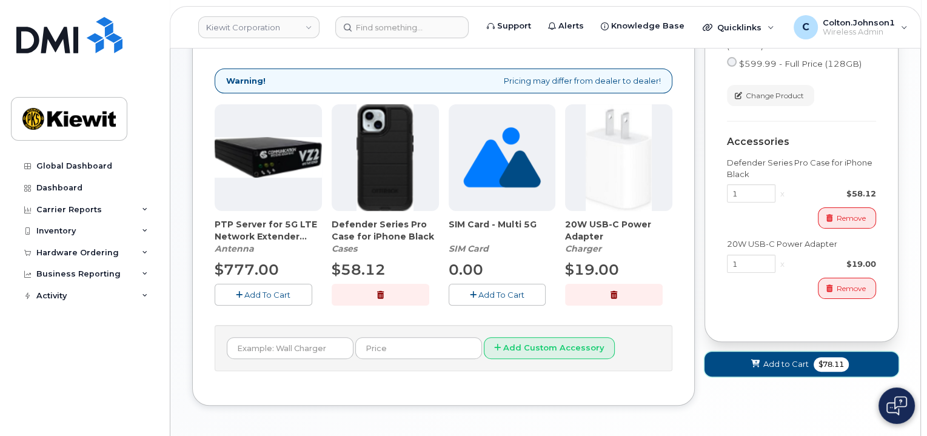
click at [773, 358] on span "Add to Cart" at bounding box center [785, 364] width 45 height 12
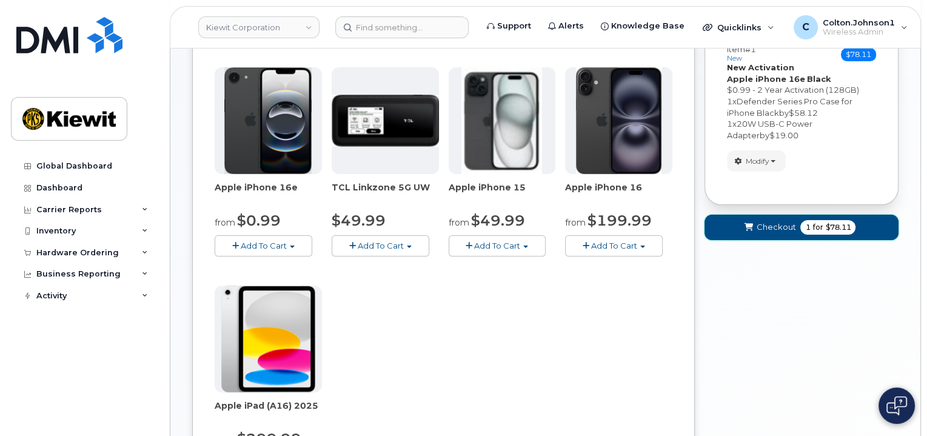
click at [737, 215] on button "Checkout 1 for $78.11" at bounding box center [801, 227] width 194 height 25
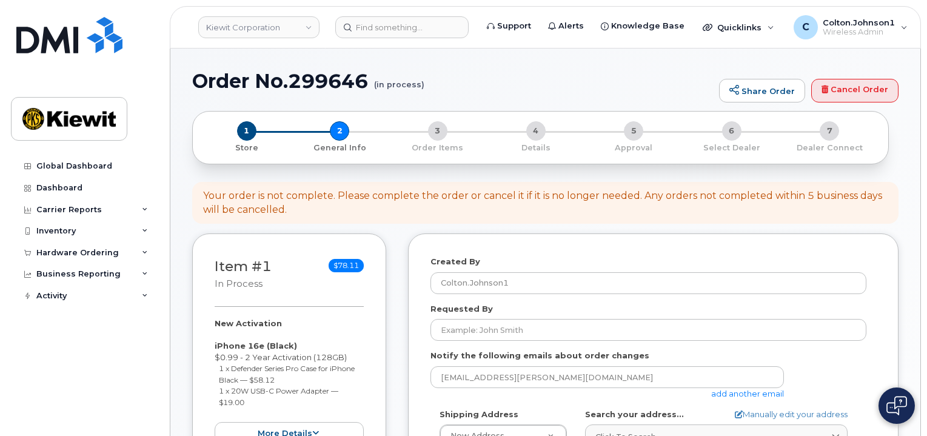
select select
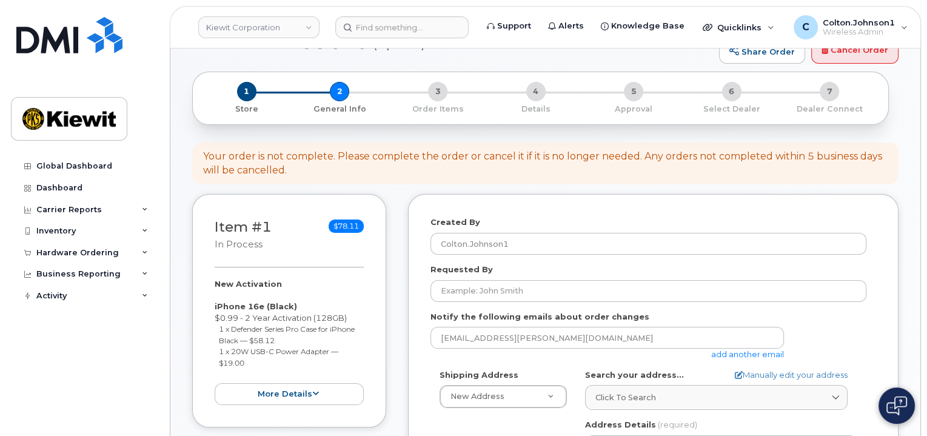
scroll to position [121, 0]
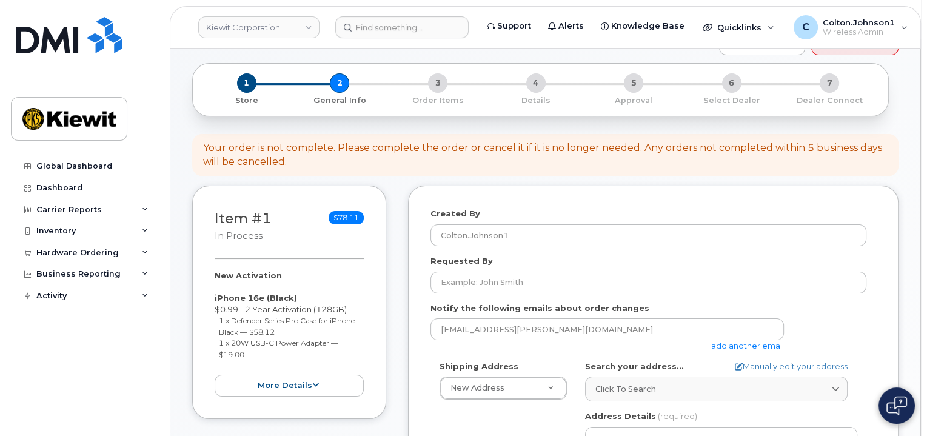
click at [754, 341] on link "add another email" at bounding box center [747, 346] width 73 height 10
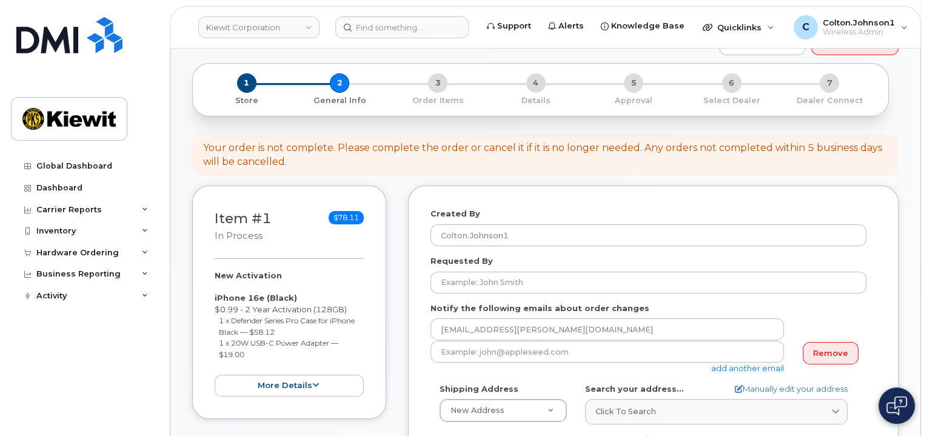
click at [594, 351] on div "add another email" at bounding box center [611, 357] width 363 height 33
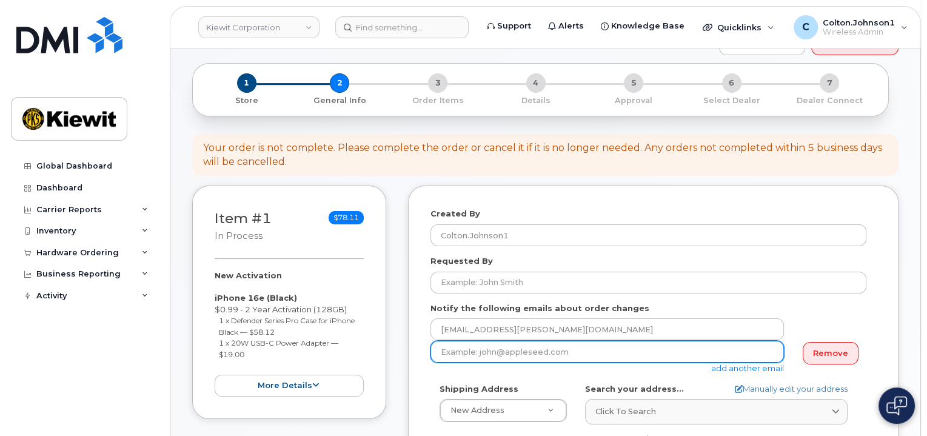
click at [588, 342] on input "email" at bounding box center [606, 352] width 353 height 22
paste input "[PERSON_NAME].[PERSON_NAME]"
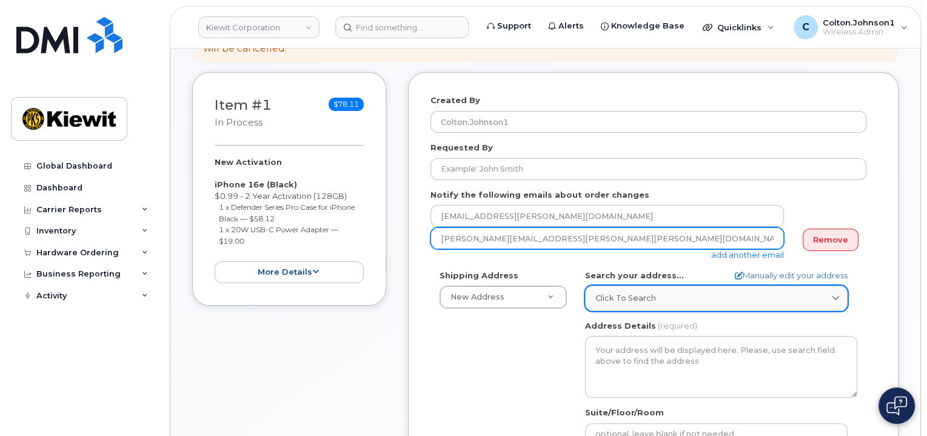
scroll to position [242, 0]
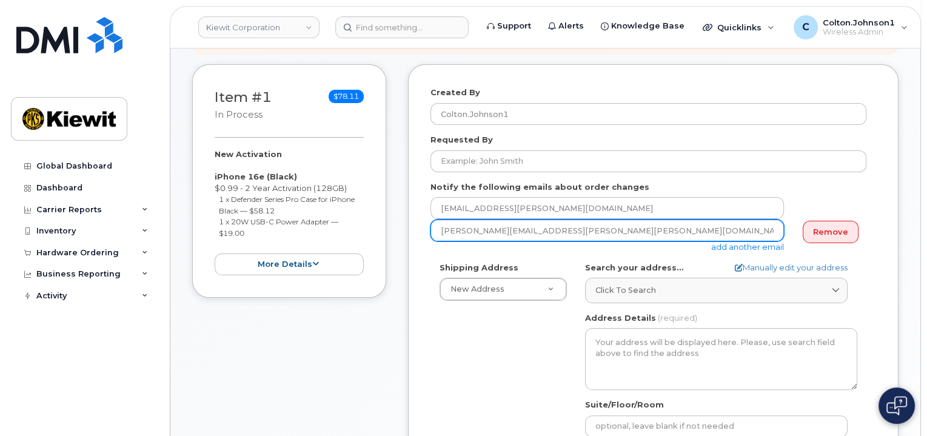
type input "[PERSON_NAME][EMAIL_ADDRESS][PERSON_NAME][PERSON_NAME][DOMAIN_NAME]"
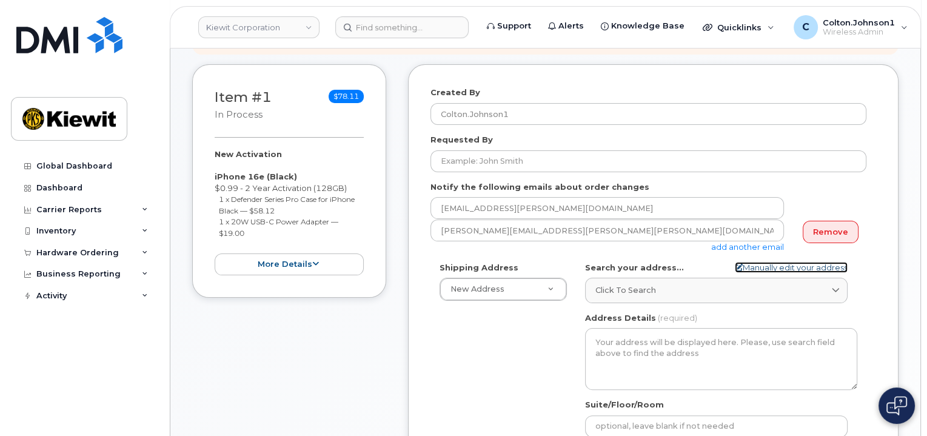
click at [789, 262] on link "Manually edit your address" at bounding box center [791, 268] width 113 height 12
select select
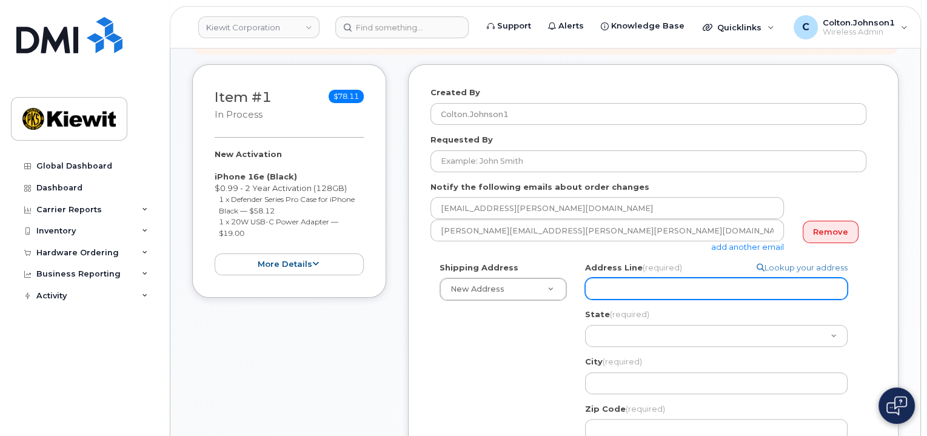
click at [710, 278] on input "Address Line (required)" at bounding box center [716, 289] width 262 height 22
paste input "205 Hutchinson Island Road"
select select
type input "205 Hutchinson Island Road"
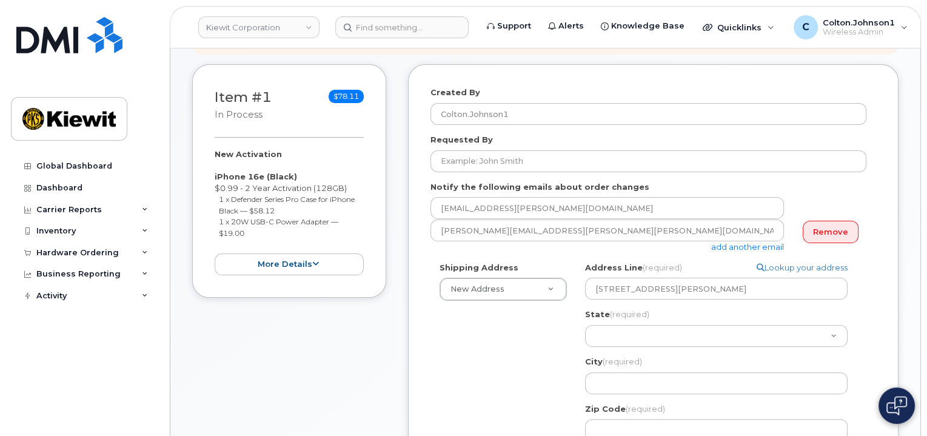
click at [442, 345] on div "Shipping Address New Address New Address 11501 42nd Street 1750 Power Plant Rd …" at bounding box center [648, 426] width 436 height 329
click at [611, 328] on select "Alabama Alaska American Samoa Arizona Arkansas California Colorado Connecticut …" at bounding box center [716, 336] width 262 height 22
select select "GA"
click at [585, 325] on select "Alabama Alaska American Samoa Arizona Arkansas California Colorado Connecticut …" at bounding box center [716, 336] width 262 height 22
click at [613, 372] on input "City (required)" at bounding box center [716, 383] width 262 height 22
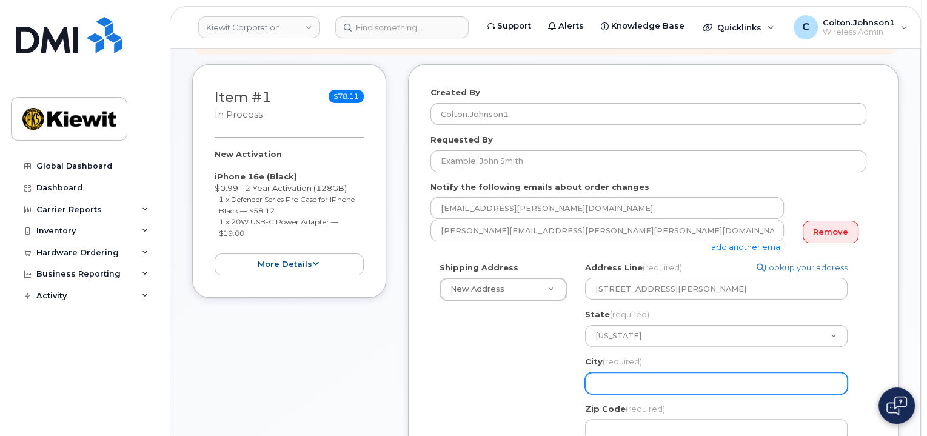
paste input "Savannah"
select select
type input "Savannah"
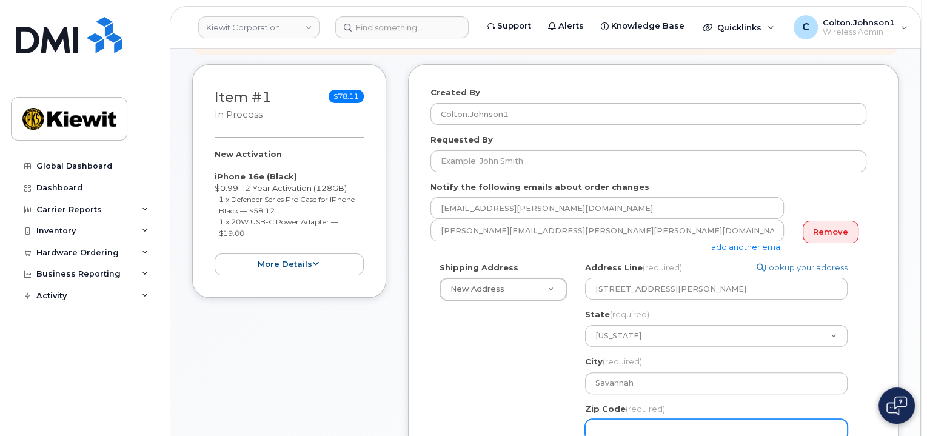
click at [672, 419] on input "Zip Code (required)" at bounding box center [716, 430] width 262 height 22
paste input "31421"
select select
type input "31421"
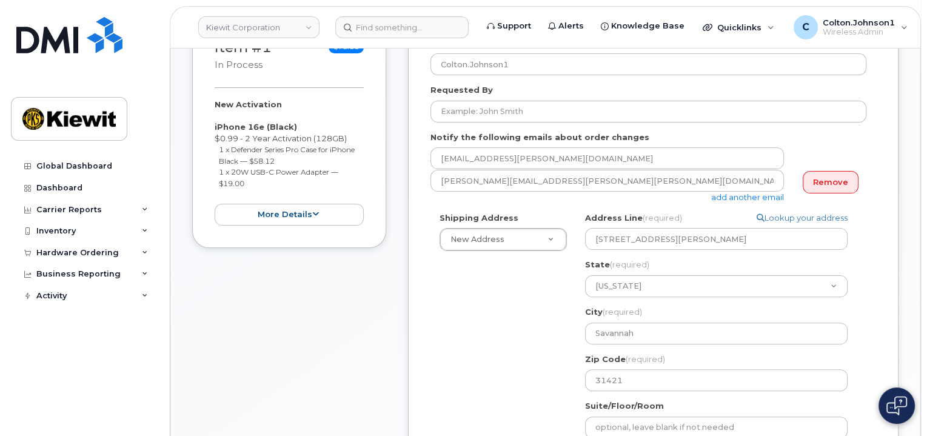
scroll to position [364, 0]
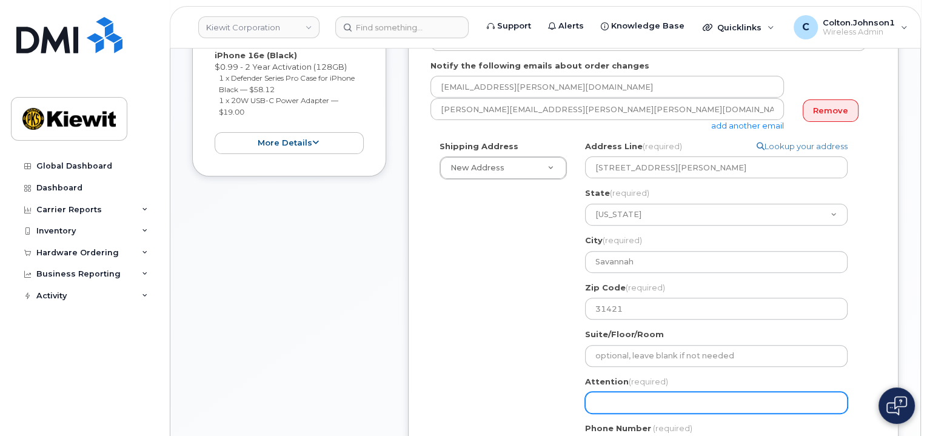
click at [631, 392] on input "Attention (required)" at bounding box center [716, 403] width 262 height 22
click at [695, 392] on input "Attention (required)" at bounding box center [716, 403] width 262 height 22
paste input "Devin.[PERSON_NAME]"
select select
type input "Devin.[PERSON_NAME]"
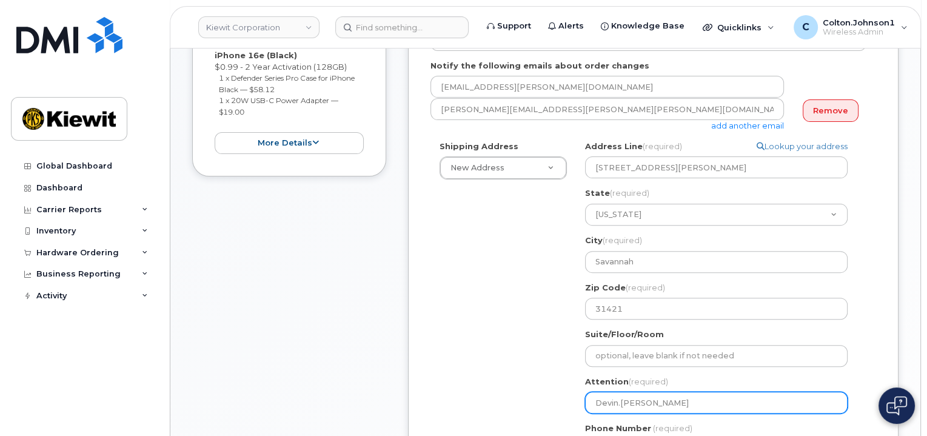
click at [692, 392] on input "Devin.[PERSON_NAME]" at bounding box center [716, 403] width 262 height 22
paste input "Charles.DestefanoJr"
select select
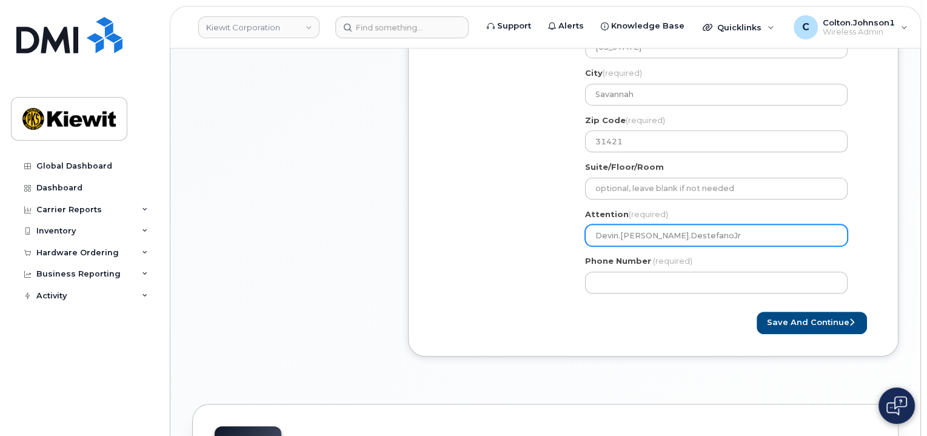
scroll to position [545, 0]
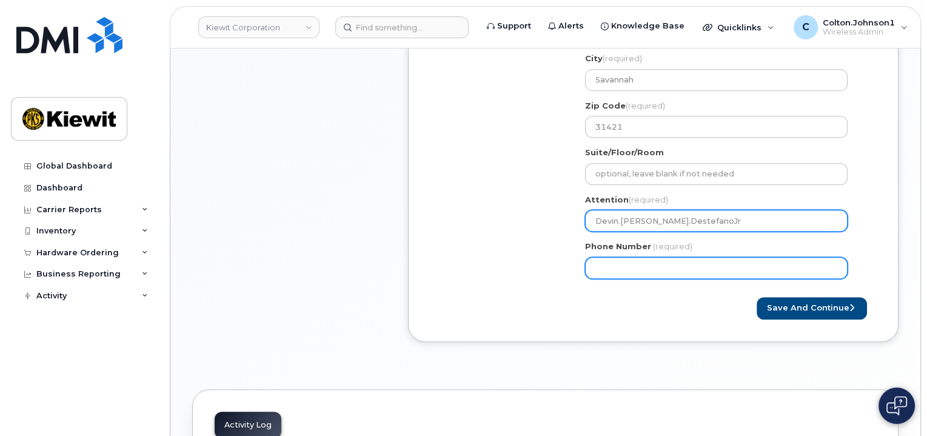
type input "Devin.[PERSON_NAME].DestefanoJr"
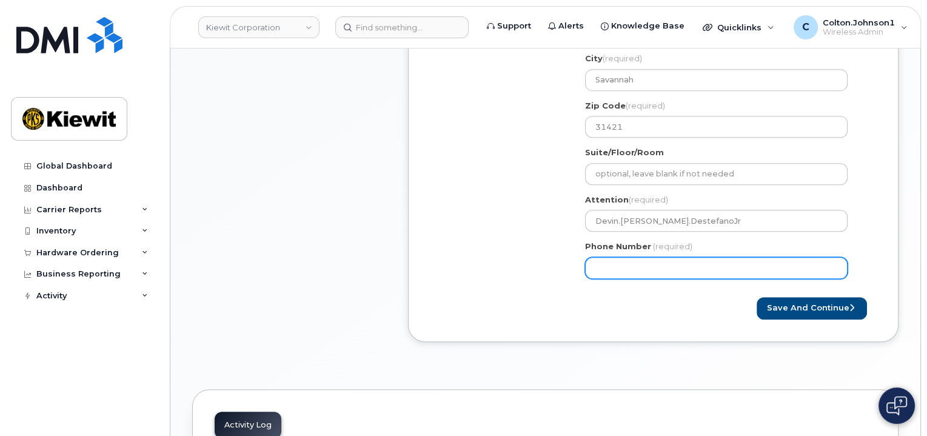
click at [655, 257] on input "Phone Number" at bounding box center [716, 268] width 262 height 22
type input "877772770"
select select
type input "8777727707"
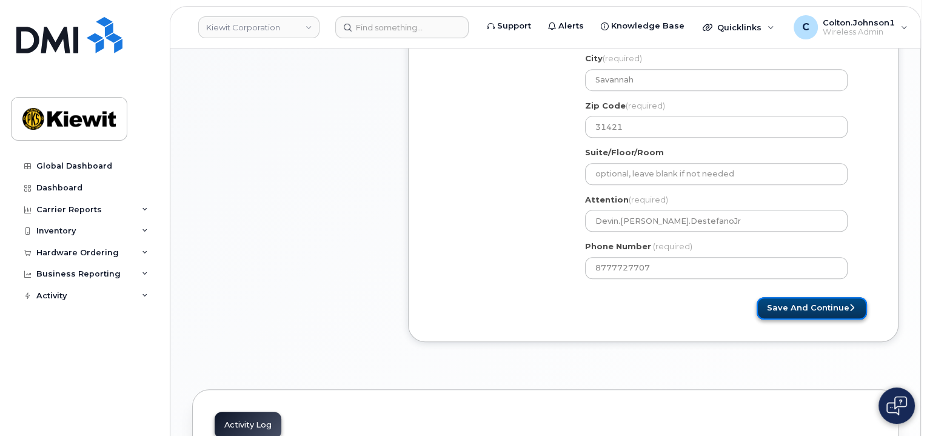
click at [770, 297] on button "Save and Continue" at bounding box center [811, 308] width 110 height 22
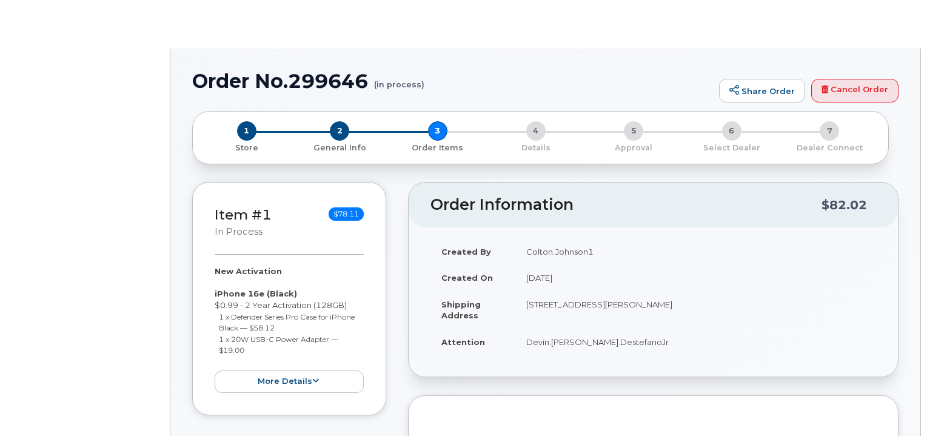
radio input "true"
select select
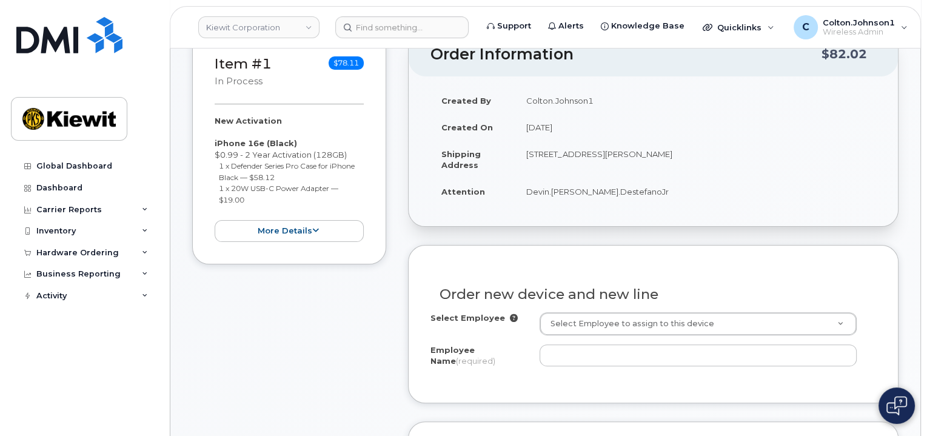
scroll to position [303, 0]
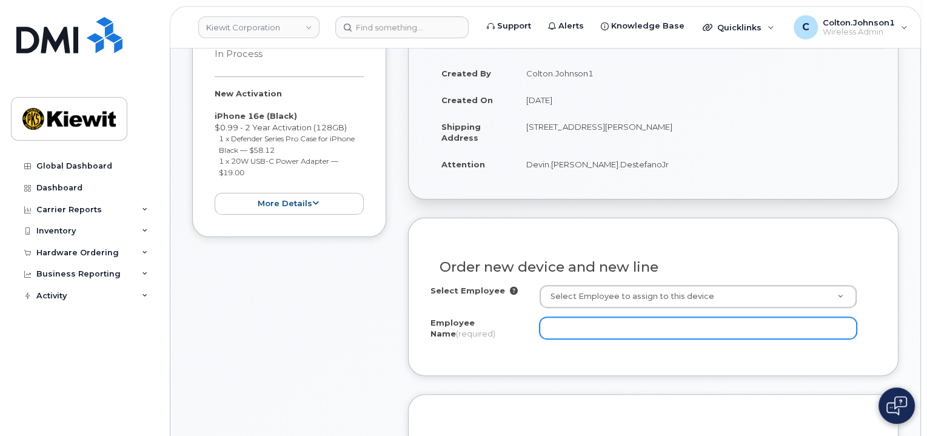
click at [587, 318] on input "Employee Name (required)" at bounding box center [697, 328] width 317 height 22
click at [651, 317] on input "Employee Name (required)" at bounding box center [697, 328] width 317 height 22
paste input "Devin.[PERSON_NAME]"
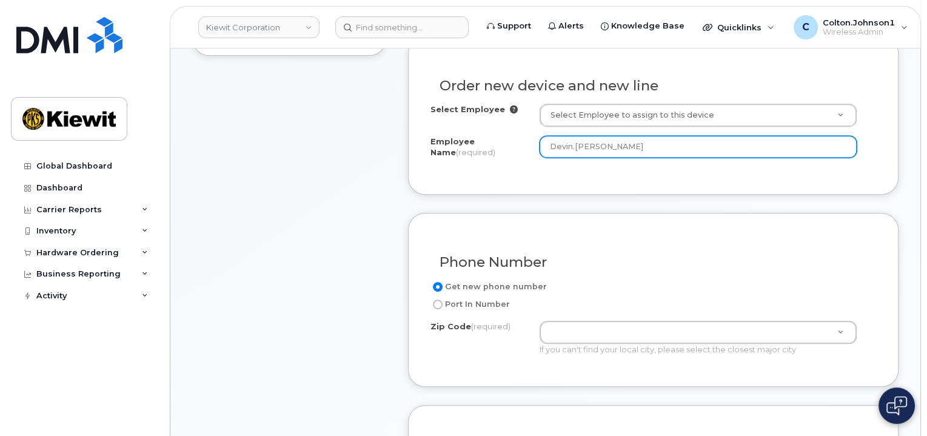
scroll to position [485, 0]
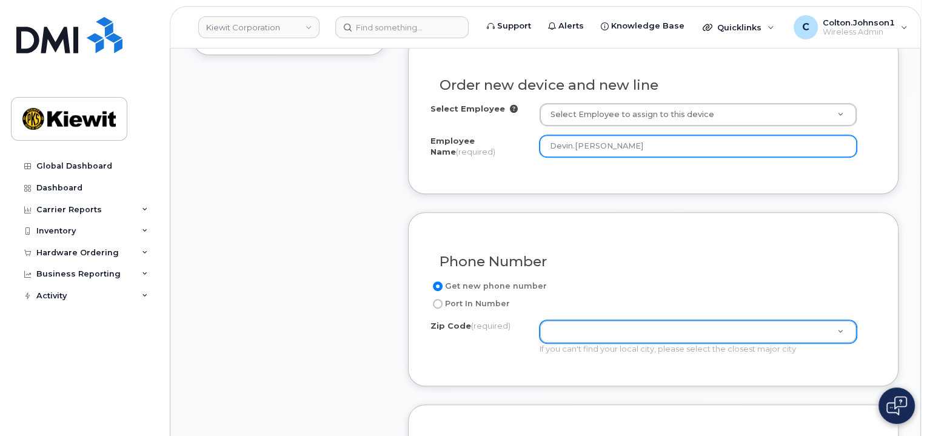
type input "Devin.[PERSON_NAME]"
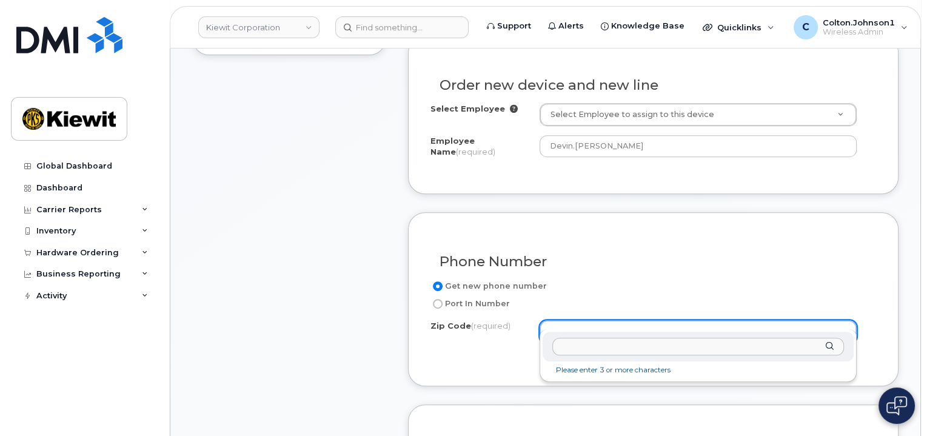
click at [588, 349] on input "Zip Code (required)" at bounding box center [698, 347] width 292 height 18
paste input "31421"
type input "31421"
type input "31421 (Savannah, GA)"
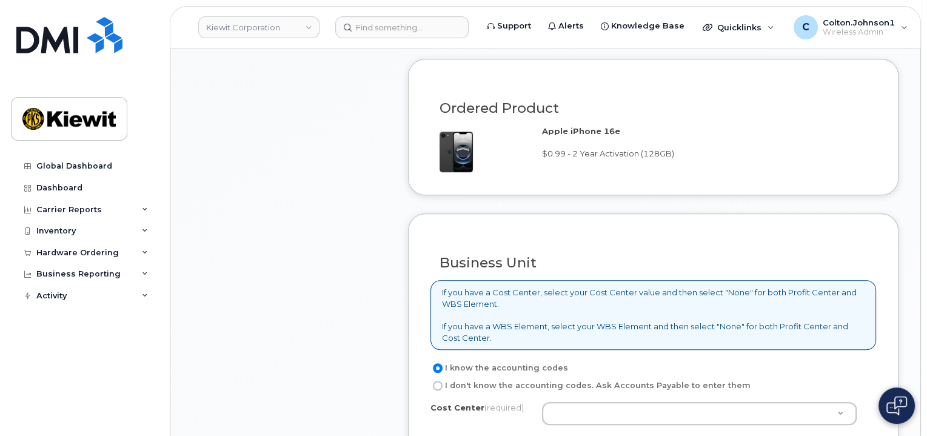
scroll to position [909, 0]
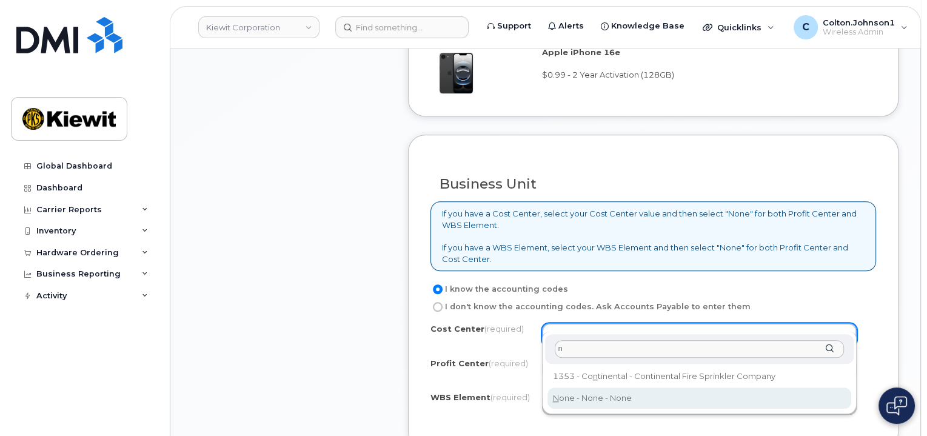
type input "n"
type input "None"
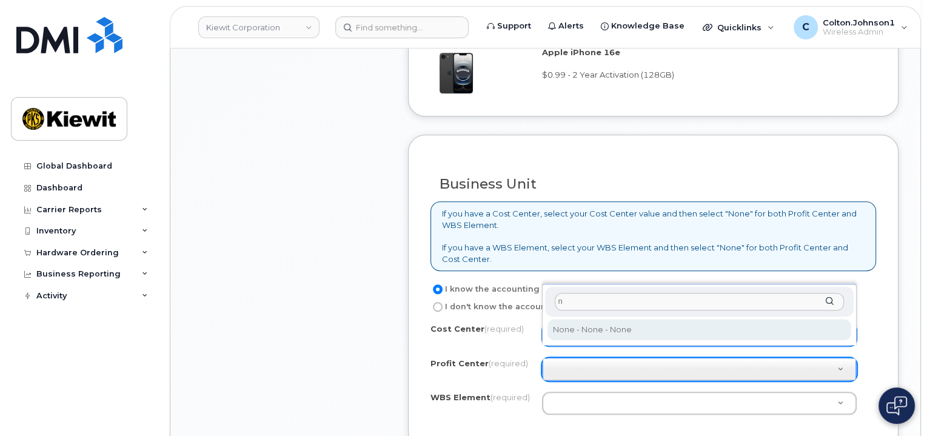
type input "n"
select select "None"
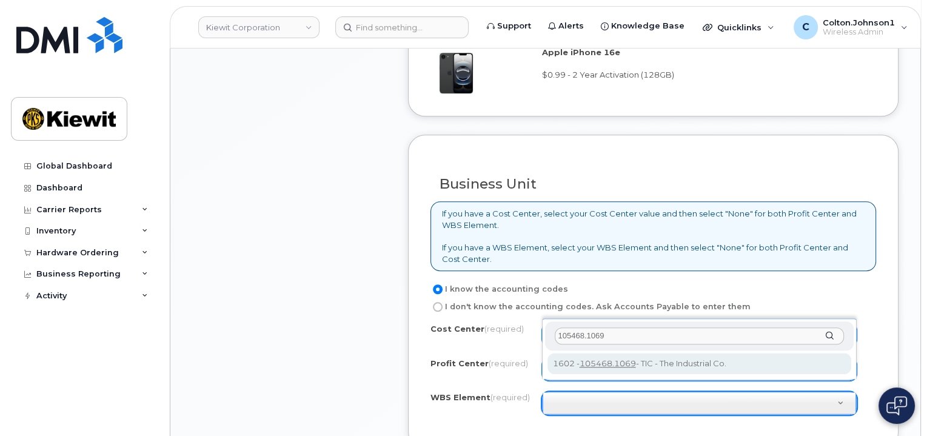
type input "105468.1069"
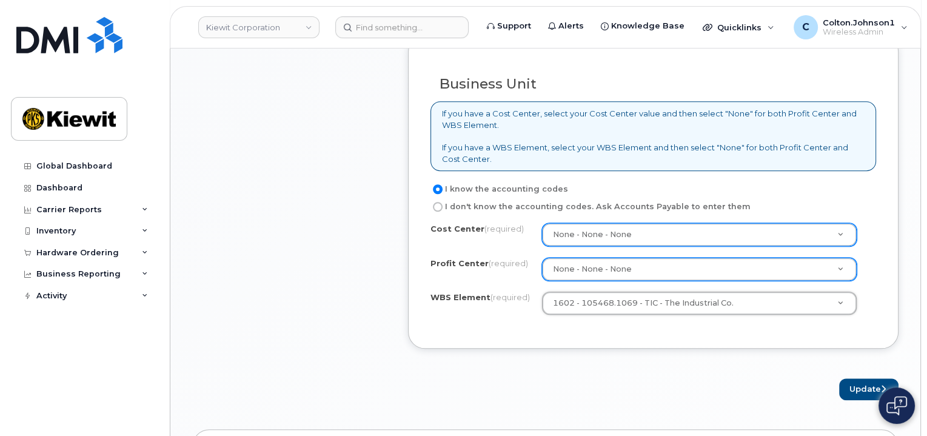
scroll to position [1030, 0]
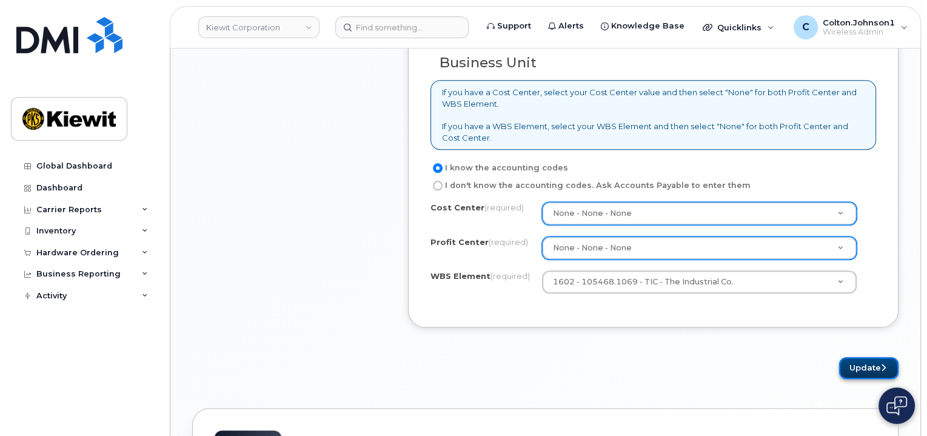
click at [855, 357] on button "Update" at bounding box center [868, 368] width 59 height 22
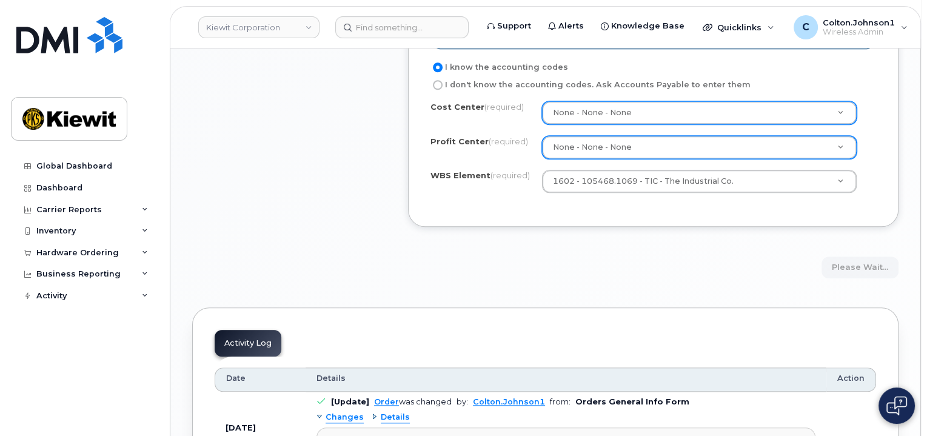
scroll to position [1212, 0]
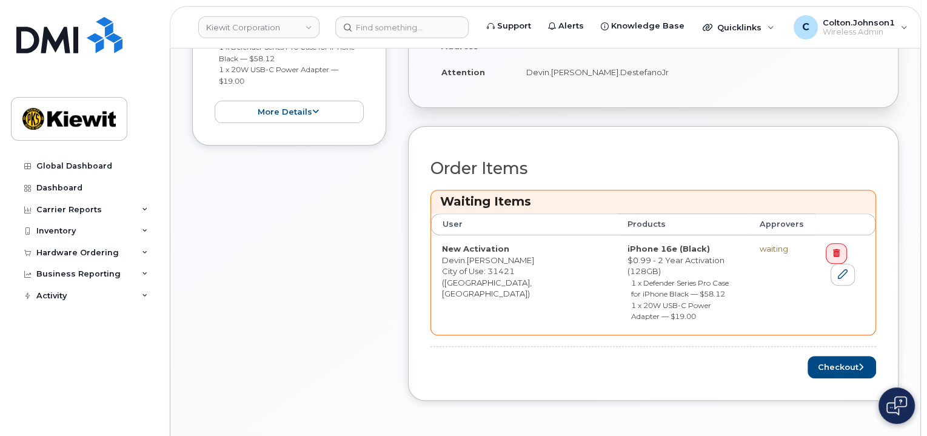
scroll to position [485, 0]
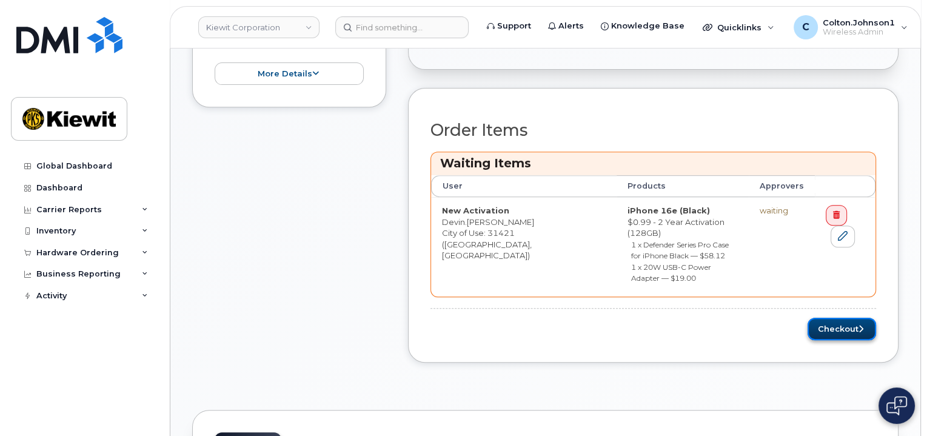
click at [845, 318] on button "Checkout" at bounding box center [841, 329] width 68 height 22
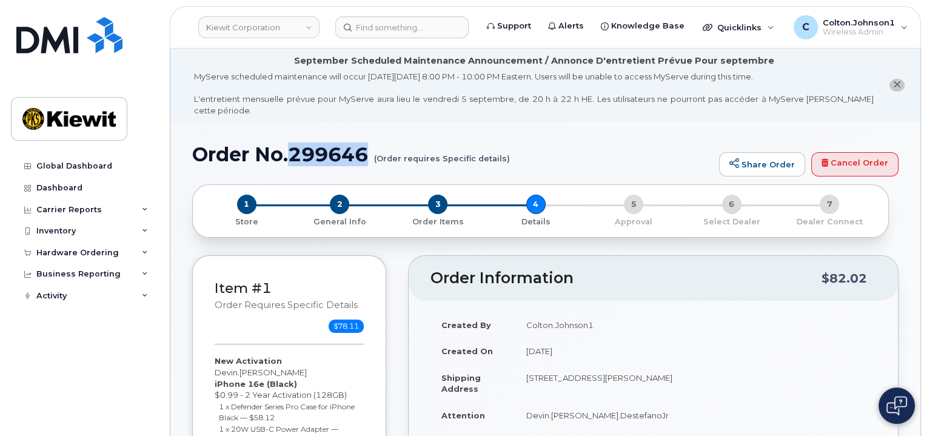
drag, startPoint x: 290, startPoint y: 144, endPoint x: 364, endPoint y: 148, distance: 74.1
click at [364, 148] on h1 "Order No.299646 (Order requires Specific details)" at bounding box center [452, 154] width 521 height 21
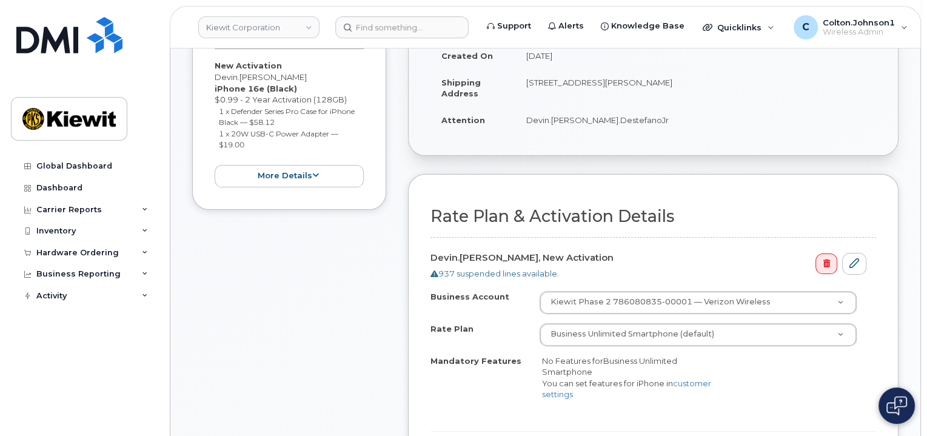
scroll to position [424, 0]
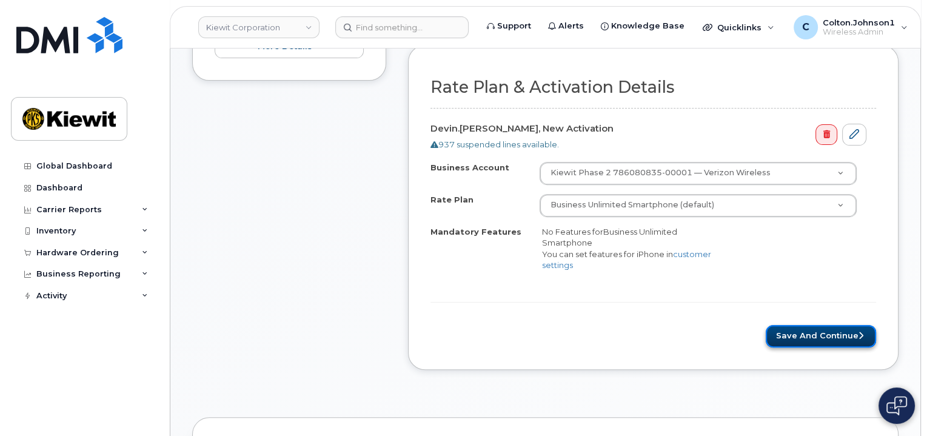
click at [842, 325] on button "Save and Continue" at bounding box center [820, 336] width 110 height 22
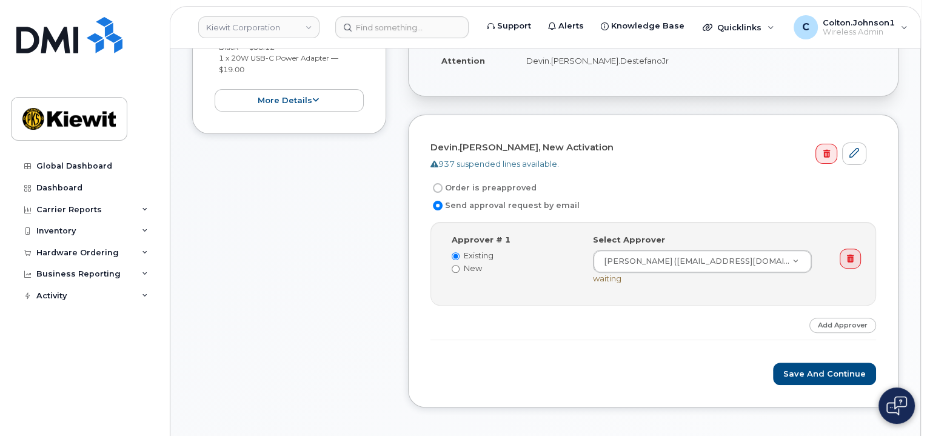
scroll to position [364, 0]
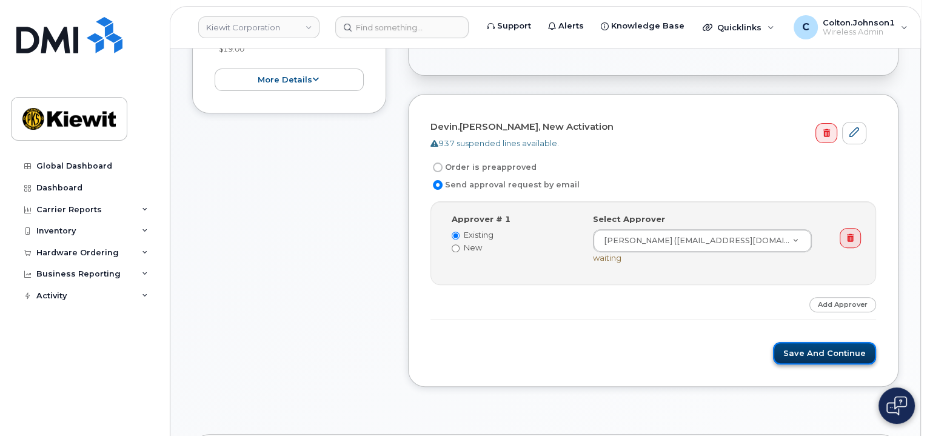
click at [833, 354] on button "Save and Continue" at bounding box center [824, 353] width 103 height 22
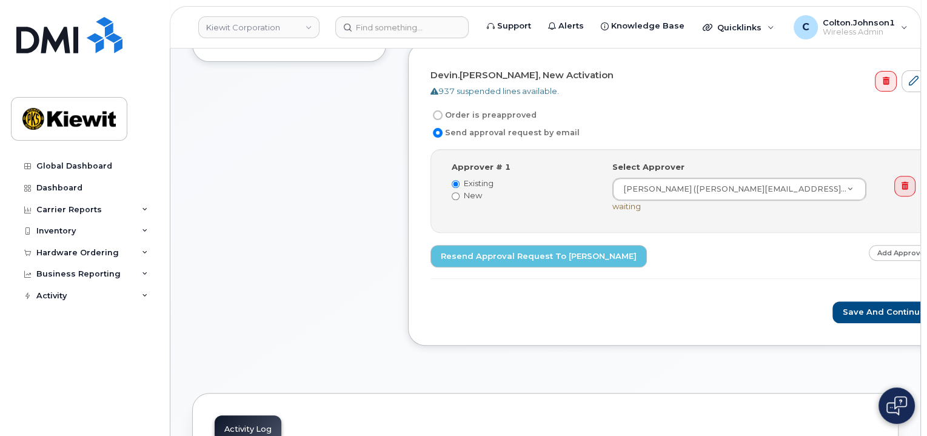
scroll to position [424, 0]
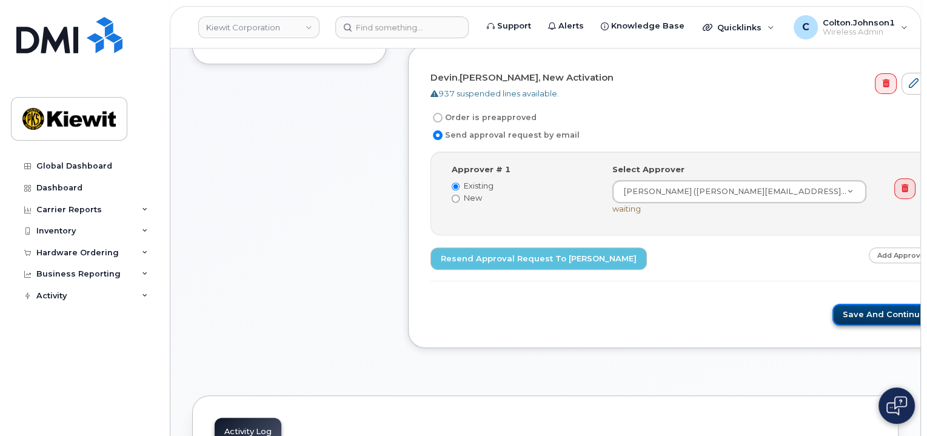
click at [832, 304] on button "Save and Continue" at bounding box center [883, 315] width 103 height 22
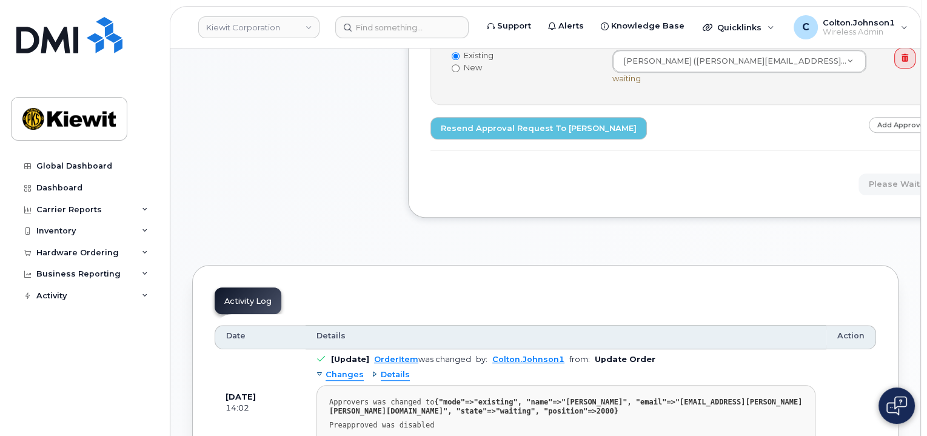
scroll to position [606, 0]
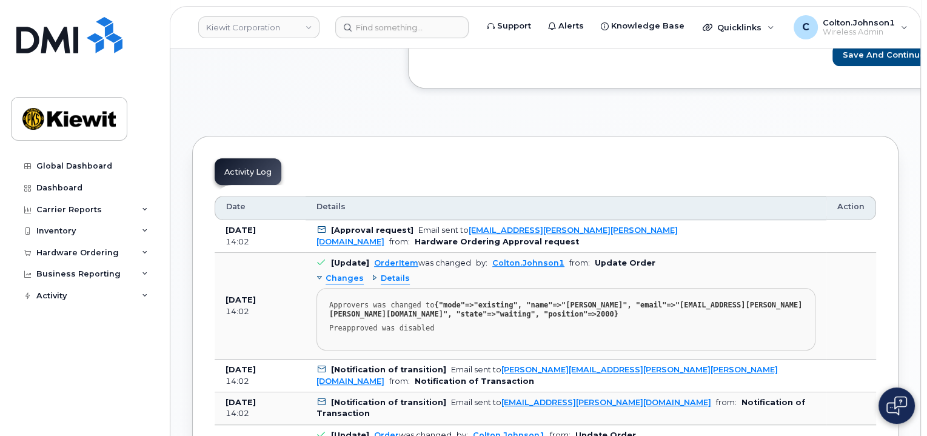
scroll to position [667, 0]
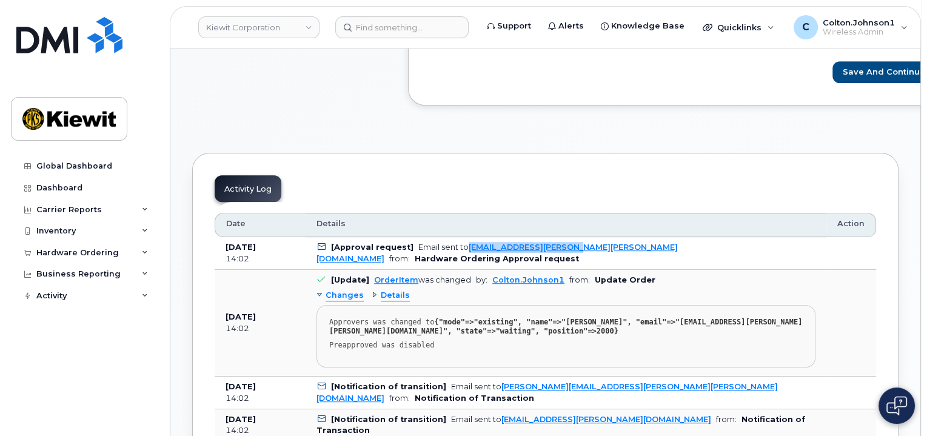
drag, startPoint x: 462, startPoint y: 227, endPoint x: 588, endPoint y: 230, distance: 125.5
click at [588, 237] on td "[Approval request] Email sent to [EMAIL_ADDRESS][PERSON_NAME][PERSON_NAME][DOMA…" at bounding box center [565, 253] width 521 height 33
